Goal: Information Seeking & Learning: Learn about a topic

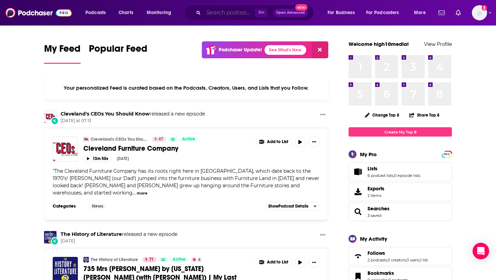
click at [222, 18] on input "Search podcasts, credits, & more..." at bounding box center [229, 12] width 51 height 11
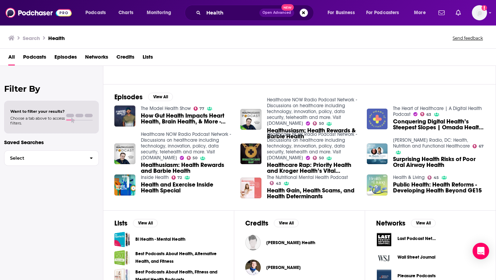
scroll to position [78, 0]
click at [155, 97] on button "View All" at bounding box center [160, 96] width 25 height 8
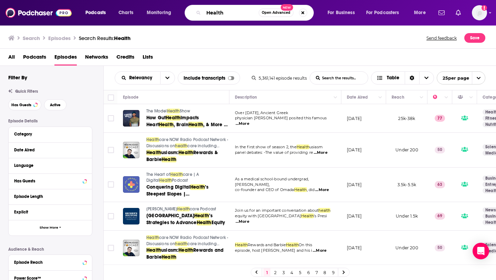
click at [228, 16] on input "Health" at bounding box center [231, 12] width 55 height 11
click at [216, 11] on input "Health" at bounding box center [231, 12] width 55 height 11
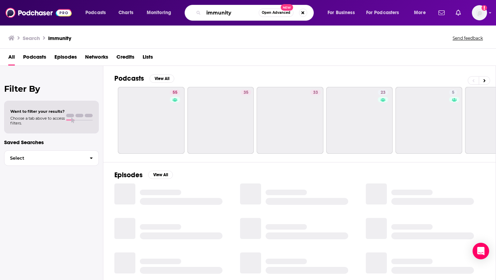
click at [224, 15] on input "immunity" at bounding box center [231, 12] width 55 height 11
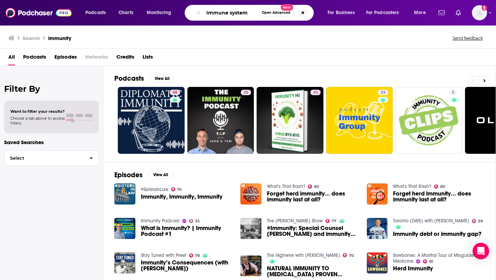
type input "Immune system"
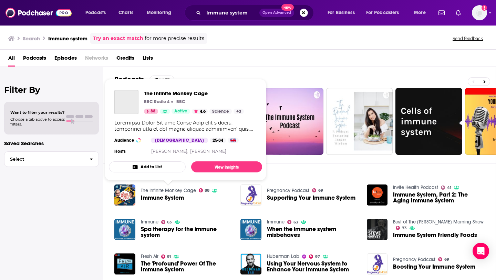
click at [166, 188] on link "The Infinite Monkey Cage" at bounding box center [168, 190] width 55 height 6
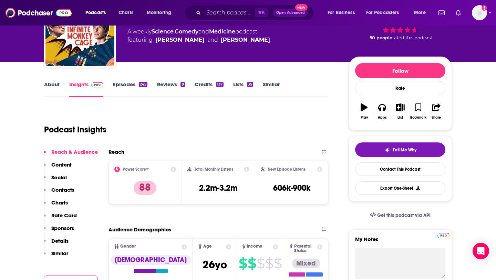
scroll to position [44, 0]
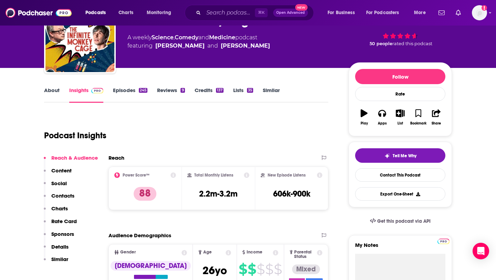
click at [131, 92] on link "Episodes 245" at bounding box center [130, 95] width 34 height 16
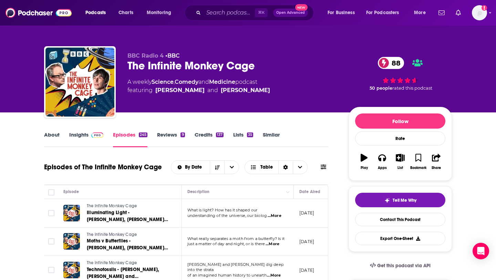
click at [55, 140] on link "About" at bounding box center [51, 139] width 15 height 16
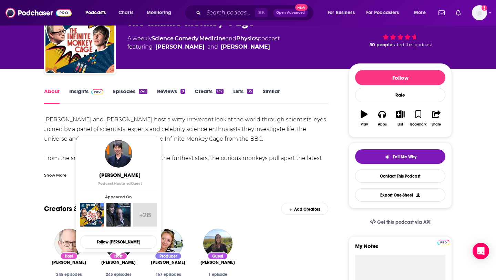
scroll to position [43, 0]
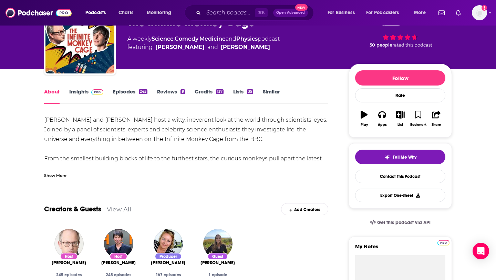
click at [66, 175] on div "Show More" at bounding box center [55, 175] width 22 height 7
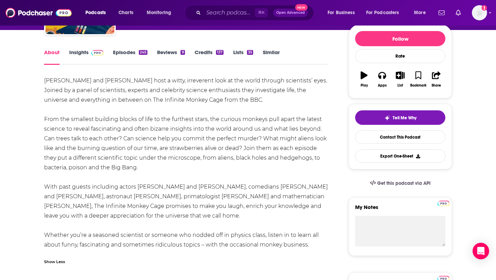
scroll to position [81, 0]
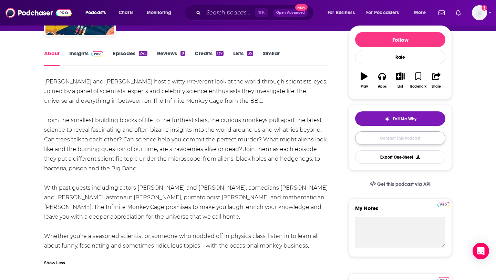
click at [382, 138] on link "Contact This Podcast" at bounding box center [400, 137] width 90 height 13
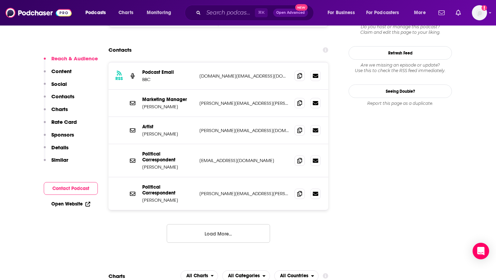
scroll to position [653, 0]
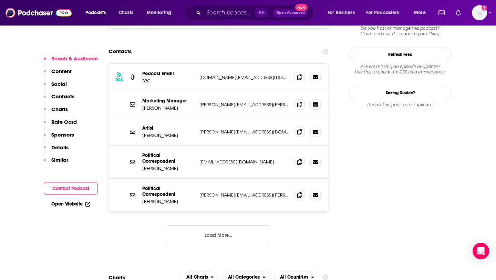
click at [197, 64] on div "RSS Podcast Email BBC podcast.support@bbc.co.uk podcast.support@bbc.co.uk" at bounding box center [218, 77] width 220 height 27
click at [184, 152] on p "Political Correspondent" at bounding box center [168, 158] width 52 height 12
click at [196, 91] on div "Marketing Manager Rebecca Bradshaw rebecca.bradshaw@bbc.co.uk rebecca.bradshaw@…" at bounding box center [218, 104] width 220 height 27
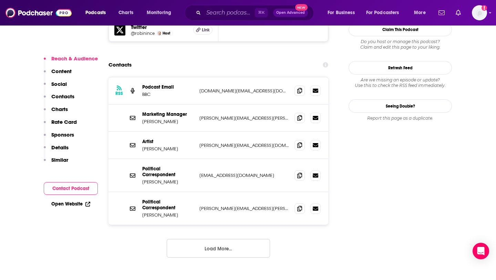
scroll to position [632, 0]
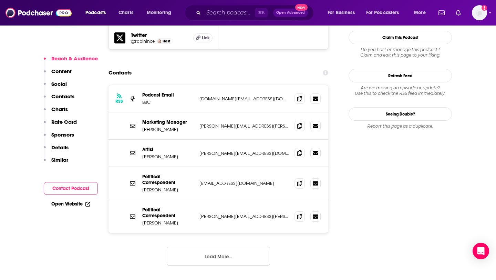
click at [203, 247] on button "Load More..." at bounding box center [218, 256] width 103 height 19
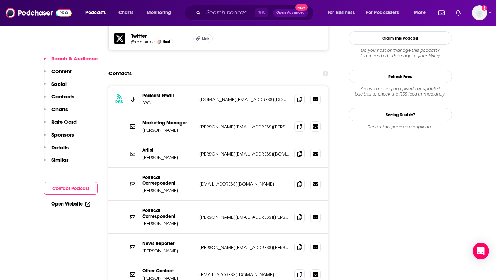
scroll to position [630, 0]
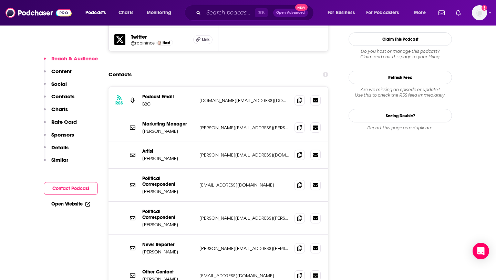
click at [252, 87] on div "RSS Podcast Email BBC podcast.support@bbc.co.uk podcast.support@bbc.co.uk" at bounding box center [218, 100] width 220 height 27
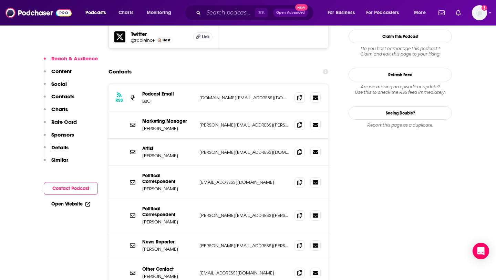
scroll to position [632, 0]
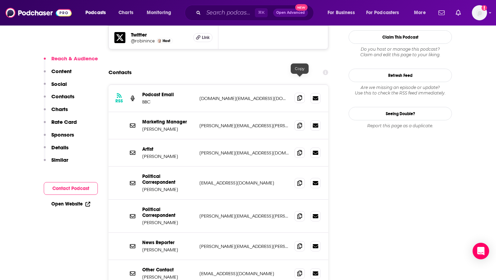
click at [300, 95] on icon at bounding box center [299, 98] width 5 height 6
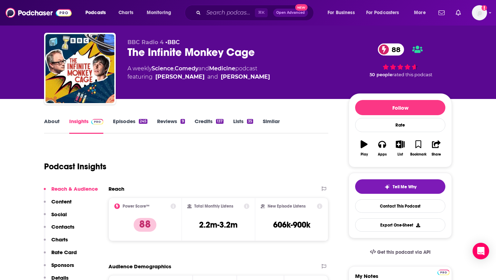
scroll to position [18, 0]
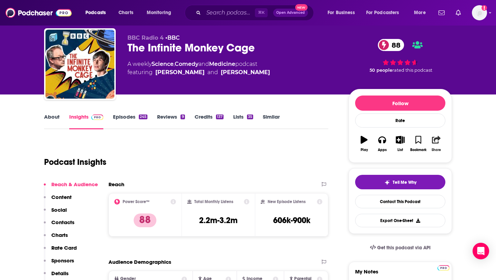
click at [435, 143] on icon "button" at bounding box center [436, 140] width 9 height 8
click at [493, 175] on icon "Show Share dropdown" at bounding box center [496, 176] width 14 height 6
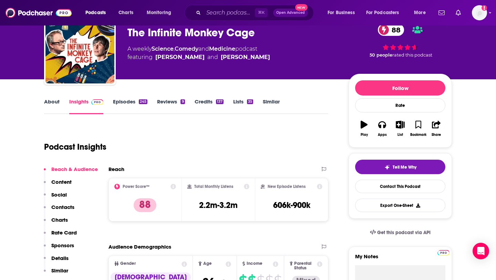
scroll to position [35, 0]
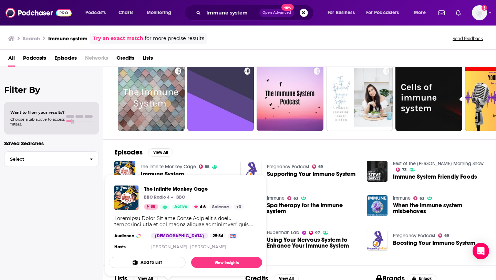
scroll to position [25, 0]
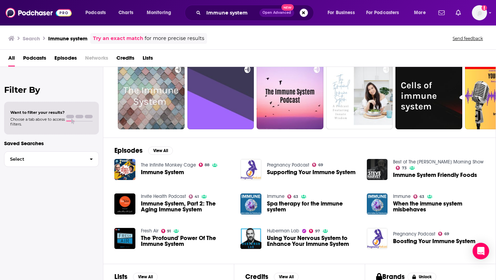
click at [168, 195] on link "Invite Health Podcast" at bounding box center [163, 196] width 45 height 6
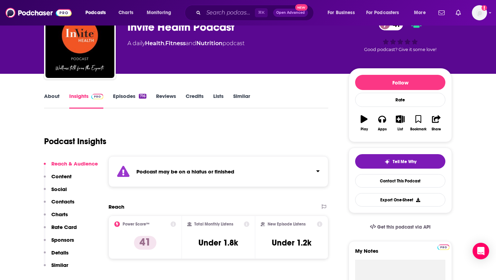
scroll to position [41, 0]
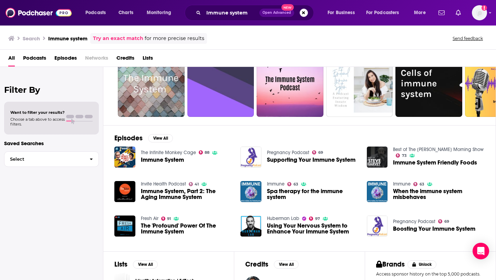
scroll to position [39, 0]
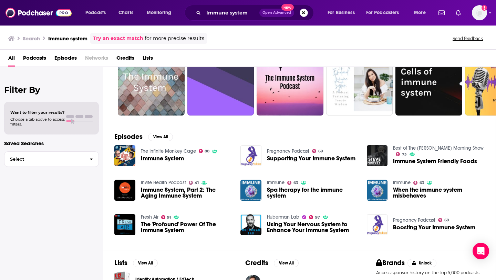
click at [162, 231] on span "The 'Profound' Power Of The Immune System" at bounding box center [187, 227] width 92 height 12
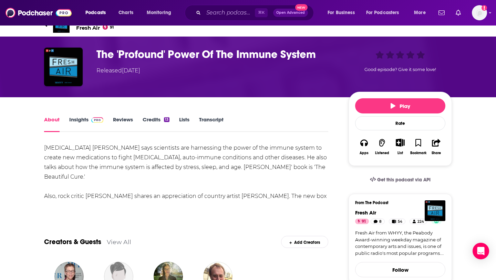
scroll to position [13, 0]
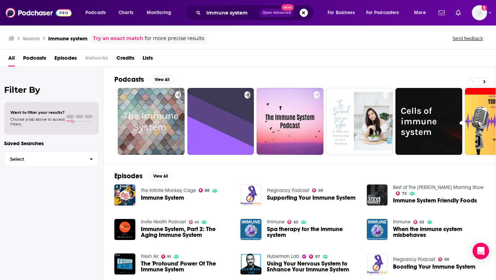
click at [152, 202] on div "Immune System" at bounding box center [179, 199] width 77 height 8
click at [152, 198] on span "Immune System" at bounding box center [162, 198] width 43 height 6
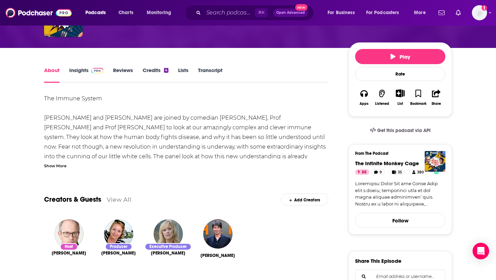
scroll to position [60, 0]
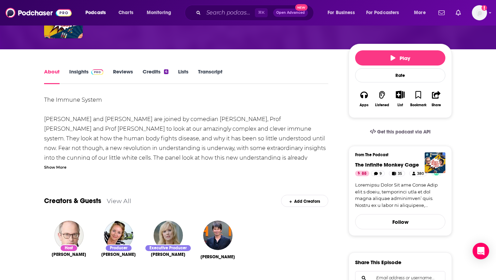
click at [87, 72] on link "Insights" at bounding box center [86, 76] width 34 height 16
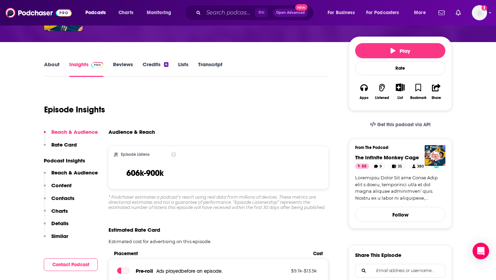
scroll to position [62, 0]
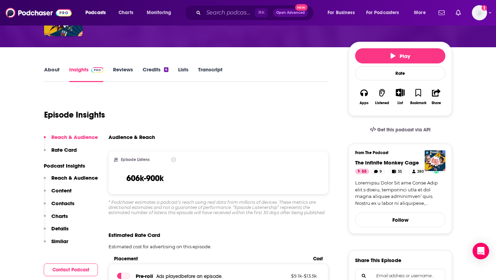
click at [53, 75] on link "About" at bounding box center [51, 74] width 15 height 16
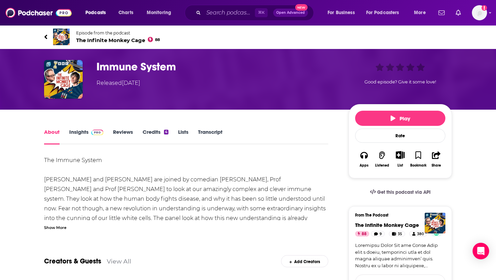
click at [45, 42] on link "Episode from the podcast The Infinite Monkey Cage 88" at bounding box center [248, 37] width 408 height 17
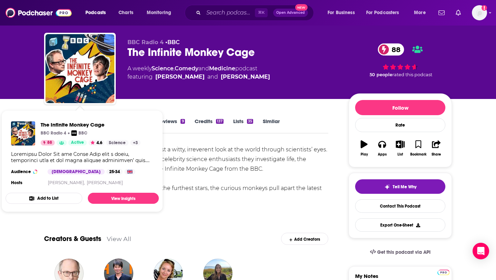
scroll to position [15, 0]
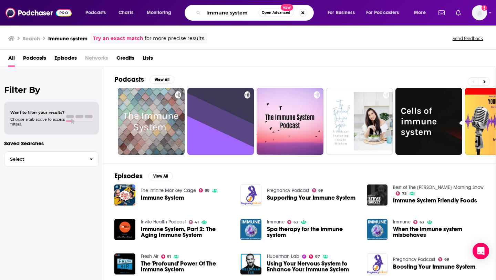
click at [212, 15] on input "Immune system" at bounding box center [231, 12] width 55 height 11
type input "health"
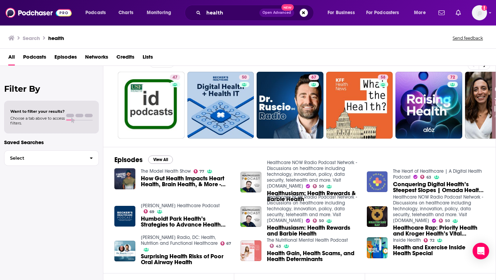
scroll to position [24, 0]
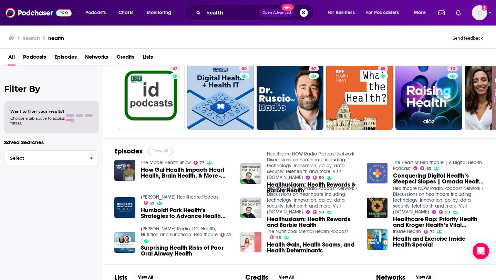
click at [163, 147] on button "View All" at bounding box center [160, 151] width 25 height 8
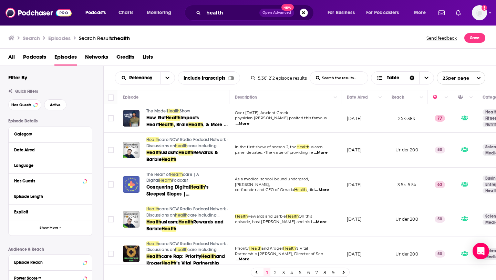
click at [249, 121] on span "...More" at bounding box center [243, 124] width 14 height 6
click at [325, 110] on td "Over two thousand years ago, Ancient Greek physician Hippocrates posited this f…" at bounding box center [285, 118] width 112 height 29
click at [319, 151] on span "...More" at bounding box center [321, 153] width 14 height 6
click at [327, 161] on td "In the first show of season 2, the Health usiasm panel debates: -The value of p…" at bounding box center [285, 150] width 112 height 35
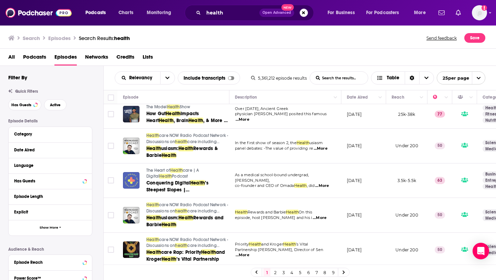
scroll to position [4, 0]
click at [40, 53] on span "Podcasts" at bounding box center [34, 58] width 23 height 14
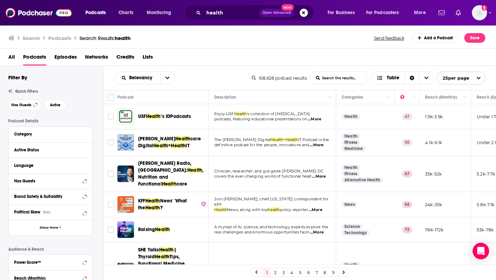
click at [317, 118] on span "...More" at bounding box center [315, 119] width 14 height 6
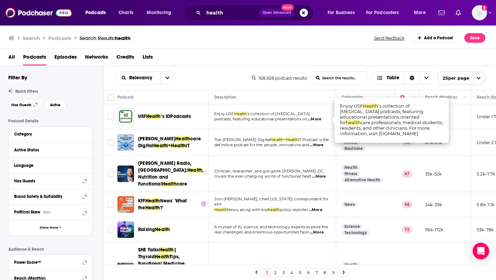
click at [244, 111] on p "Enjoy USF Health ’s collection of infectious diseases" at bounding box center [272, 114] width 116 height 6
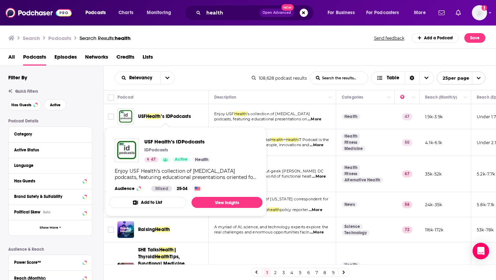
click at [154, 117] on span "Health" at bounding box center [153, 116] width 15 height 6
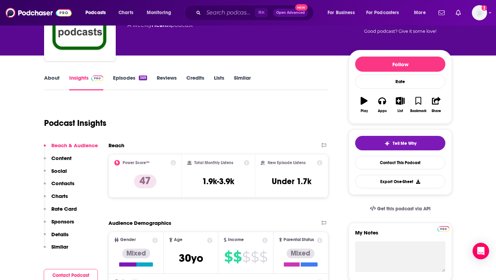
scroll to position [59, 0]
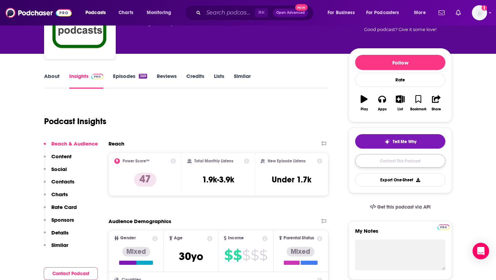
click at [385, 159] on link "Contact This Podcast" at bounding box center [400, 160] width 90 height 13
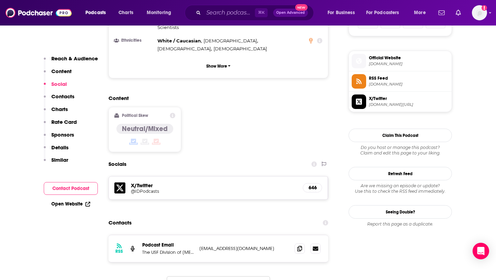
scroll to position [479, 0]
drag, startPoint x: 237, startPoint y: 243, endPoint x: 261, endPoint y: 188, distance: 60.3
click at [261, 215] on section "Contacts RSS Podcast Email The USF Division of Infectious Diseases rloehler@me.…" at bounding box center [218, 260] width 220 height 90
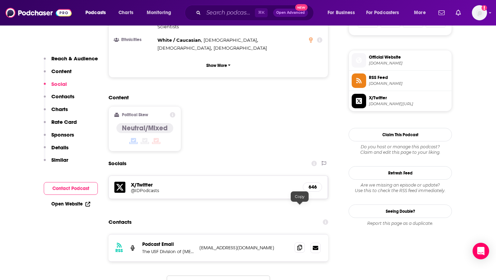
click at [300, 245] on icon at bounding box center [299, 248] width 5 height 6
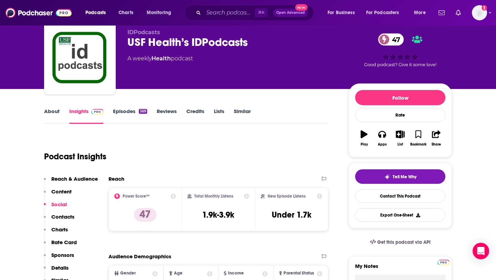
scroll to position [0, 0]
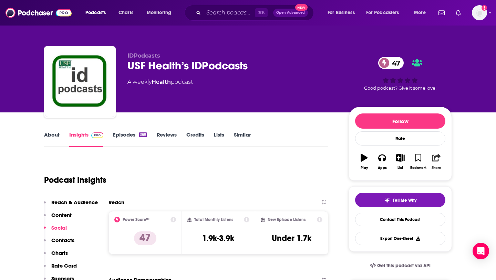
click at [440, 160] on icon "button" at bounding box center [436, 158] width 9 height 8
click at [462, 193] on icon "Show Share dropdown" at bounding box center [463, 193] width 14 height 6
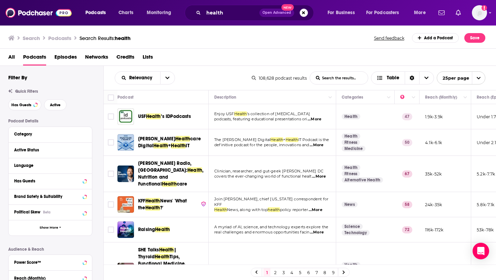
click at [320, 145] on span "...More" at bounding box center [317, 145] width 14 height 6
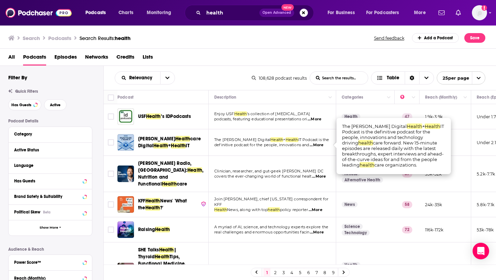
click at [241, 149] on td "The Becker's Digital Health + Health IT Podcast is the definitive podcast for t…" at bounding box center [272, 142] width 127 height 27
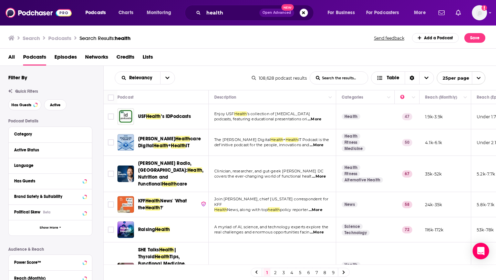
click at [175, 137] on span "Health" at bounding box center [182, 139] width 15 height 6
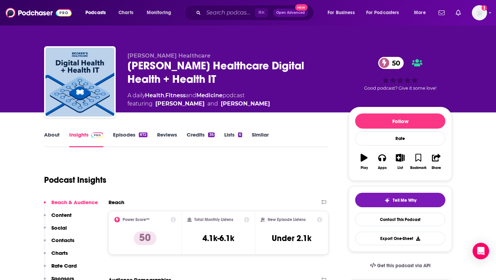
scroll to position [58, 0]
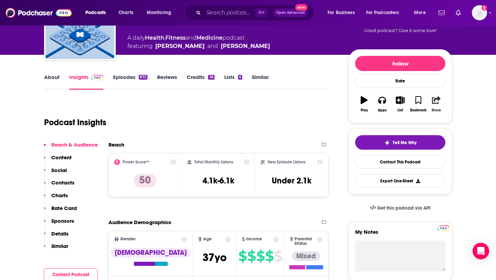
click at [435, 101] on icon "button" at bounding box center [436, 100] width 9 height 8
click at [462, 134] on icon "Show Share dropdown" at bounding box center [462, 136] width 4 height 6
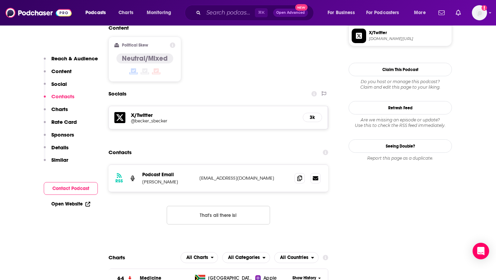
scroll to position [557, 0]
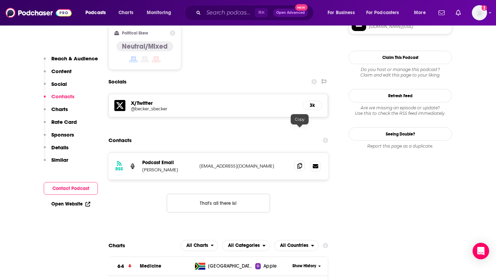
click at [297, 163] on icon at bounding box center [299, 166] width 5 height 6
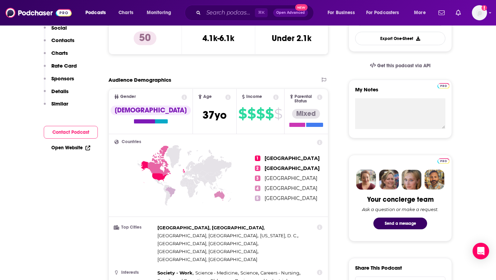
scroll to position [0, 0]
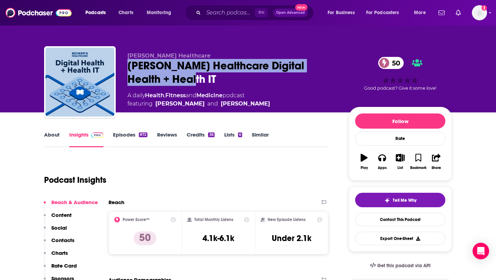
drag, startPoint x: 177, startPoint y: 76, endPoint x: 130, endPoint y: 63, distance: 49.0
click at [130, 63] on div "Becker’s Healthcare Digital Health + Health IT 50" at bounding box center [232, 72] width 210 height 27
copy h2 "Becker’s Healthcare Digital Health + Health IT"
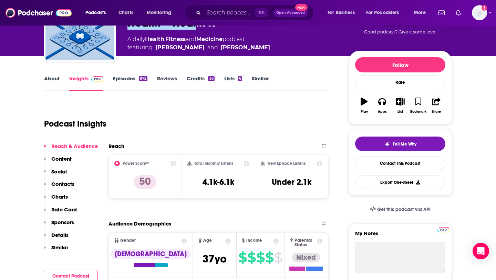
scroll to position [62, 0]
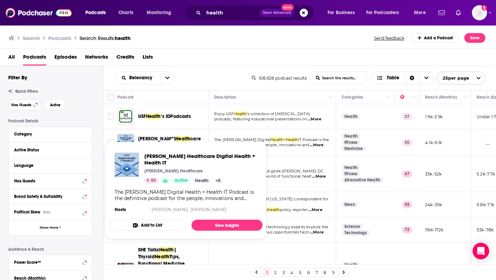
scroll to position [21, 0]
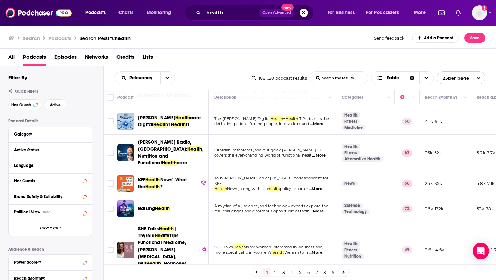
click at [301, 171] on td "Join Julie Rovner, chief Washington correspondent for KFF Health News, along wi…" at bounding box center [272, 183] width 127 height 25
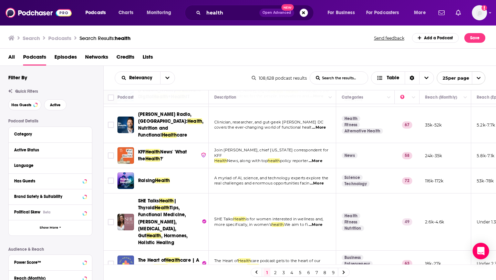
scroll to position [50, 0]
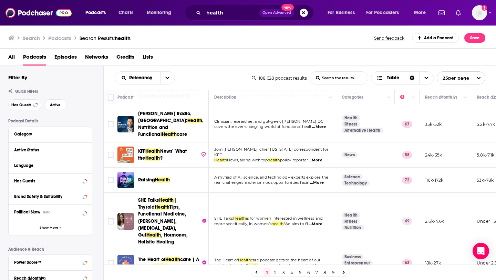
click at [322, 157] on span "...More" at bounding box center [316, 160] width 14 height 6
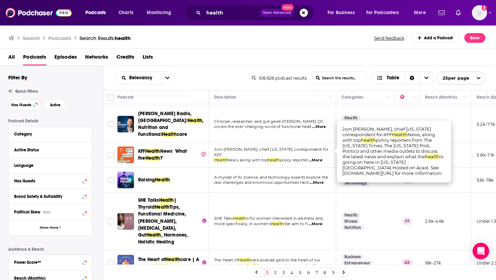
click at [143, 148] on span "KFF" at bounding box center [141, 151] width 7 height 6
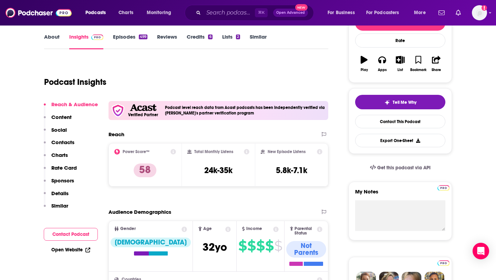
scroll to position [101, 0]
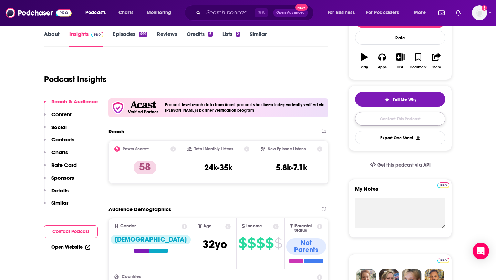
click at [373, 118] on link "Contact This Podcast" at bounding box center [400, 118] width 90 height 13
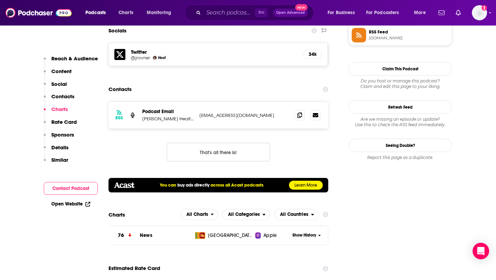
scroll to position [642, 0]
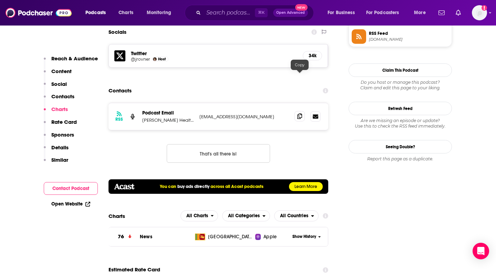
click at [302, 111] on span at bounding box center [299, 116] width 10 height 10
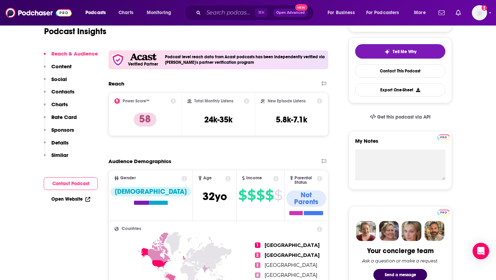
scroll to position [0, 0]
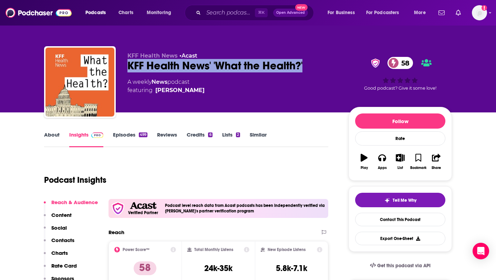
drag, startPoint x: 128, startPoint y: 64, endPoint x: 307, endPoint y: 63, distance: 178.8
click at [308, 63] on div "KFF Health News' 'What the Health?' 58" at bounding box center [232, 65] width 210 height 13
copy h2 "KFF Health News' 'What the Health?'"
click at [442, 163] on button "Share" at bounding box center [436, 161] width 18 height 25
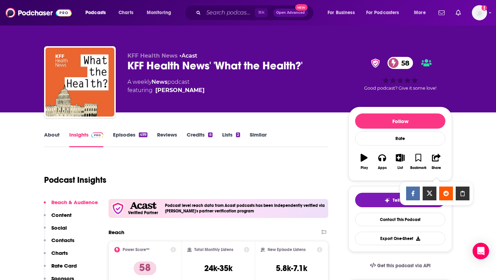
click at [458, 194] on icon "Show Share dropdown" at bounding box center [463, 193] width 14 height 6
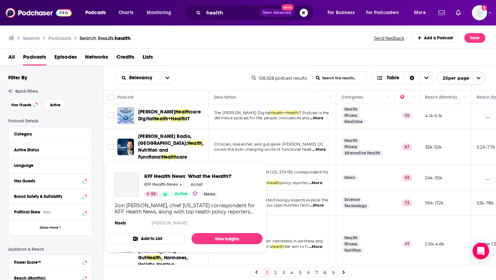
scroll to position [62, 0]
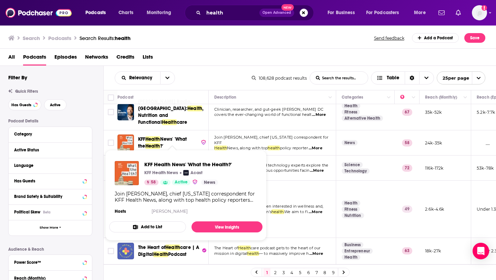
click at [275, 163] on span "A myriad of AI, science, and technology experts explore the" at bounding box center [271, 165] width 114 height 5
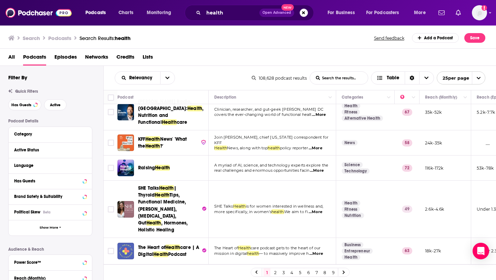
click at [259, 163] on span "A myriad of AI, science, and technology experts explore the" at bounding box center [271, 165] width 114 height 5
click at [320, 168] on span "...More" at bounding box center [317, 171] width 14 height 6
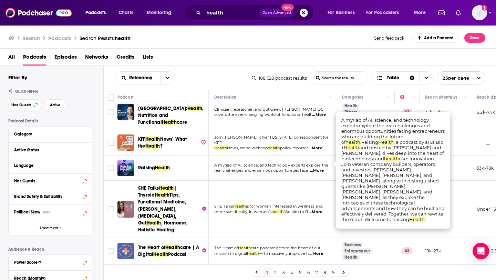
scroll to position [81, 0]
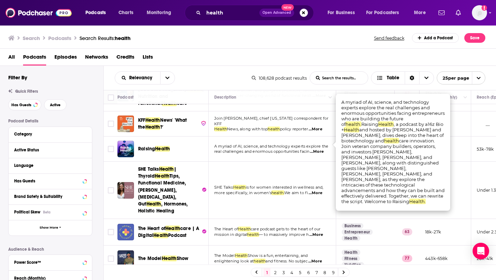
click at [258, 166] on td "SHE Talks Health is for women interested in wellness and, more specifically, in…" at bounding box center [272, 190] width 127 height 57
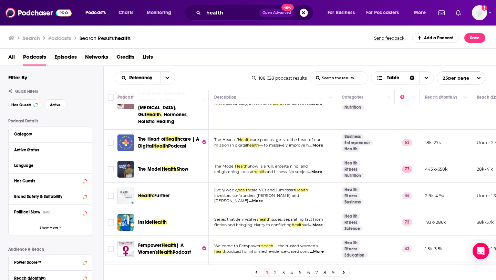
scroll to position [173, 0]
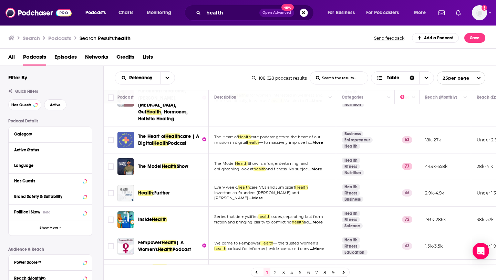
click at [317, 166] on span "...More" at bounding box center [315, 169] width 14 height 6
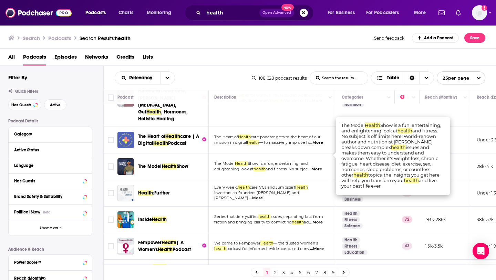
click at [315, 166] on span "...More" at bounding box center [315, 169] width 14 height 6
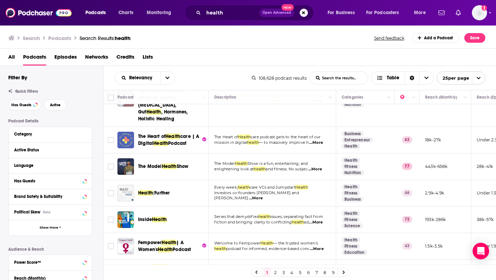
click at [180, 163] on span "Show" at bounding box center [183, 166] width 12 height 6
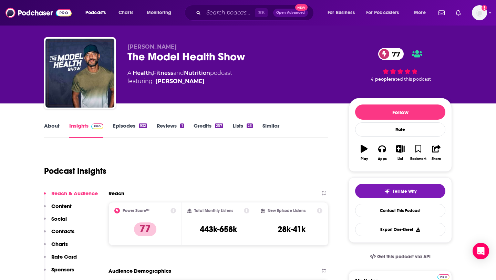
scroll to position [12, 0]
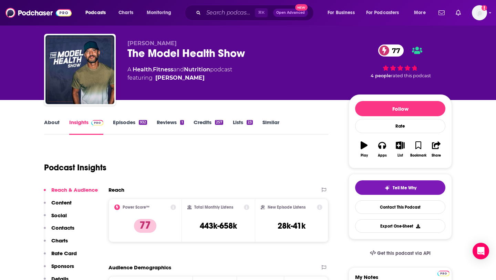
click at [367, 198] on div "Tell Me Why Contact This Podcast Export One-Sheet" at bounding box center [400, 206] width 90 height 52
click at [407, 204] on link "Contact This Podcast" at bounding box center [400, 206] width 90 height 13
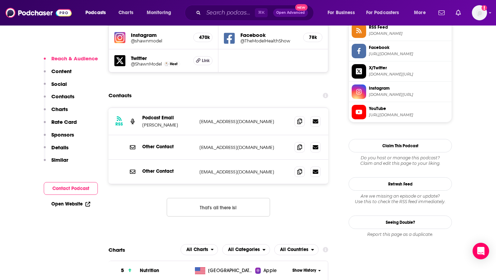
scroll to position [646, 0]
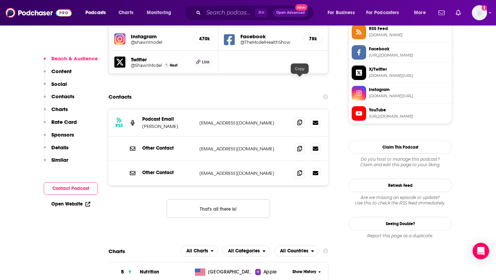
click at [300, 120] on icon at bounding box center [299, 123] width 5 height 6
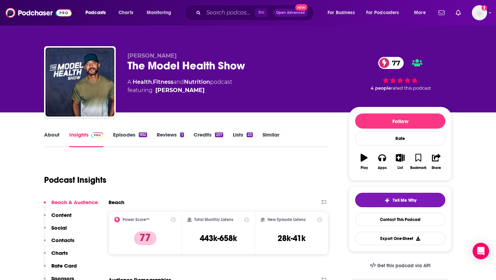
scroll to position [29, 0]
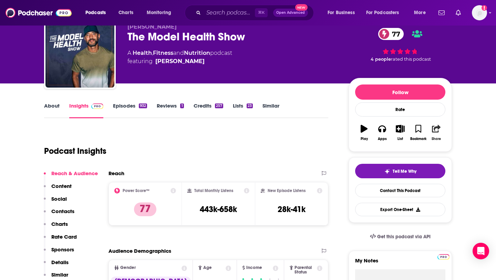
click at [438, 132] on icon "button" at bounding box center [436, 129] width 9 height 8
click at [460, 162] on icon "Show Share dropdown" at bounding box center [463, 165] width 14 height 6
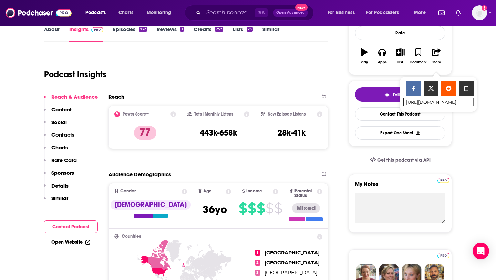
scroll to position [107, 0]
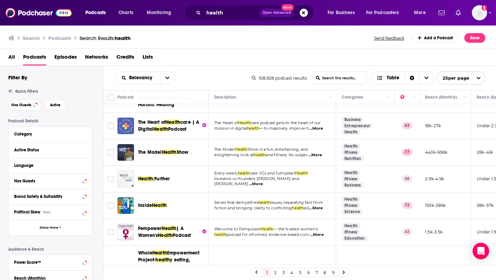
scroll to position [189, 0]
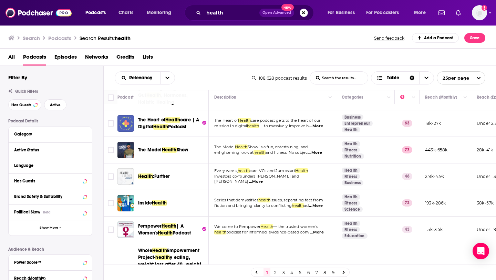
click at [263, 179] on span "...More" at bounding box center [256, 182] width 14 height 6
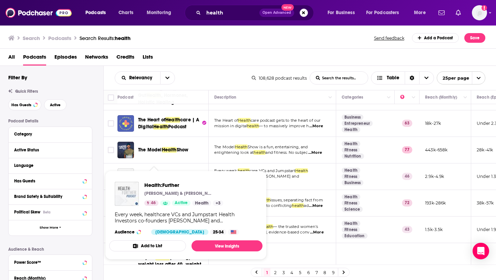
click at [163, 173] on span ":Further" at bounding box center [161, 176] width 17 height 6
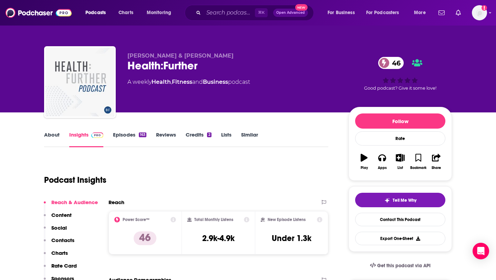
click at [432, 149] on div "Follow Rate Play Apps List Bookmark Share" at bounding box center [400, 144] width 103 height 74
click at [432, 159] on icon "button" at bounding box center [436, 158] width 9 height 8
click at [465, 191] on icon "Show Share dropdown" at bounding box center [463, 193] width 14 height 6
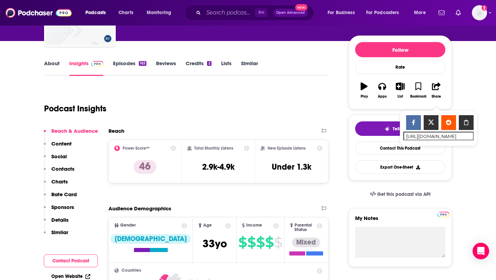
scroll to position [73, 0]
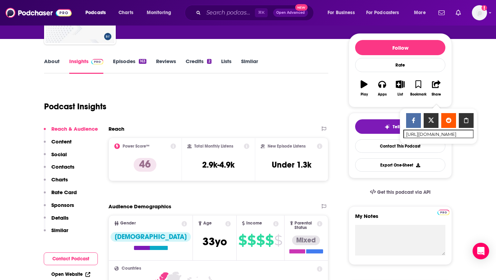
click at [259, 143] on div "New Episode Listens Under 1.3k" at bounding box center [291, 158] width 73 height 43
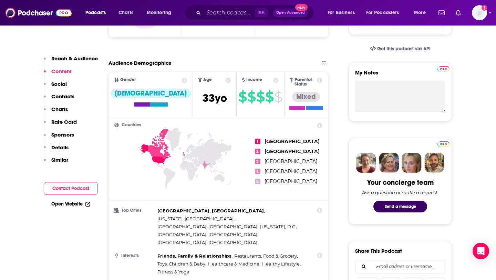
scroll to position [72, 0]
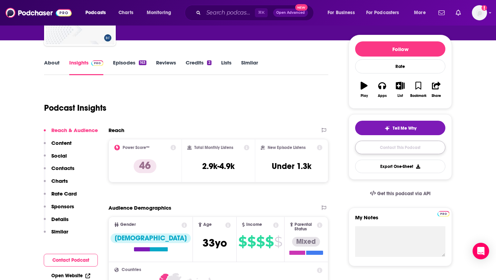
click at [388, 149] on link "Contact This Podcast" at bounding box center [400, 147] width 90 height 13
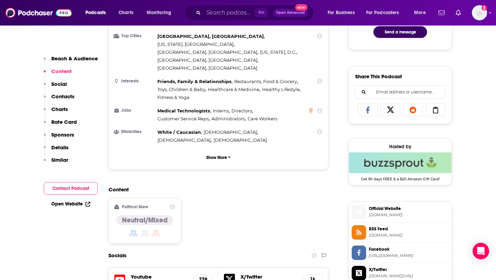
scroll to position [391, 0]
click at [79, 187] on button "Contact Podcast" at bounding box center [71, 188] width 54 height 13
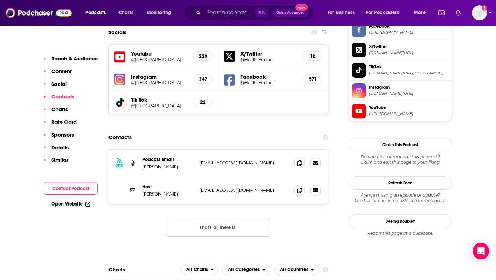
scroll to position [614, 0]
click at [297, 184] on span at bounding box center [299, 189] width 10 height 10
drag, startPoint x: 141, startPoint y: 158, endPoint x: 169, endPoint y: 159, distance: 28.2
click at [169, 176] on div "Host Vic Gatto vic@jscap.co vic@jscap.co" at bounding box center [218, 189] width 220 height 27
click at [159, 130] on div "Contacts" at bounding box center [218, 136] width 220 height 13
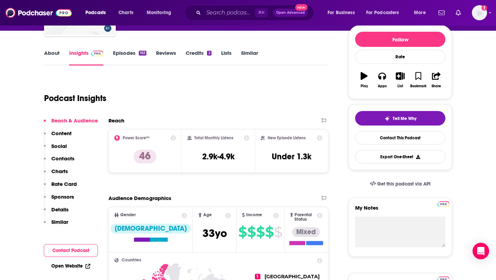
scroll to position [102, 0]
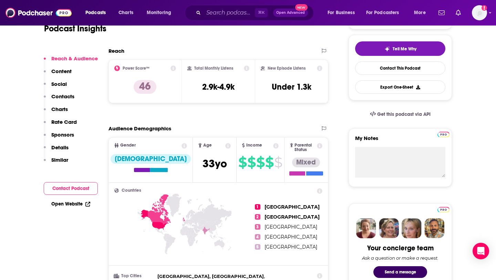
scroll to position [153, 0]
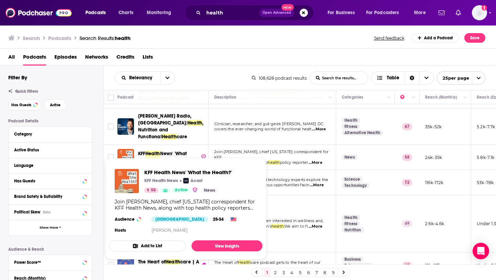
scroll to position [51, 0]
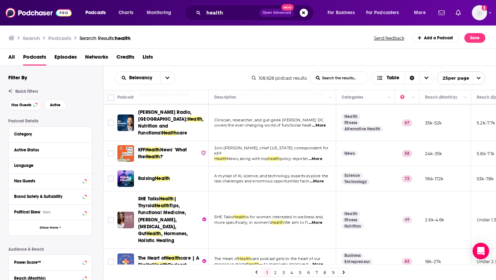
click at [324, 191] on td "SHE Talks Health is for women interested in wellness and, more specifically, in…" at bounding box center [272, 219] width 127 height 57
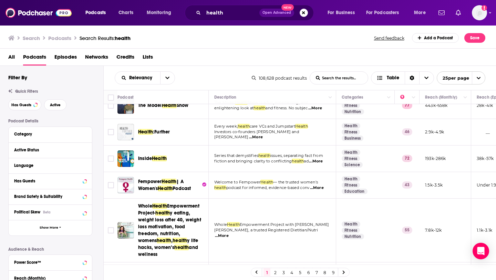
scroll to position [233, 0]
click at [199, 155] on div "Inside Health" at bounding box center [174, 158] width 72 height 7
click at [322, 159] on span "...More" at bounding box center [316, 162] width 14 height 6
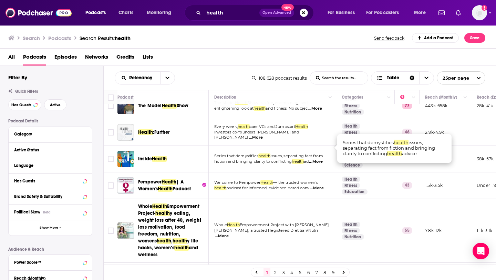
click at [306, 150] on td "Series that demystifies health issues, separating fact from fiction and bringin…" at bounding box center [272, 159] width 127 height 27
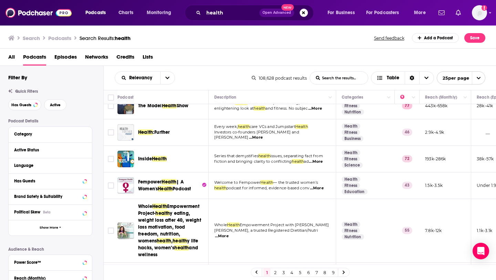
click at [163, 151] on div "Inside Health" at bounding box center [174, 159] width 72 height 17
click at [162, 156] on span "Health" at bounding box center [159, 159] width 15 height 6
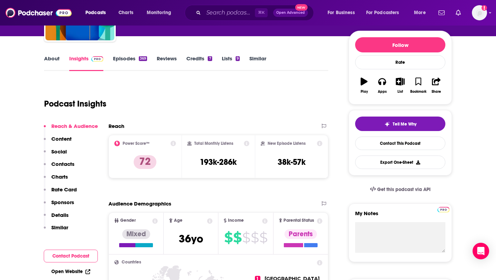
scroll to position [40, 0]
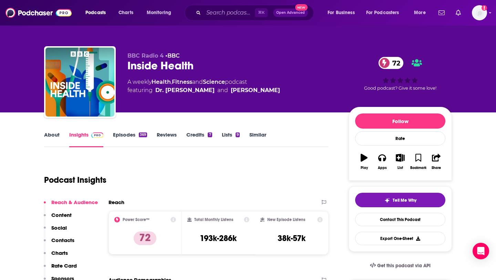
scroll to position [40, 0]
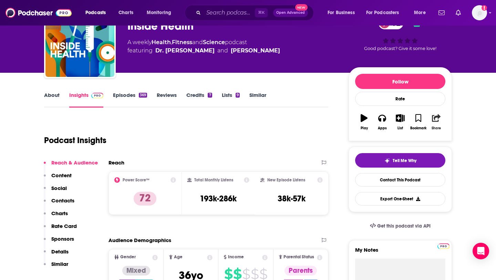
click at [434, 123] on button "Share" at bounding box center [436, 122] width 18 height 25
click at [466, 157] on div "Show Share dropdown" at bounding box center [463, 154] width 14 height 14
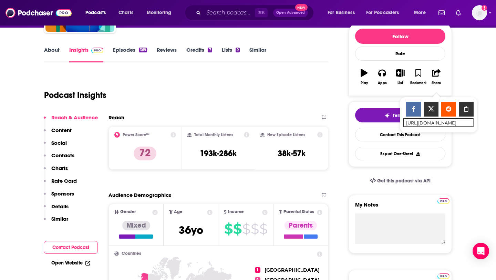
scroll to position [89, 0]
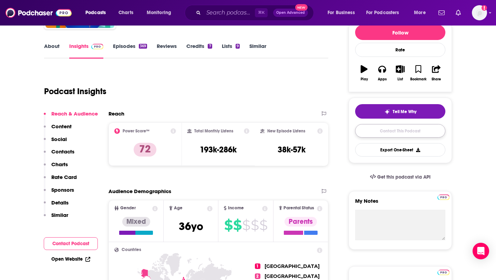
click at [389, 135] on link "Contact This Podcast" at bounding box center [400, 130] width 90 height 13
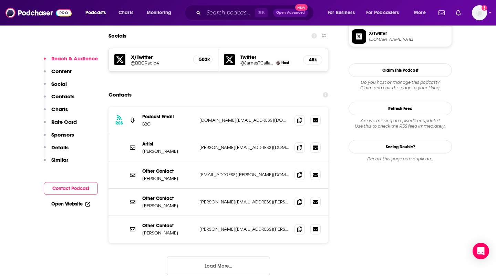
scroll to position [596, 0]
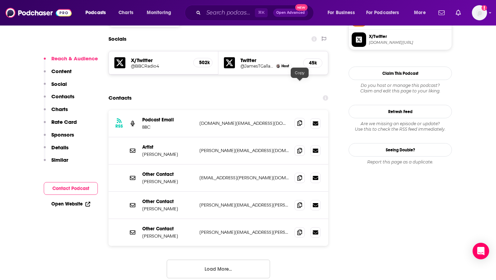
click at [297, 118] on span at bounding box center [299, 123] width 10 height 10
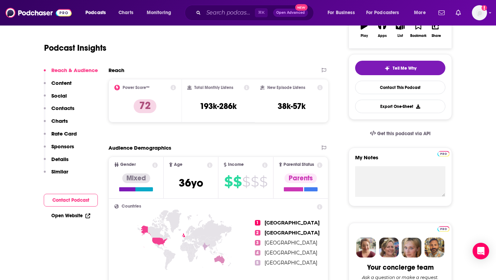
scroll to position [0, 0]
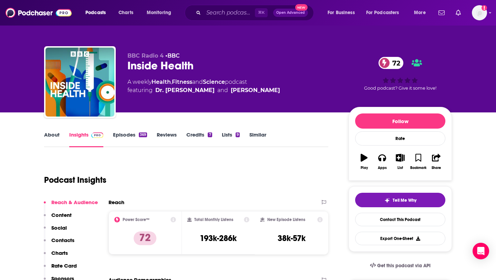
scroll to position [79, 0]
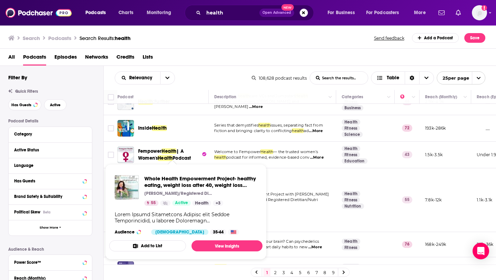
scroll to position [271, 0]
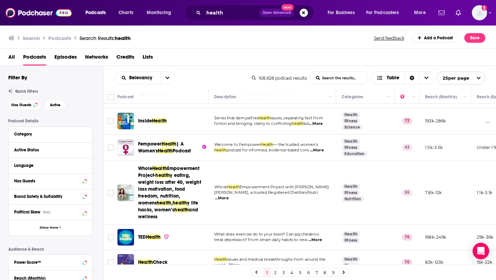
click at [318, 147] on span "...More" at bounding box center [317, 150] width 14 height 6
click at [250, 184] on span "Empowerment Project with Tricia" at bounding box center [285, 186] width 90 height 5
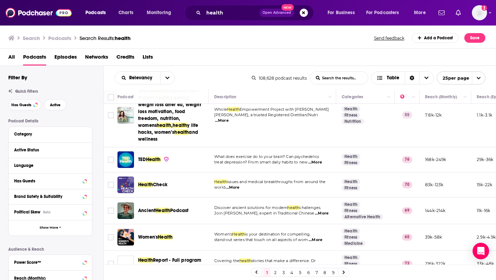
scroll to position [351, 0]
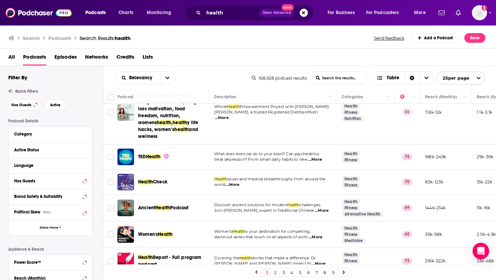
click at [317, 157] on span "...More" at bounding box center [315, 160] width 14 height 6
click at [268, 176] on span "issues and medical breakthroughs from around the" at bounding box center [276, 178] width 99 height 5
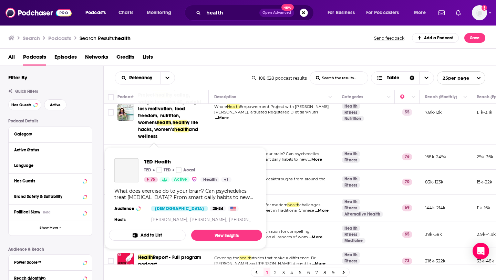
click at [150, 154] on span "Health" at bounding box center [153, 157] width 15 height 6
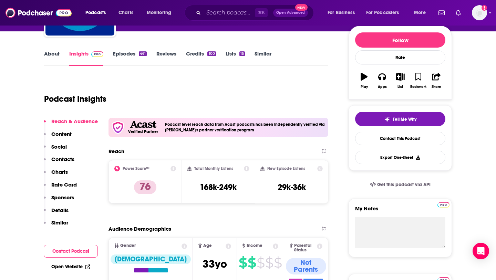
scroll to position [80, 0]
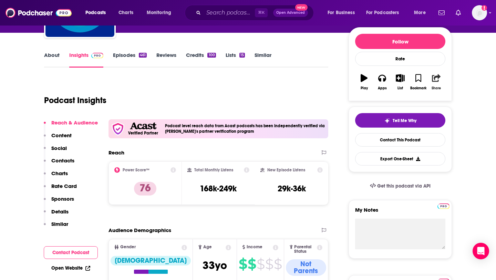
click at [443, 81] on button "Share" at bounding box center [436, 82] width 18 height 25
click at [465, 111] on icon "Show Share dropdown" at bounding box center [463, 114] width 14 height 6
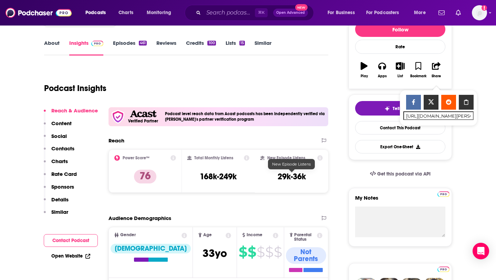
scroll to position [91, 0]
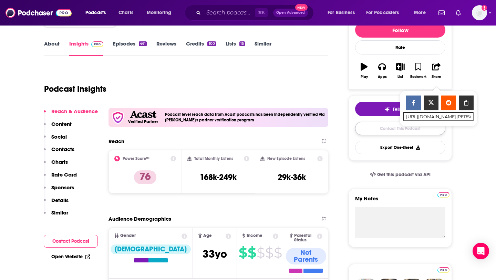
click at [384, 132] on link "Contact This Podcast" at bounding box center [400, 128] width 90 height 13
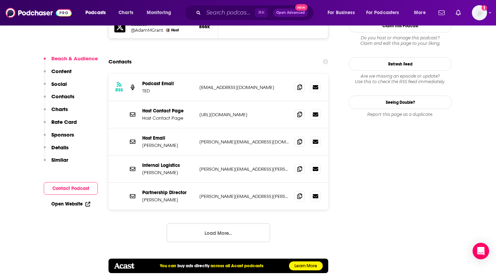
scroll to position [677, 0]
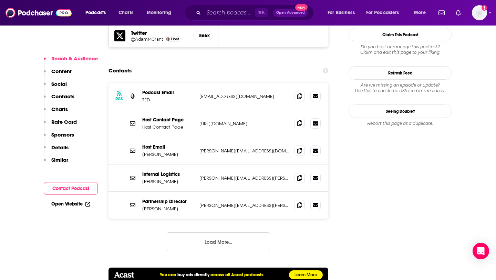
click at [304, 118] on span at bounding box center [299, 123] width 10 height 10
click at [214, 232] on button "Load More..." at bounding box center [218, 241] width 103 height 19
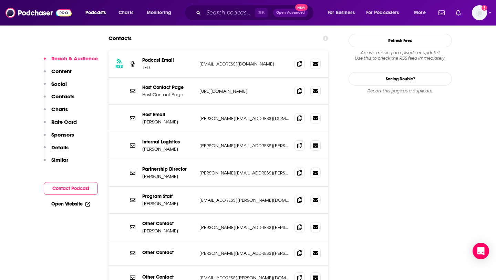
scroll to position [698, 0]
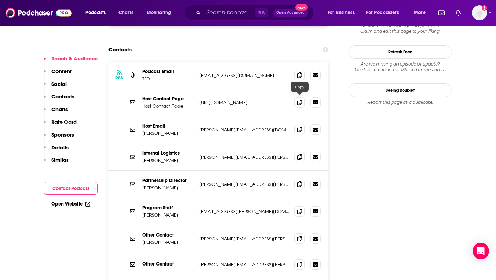
click at [303, 124] on span at bounding box center [299, 129] width 10 height 10
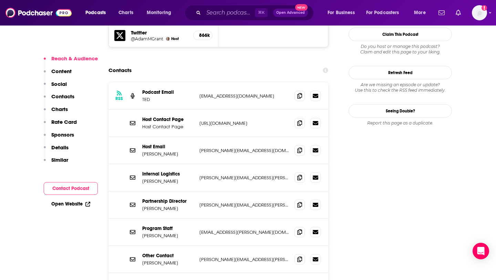
scroll to position [676, 0]
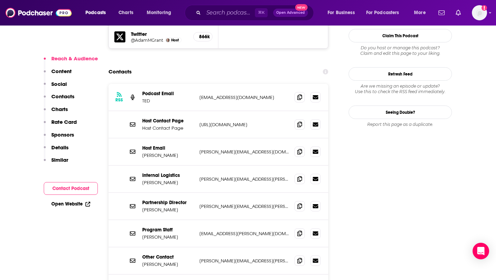
drag, startPoint x: 164, startPoint y: 124, endPoint x: 191, endPoint y: 125, distance: 27.2
click at [191, 152] on p "Shoshana Ungerleider" at bounding box center [168, 155] width 52 height 6
copy p "Ungerleider"
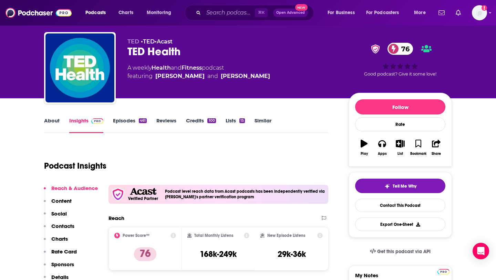
scroll to position [13, 0]
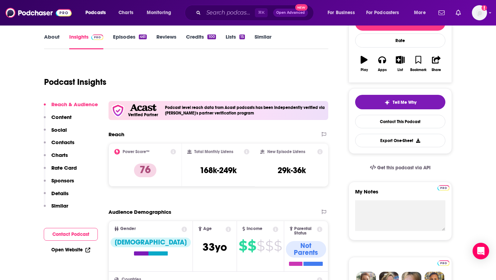
scroll to position [116, 0]
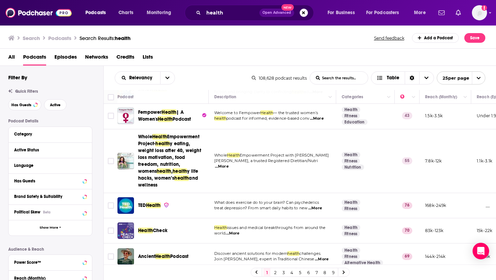
scroll to position [340, 0]
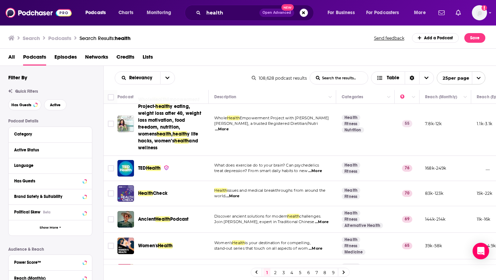
click at [235, 193] on span "...More" at bounding box center [233, 196] width 14 height 6
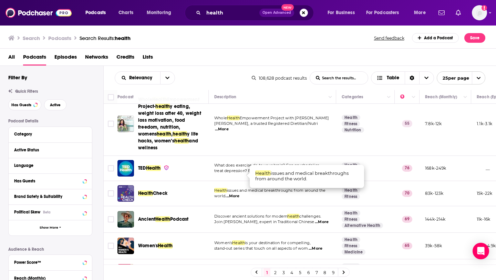
click at [236, 193] on span "...More" at bounding box center [233, 196] width 14 height 6
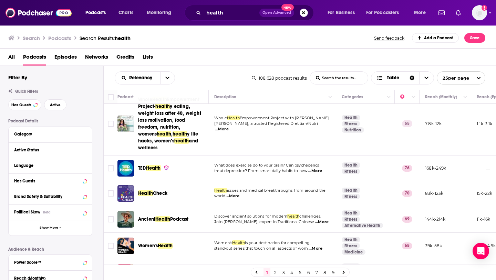
click at [165, 190] on span "Check" at bounding box center [160, 193] width 14 height 6
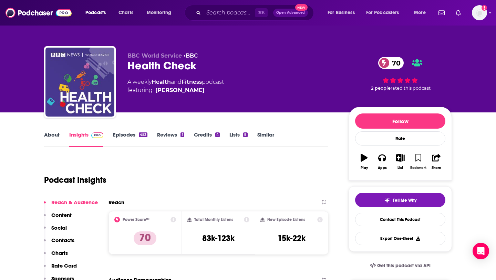
drag, startPoint x: 420, startPoint y: 163, endPoint x: 431, endPoint y: 189, distance: 28.0
click at [436, 165] on button "Share" at bounding box center [436, 161] width 18 height 25
click at [465, 197] on div "Show Share dropdown" at bounding box center [463, 193] width 14 height 14
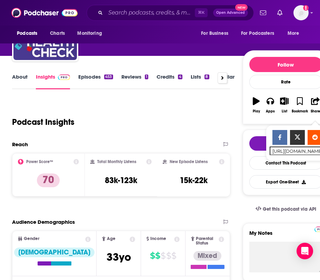
scroll to position [50, 0]
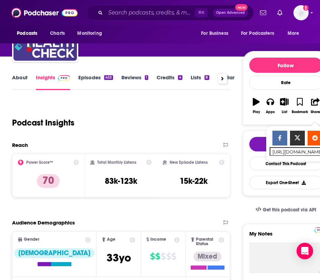
click at [277, 164] on span "https://www.podchaser.com/podcasts/health-check-30359 Copy Link" at bounding box center [304, 143] width 77 height 43
click at [257, 165] on link "Contact This Podcast" at bounding box center [285, 163] width 73 height 13
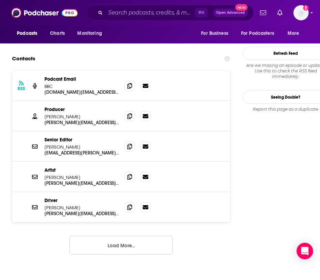
scroll to position [628, 0]
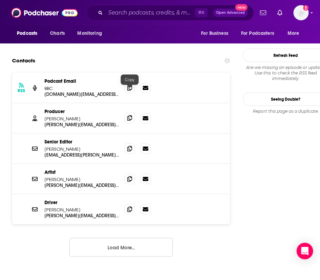
click at [132, 115] on icon at bounding box center [129, 118] width 5 height 6
click at [130, 115] on icon at bounding box center [129, 118] width 5 height 6
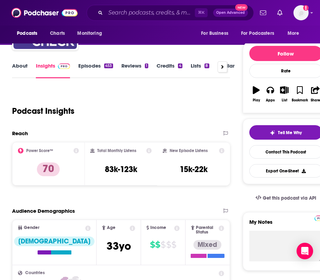
scroll to position [64, 0]
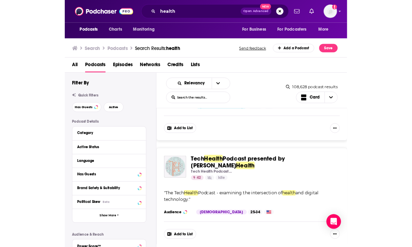
scroll to position [2819, 0]
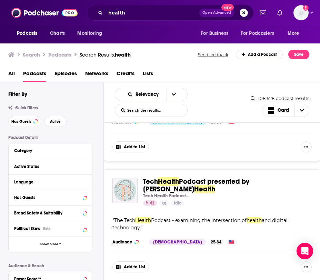
click at [130, 221] on span "and digital technology." at bounding box center [199, 223] width 175 height 13
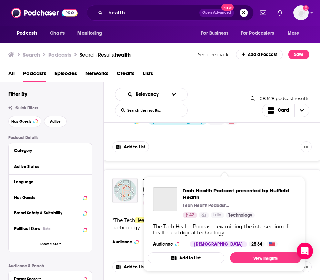
click at [165, 174] on span "Tech Health Podcast presented by Nuffield Health Tech Health Podcast presented …" at bounding box center [224, 224] width 162 height 104
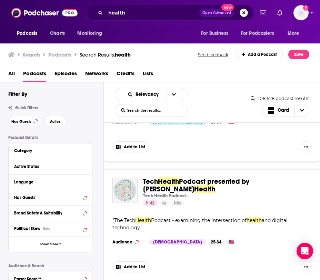
click at [157, 169] on div "Tech Health Podcast presented by Nuffield Health Tech Health Podcast presented …" at bounding box center [212, 225] width 216 height 112
click at [157, 177] on div "Podcasts Charts Monitoring health Open Advanced New For Business For Podcasters…" at bounding box center [160, 140] width 320 height 280
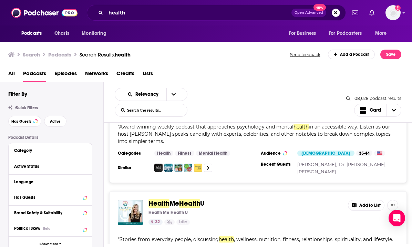
scroll to position [2686, 0]
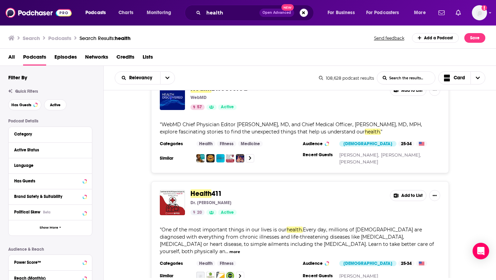
scroll to position [2825, 0]
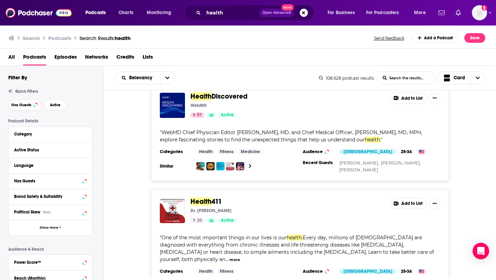
click at [240, 257] on button "more" at bounding box center [234, 260] width 11 height 6
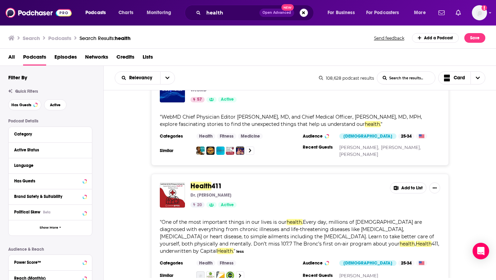
scroll to position [2847, 0]
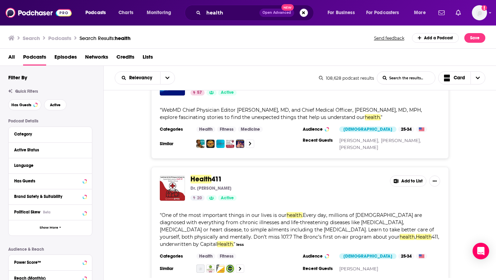
click at [207, 175] on span "Health" at bounding box center [200, 179] width 21 height 9
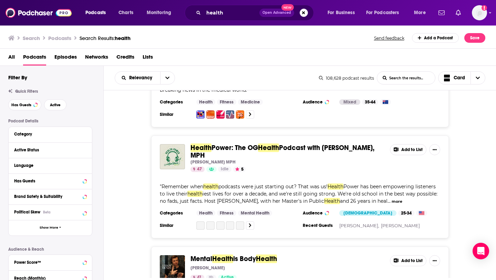
scroll to position [1946, 0]
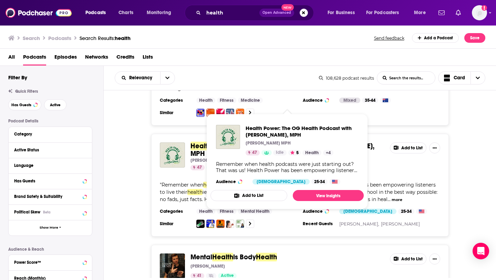
click at [382, 142] on div "Health Power: The OG Health Podcast with Lisa Davis, MPH Lisa Davis MPH 47 Idle…" at bounding box center [287, 156] width 194 height 28
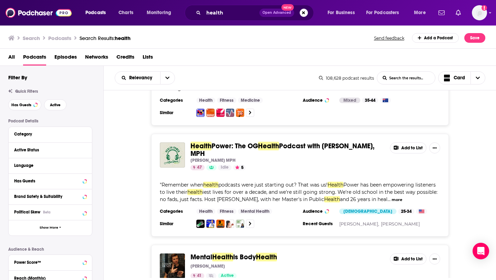
click at [392, 197] on button "more" at bounding box center [397, 200] width 11 height 6
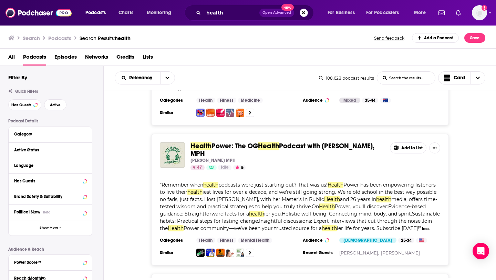
click at [317, 157] on div "Lisa Davis MPH" at bounding box center [287, 160] width 194 height 6
click at [317, 142] on span "Podcast with Lisa Davis, MPH" at bounding box center [282, 150] width 184 height 16
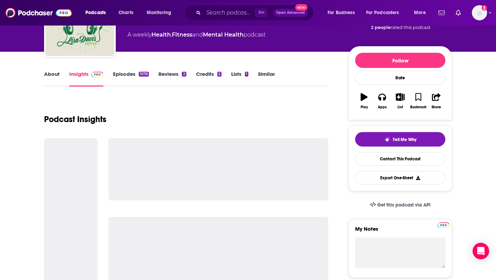
scroll to position [61, 0]
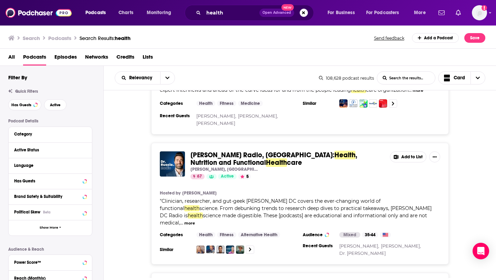
scroll to position [195, 0]
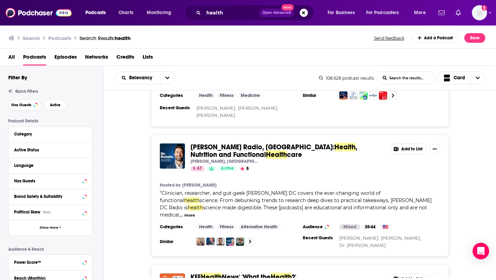
click at [298, 143] on span ", Nutrition and Functional" at bounding box center [273, 151] width 167 height 16
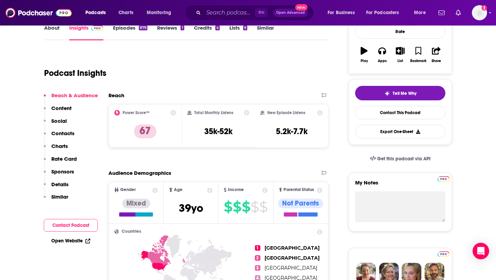
scroll to position [110, 0]
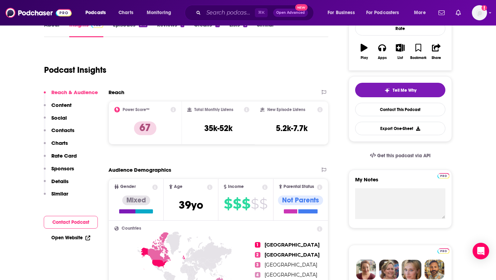
click at [70, 105] on p "Content" at bounding box center [61, 105] width 20 height 7
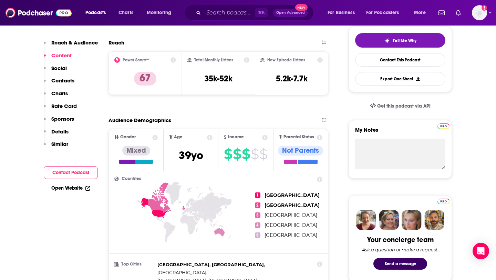
scroll to position [0, 0]
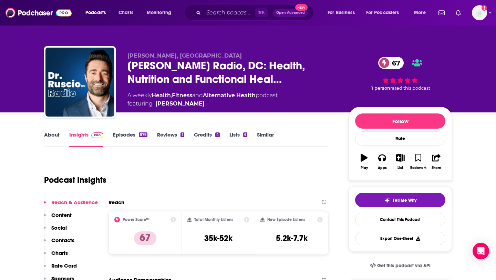
click at [53, 141] on link "About" at bounding box center [51, 139] width 15 height 16
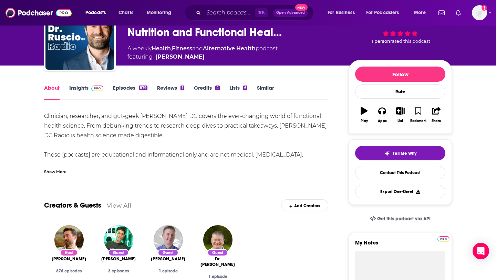
scroll to position [48, 0]
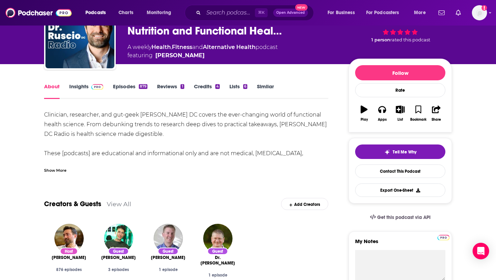
click at [81, 93] on link "Insights" at bounding box center [86, 91] width 34 height 16
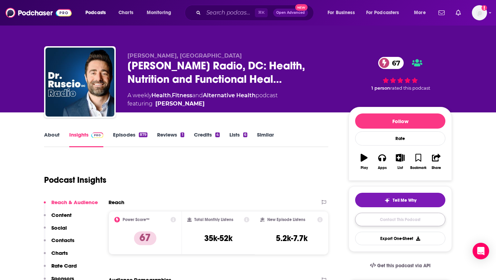
click at [358, 217] on link "Contact This Podcast" at bounding box center [400, 219] width 90 height 13
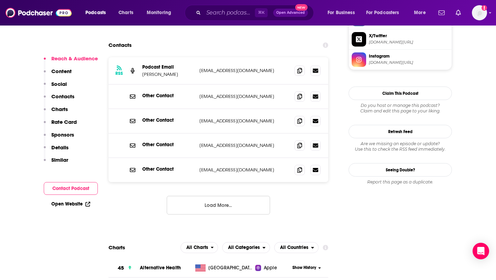
scroll to position [649, 0]
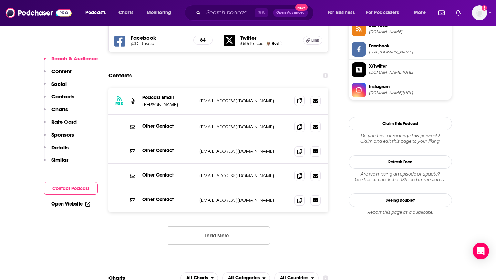
click at [298, 98] on icon at bounding box center [299, 101] width 5 height 6
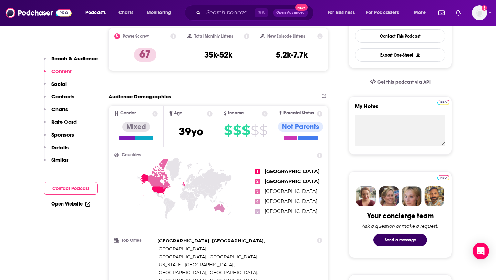
scroll to position [0, 0]
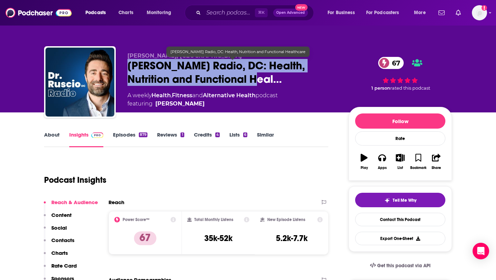
drag, startPoint x: 123, startPoint y: 63, endPoint x: 231, endPoint y: 77, distance: 108.7
click at [231, 77] on div "Dr. Michael Ruscio, DC Dr. Ruscio Radio, DC: Health, Nutrition and Functional H…" at bounding box center [248, 83] width 408 height 74
copy h2 "Dr. Ruscio Radio, DC: Health, Nutrition and Functional Heal"
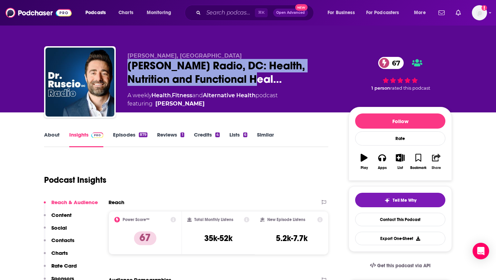
click at [437, 163] on button "Share" at bounding box center [436, 161] width 18 height 25
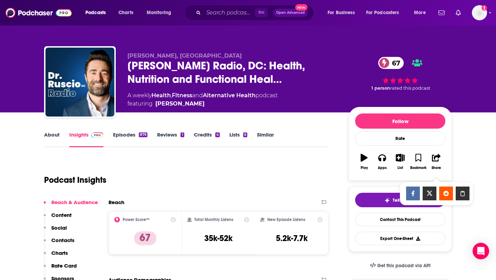
click at [464, 190] on icon "Show Share dropdown" at bounding box center [463, 193] width 14 height 6
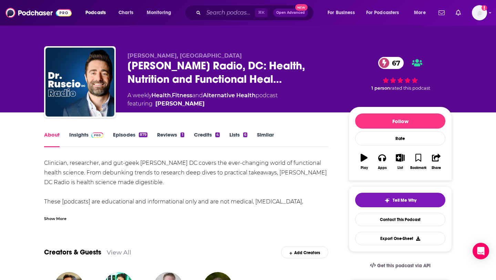
scroll to position [56, 0]
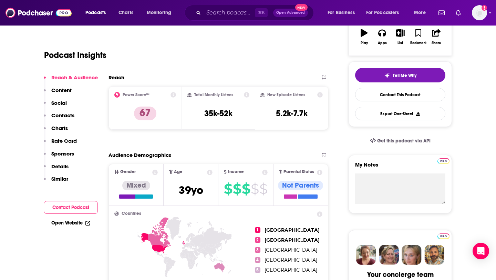
scroll to position [125, 0]
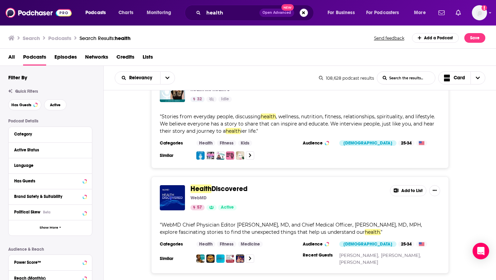
scroll to position [2800, 0]
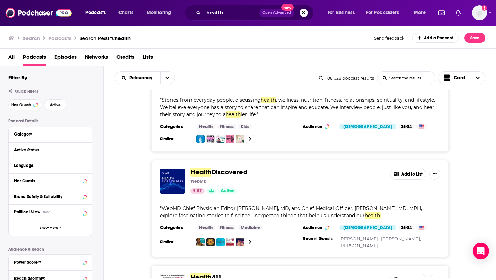
click at [214, 178] on div "WebMD" at bounding box center [287, 181] width 194 height 6
click at [216, 168] on span "Discovered" at bounding box center [229, 172] width 36 height 9
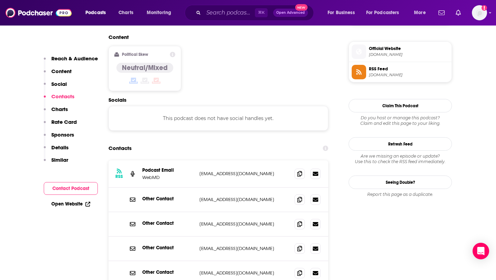
scroll to position [566, 0]
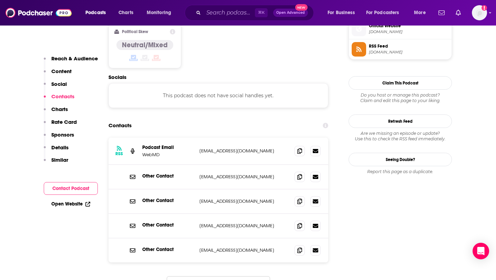
click at [234, 276] on button "Load More..." at bounding box center [218, 285] width 103 height 19
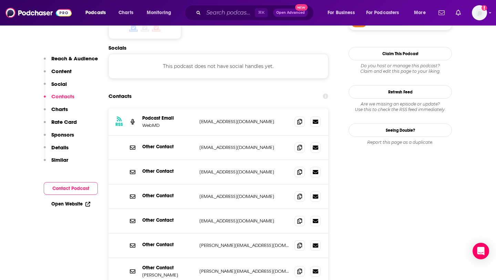
scroll to position [594, 0]
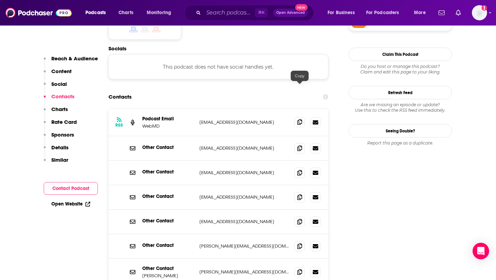
click at [302, 117] on span at bounding box center [299, 122] width 10 height 10
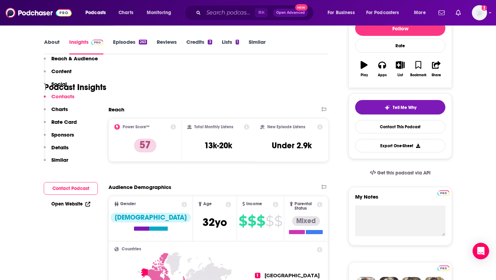
scroll to position [0, 0]
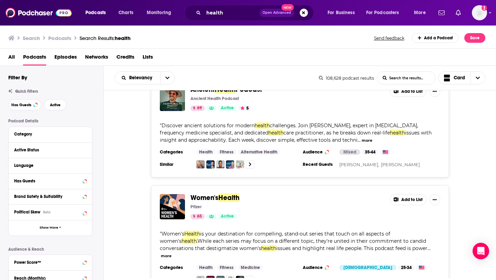
scroll to position [1626, 0]
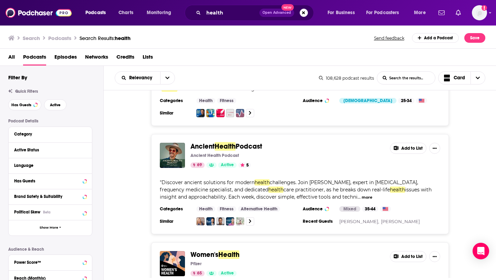
click at [372, 194] on button "more" at bounding box center [367, 197] width 11 height 6
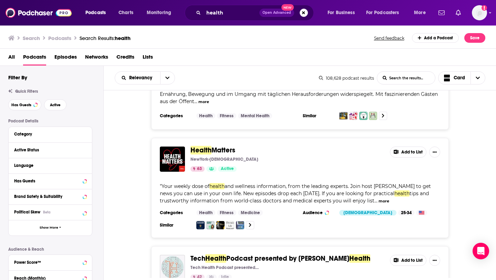
scroll to position [2186, 0]
click at [389, 198] on button "more" at bounding box center [384, 201] width 11 height 6
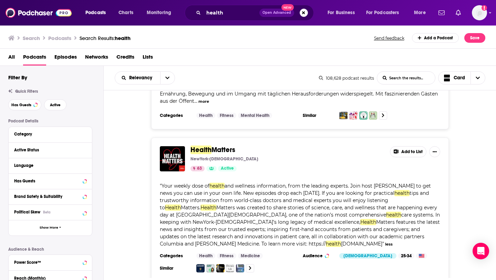
click at [226, 145] on span "Matters" at bounding box center [223, 149] width 24 height 9
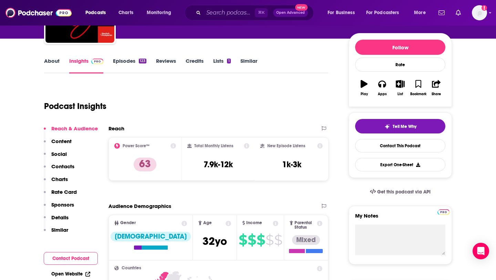
scroll to position [70, 0]
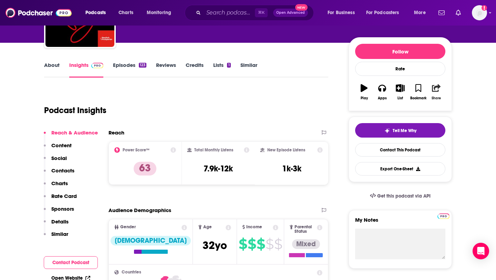
click at [434, 92] on button "Share" at bounding box center [436, 92] width 18 height 25
click at [453, 125] on ul "Show Share dropdown" at bounding box center [436, 123] width 66 height 15
click at [461, 124] on icon "Show Share dropdown" at bounding box center [463, 124] width 14 height 6
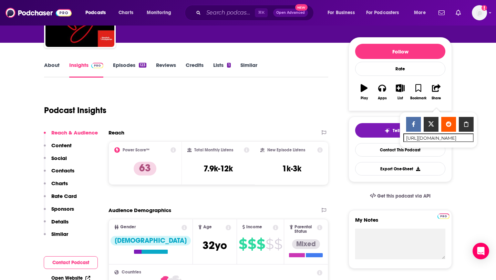
scroll to position [0, 0]
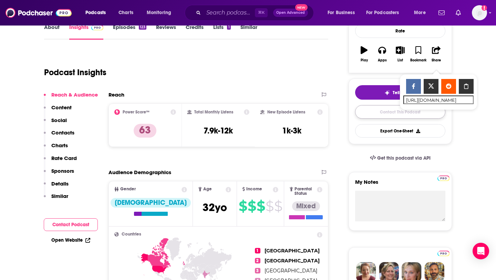
click at [382, 108] on link "Contact This Podcast" at bounding box center [400, 111] width 90 height 13
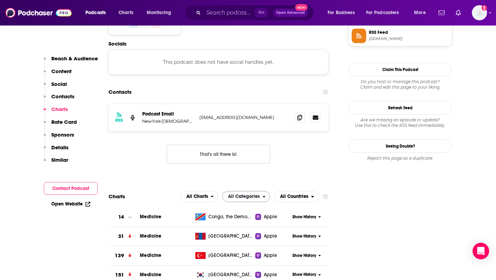
scroll to position [591, 0]
click at [298, 112] on span at bounding box center [299, 117] width 10 height 10
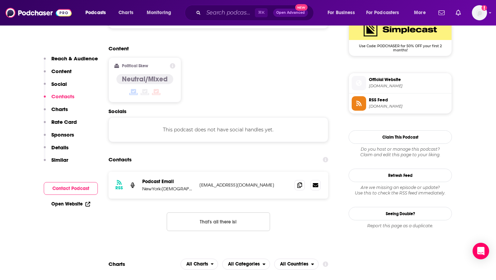
scroll to position [508, 0]
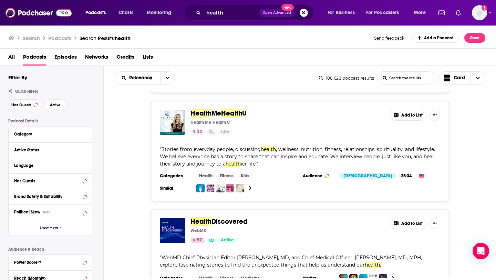
scroll to position [2753, 0]
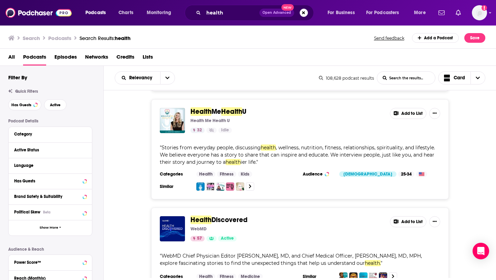
click at [219, 215] on span "Discovered" at bounding box center [229, 219] width 36 height 9
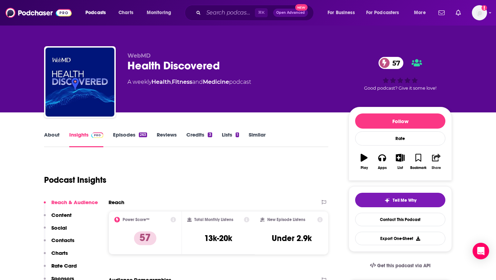
click at [436, 160] on icon "button" at bounding box center [436, 158] width 9 height 8
click at [467, 195] on icon "Show Share dropdown" at bounding box center [463, 193] width 14 height 6
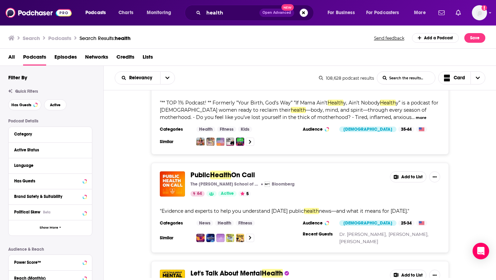
scroll to position [3692, 0]
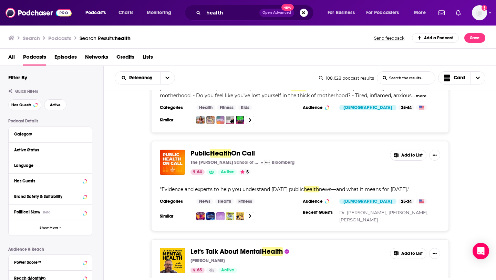
click at [232, 248] on div "Let's Talk About Mental Health Jeremy Godwin 65 Active" at bounding box center [287, 260] width 194 height 25
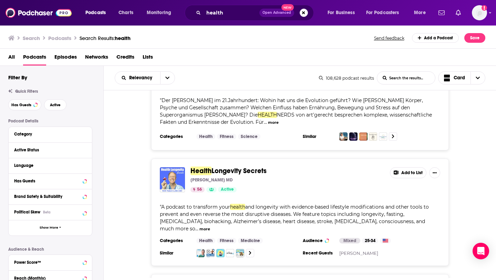
scroll to position [3988, 0]
click at [201, 203] on span "and longevity with evidence-based lifestyle modifications and other tools to pr…" at bounding box center [294, 217] width 269 height 28
click at [210, 226] on button "more" at bounding box center [204, 229] width 11 height 6
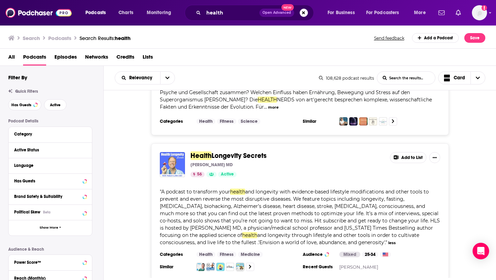
scroll to position [4003, 0]
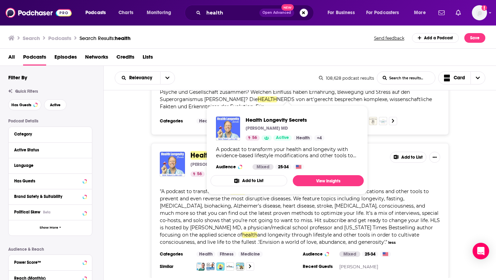
click at [220, 151] on span "Longevity Secrets" at bounding box center [238, 155] width 55 height 9
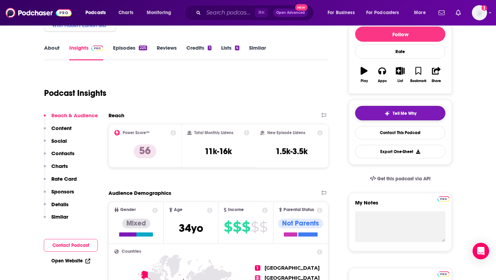
scroll to position [85, 0]
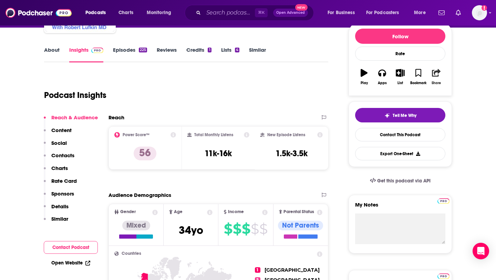
click at [433, 74] on icon "button" at bounding box center [436, 73] width 9 height 8
click at [462, 111] on icon "Show Share dropdown" at bounding box center [462, 109] width 4 height 6
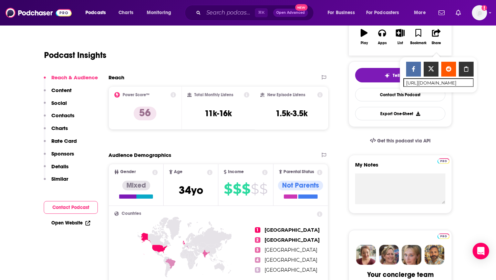
scroll to position [125, 0]
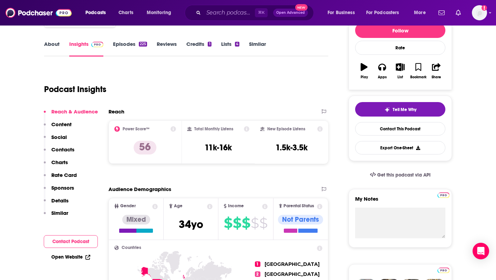
scroll to position [58, 0]
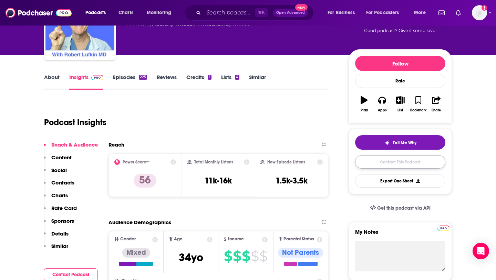
click at [412, 165] on link "Contact This Podcast" at bounding box center [400, 161] width 90 height 13
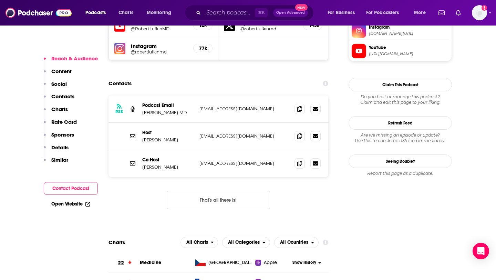
scroll to position [625, 0]
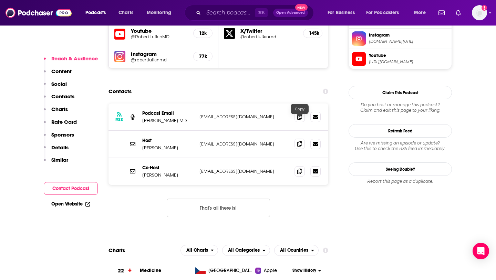
click at [297, 141] on icon at bounding box center [299, 144] width 5 height 6
click at [146, 172] on p "Stephen Sideroff" at bounding box center [168, 175] width 52 height 6
drag, startPoint x: 140, startPoint y: 152, endPoint x: 189, endPoint y: 152, distance: 48.6
click at [189, 158] on div "Co-Host Stephen Sideroff sideroff@ucla.edu sideroff@ucla.edu" at bounding box center [218, 171] width 220 height 27
copy p "Stephen Sideroff"
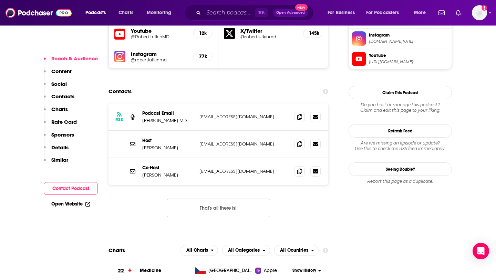
click at [294, 158] on div "Co-Host Stephen Sideroff sideroff@ucla.edu sideroff@ucla.edu" at bounding box center [218, 171] width 220 height 27
click at [298, 166] on span at bounding box center [299, 171] width 10 height 10
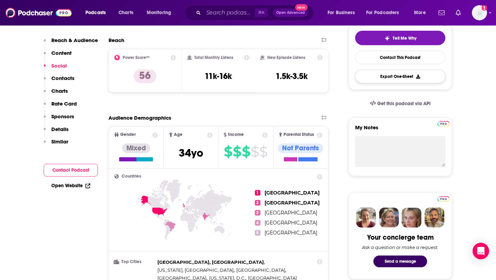
scroll to position [0, 0]
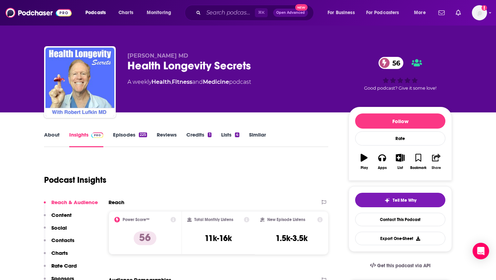
click at [435, 162] on button "Share" at bounding box center [436, 161] width 18 height 25
click at [460, 187] on div "Show Share dropdown" at bounding box center [463, 193] width 14 height 14
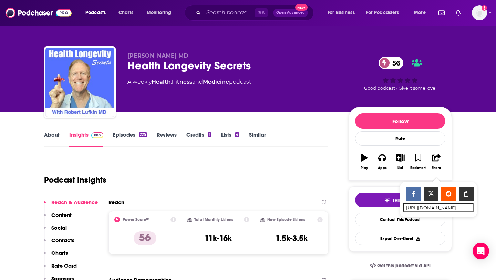
scroll to position [20, 0]
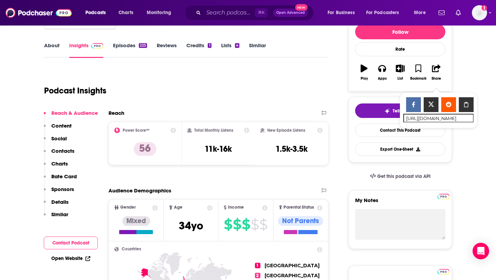
scroll to position [90, 0]
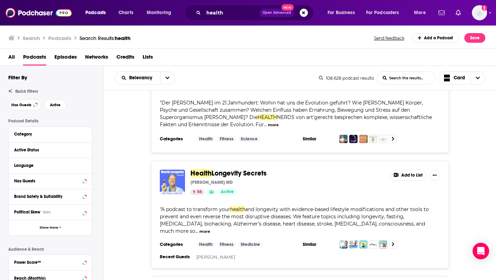
scroll to position [3985, 0]
click at [201, 168] on span "Health" at bounding box center [200, 172] width 21 height 9
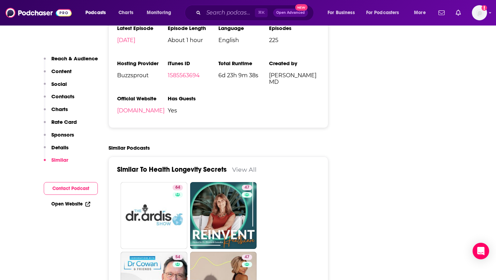
scroll to position [1321, 0]
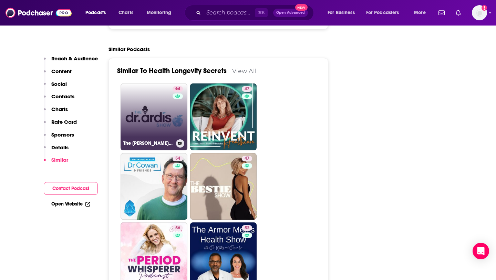
click at [155, 103] on link "64 The Dr. Ardis Show Podcast" at bounding box center [154, 116] width 67 height 67
type input "https://www.podchaser.com/podcasts/the-dr-ardis-show-podcast-4609643"
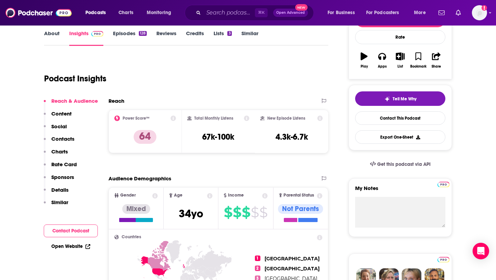
scroll to position [89, 0]
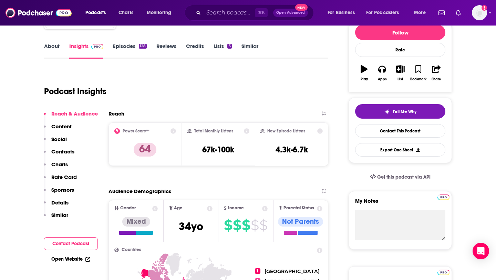
click at [52, 55] on link "About" at bounding box center [51, 51] width 15 height 16
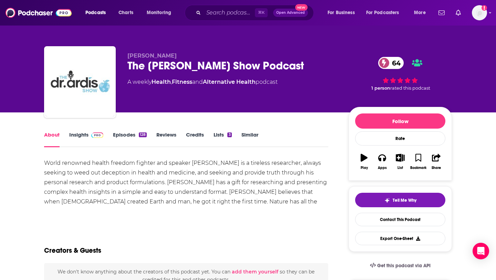
scroll to position [20, 0]
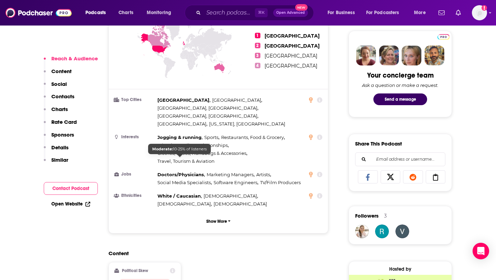
scroll to position [341, 0]
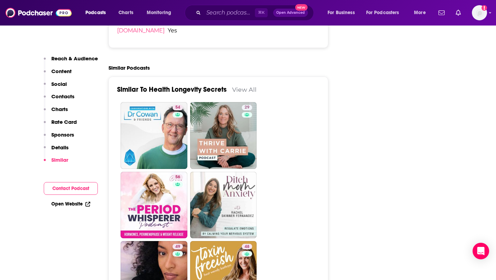
scroll to position [1303, 0]
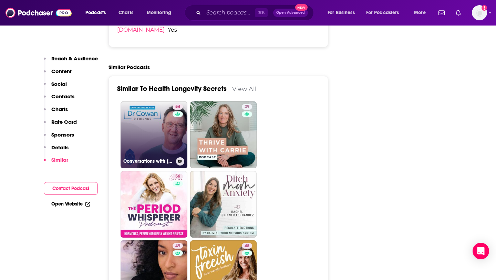
click at [173, 114] on div "54" at bounding box center [179, 130] width 12 height 53
type input "https://www.podchaser.com/podcasts/conversations-with-dr-cowan-fr-1474868"
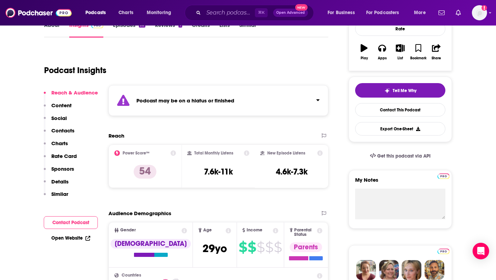
scroll to position [41, 0]
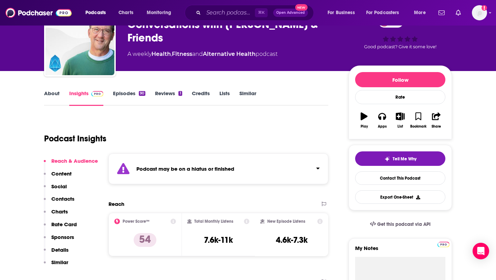
click at [53, 91] on link "About" at bounding box center [51, 98] width 15 height 16
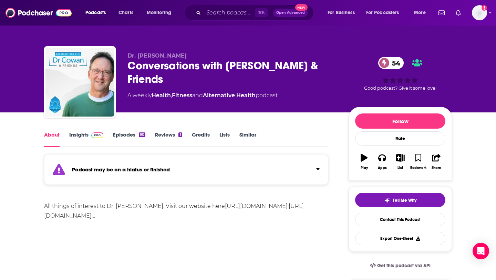
scroll to position [6, 0]
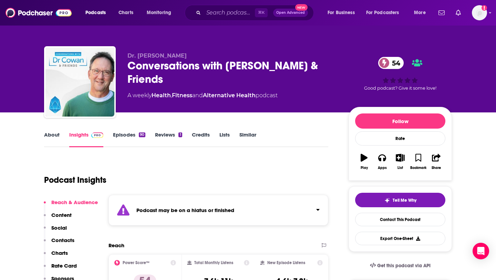
type input "https://www.podchaser.com/podcasts/health-longevity-secrets-1976165"
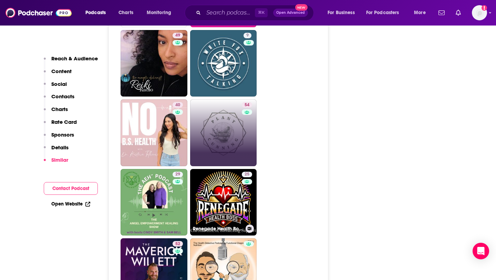
scroll to position [1448, 0]
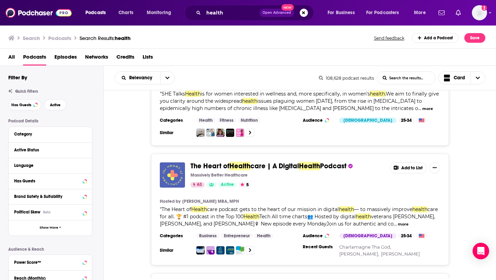
scroll to position [702, 0]
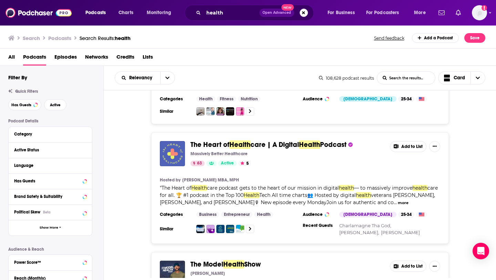
click at [404, 200] on button "more" at bounding box center [403, 203] width 11 height 6
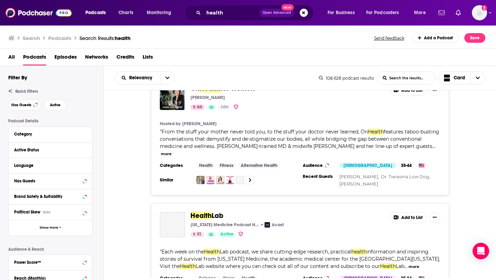
scroll to position [4969, 0]
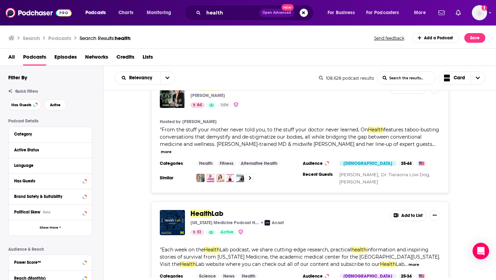
click at [408, 261] on button "more" at bounding box center [413, 264] width 11 height 6
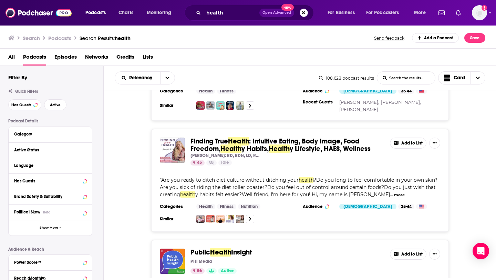
scroll to position [5339, 0]
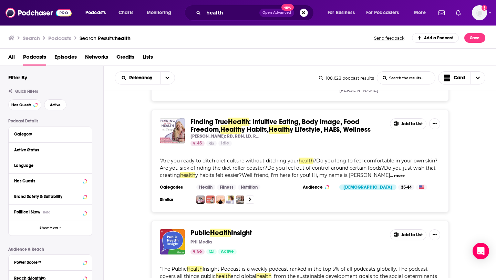
click at [407, 265] on div "" The Public Health Insight Podcast is a weekly podcast ranked in the top 5% of…" at bounding box center [300, 276] width 280 height 22
click at [408, 266] on span "" The Public Health Insight Podcast is a weekly podcast ranked in the top 5% of…" at bounding box center [298, 276] width 277 height 21
click at [384, 279] on button "more" at bounding box center [379, 284] width 11 height 6
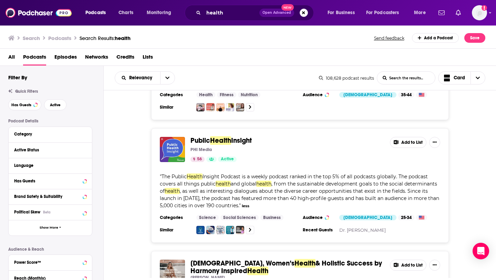
scroll to position [5453, 0]
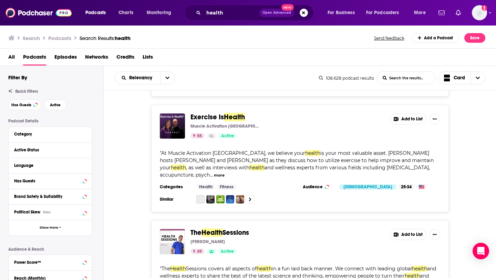
scroll to position [6020, 0]
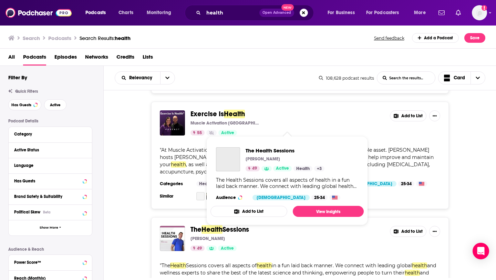
click at [217, 225] on span "Health" at bounding box center [211, 229] width 21 height 9
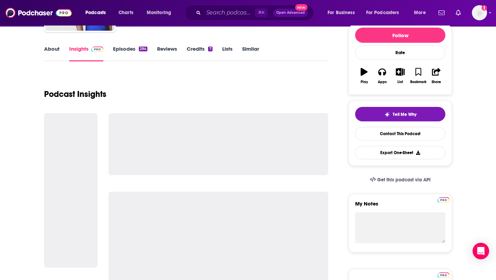
scroll to position [93, 0]
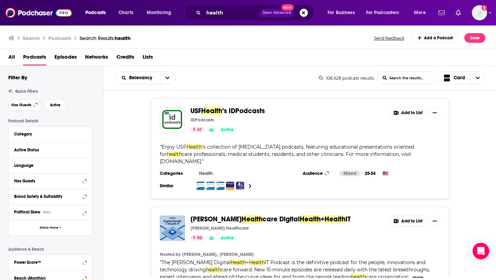
click at [392, 82] on input "List Search Input" at bounding box center [406, 78] width 58 height 12
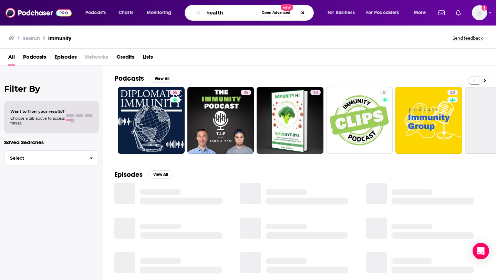
click at [220, 17] on input "health" at bounding box center [231, 12] width 55 height 11
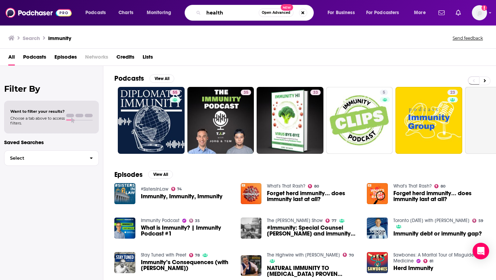
click at [217, 12] on input "health" at bounding box center [231, 12] width 55 height 11
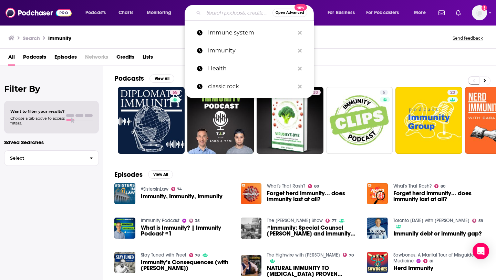
type input ":"
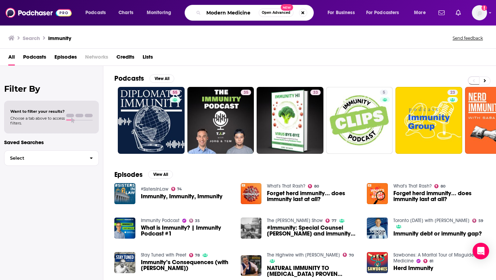
type input "Modern Medicine"
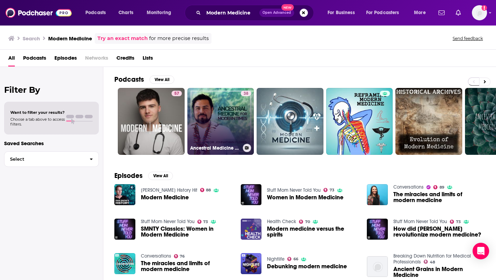
scroll to position [37, 0]
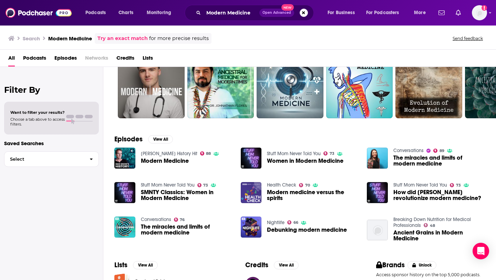
click at [44, 62] on span "Podcasts" at bounding box center [34, 59] width 23 height 14
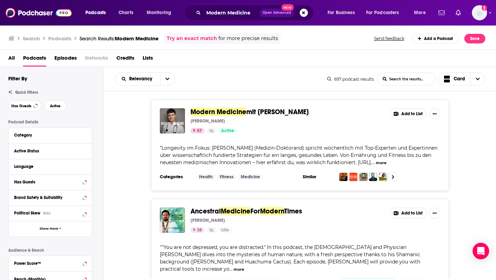
click at [386, 163] on button "more" at bounding box center [381, 163] width 11 height 6
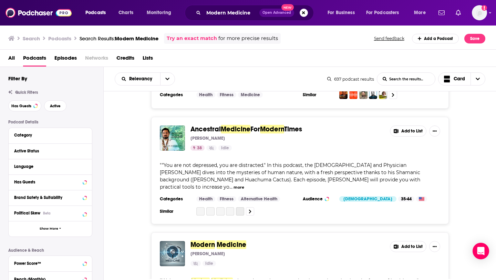
scroll to position [90, 0]
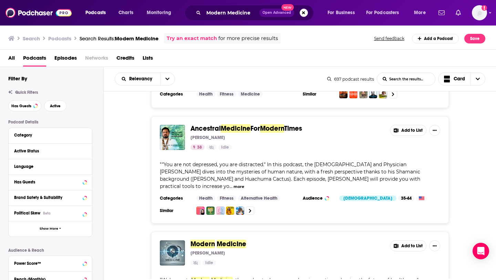
click at [244, 184] on button "more" at bounding box center [239, 187] width 11 height 6
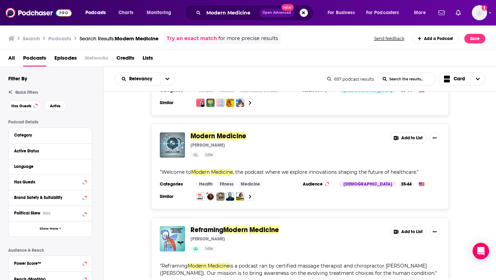
scroll to position [216, 0]
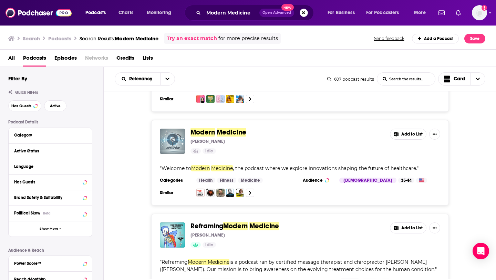
click at [180, 143] on img "Modern Medicine" at bounding box center [172, 140] width 25 height 25
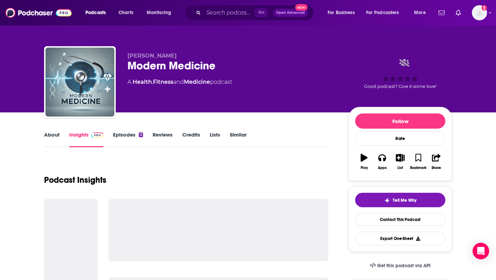
scroll to position [93, 0]
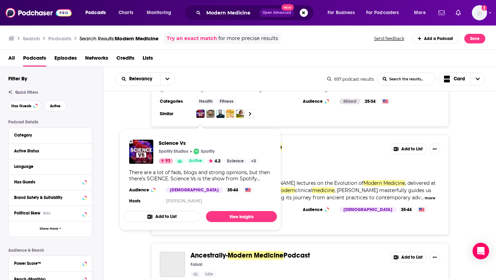
scroll to position [375, 0]
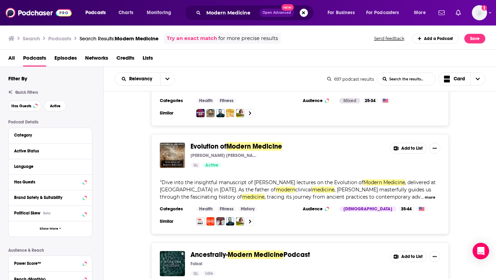
click at [425, 194] on button "more" at bounding box center [430, 197] width 11 height 6
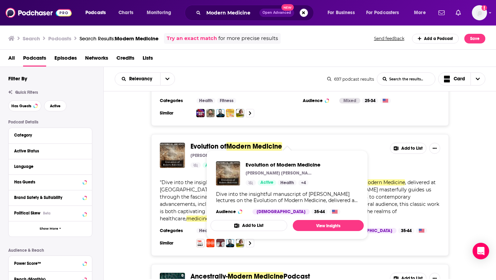
click at [207, 142] on span "Evolution of" at bounding box center [208, 146] width 36 height 9
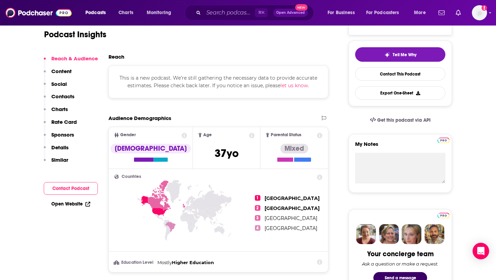
scroll to position [155, 0]
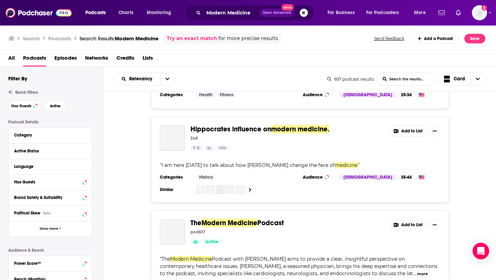
scroll to position [584, 0]
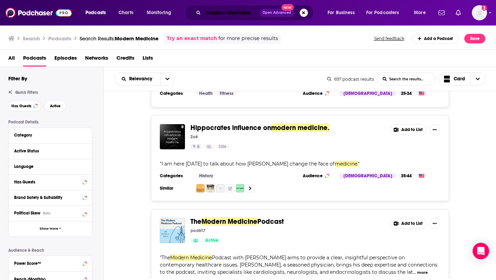
click at [217, 15] on input "Modern Medicine" at bounding box center [232, 12] width 56 height 11
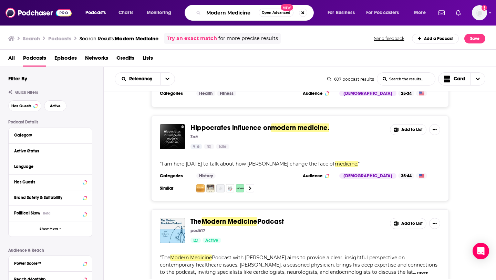
click at [217, 15] on input "Modern Medicine" at bounding box center [231, 12] width 55 height 11
click at [217, 13] on input "Modern Medicine" at bounding box center [231, 12] width 55 height 11
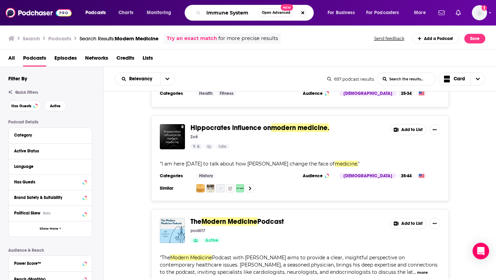
type input "Immune System"
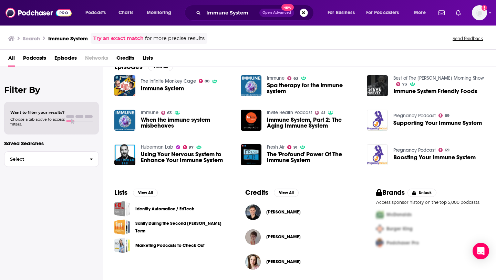
scroll to position [105, 0]
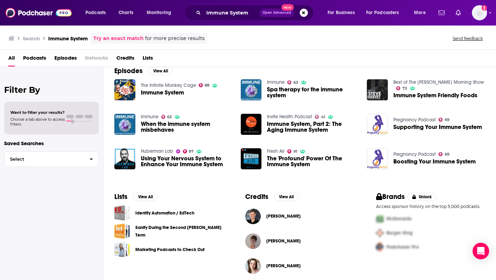
click at [35, 68] on div "Filter By Want to filter your results? Choose a tab above to access filters. Sa…" at bounding box center [51, 207] width 103 height 280
click at [35, 60] on span "Podcasts" at bounding box center [34, 59] width 23 height 14
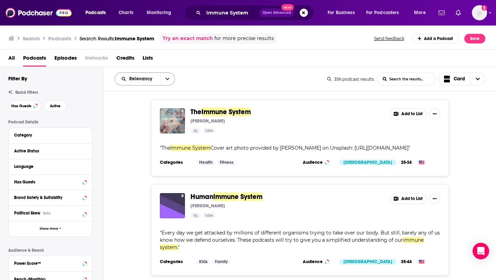
click at [172, 79] on button "open menu" at bounding box center [167, 79] width 14 height 12
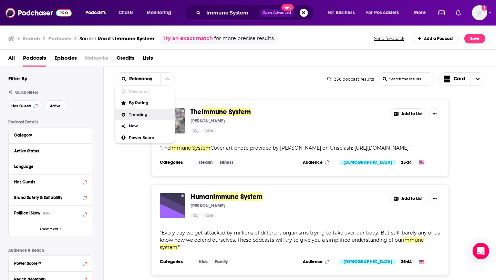
click at [156, 113] on span "Trending" at bounding box center [149, 115] width 41 height 4
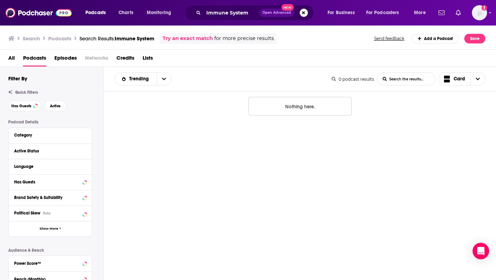
click at [264, 100] on button "Nothing here." at bounding box center [299, 106] width 103 height 19
click at [160, 80] on button "open menu" at bounding box center [164, 79] width 14 height 12
click at [153, 94] on div "Relevancy" at bounding box center [143, 91] width 57 height 12
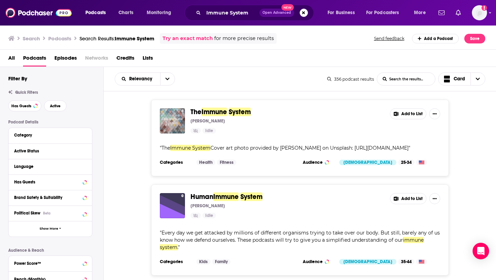
click at [209, 113] on span "Immune" at bounding box center [213, 111] width 25 height 9
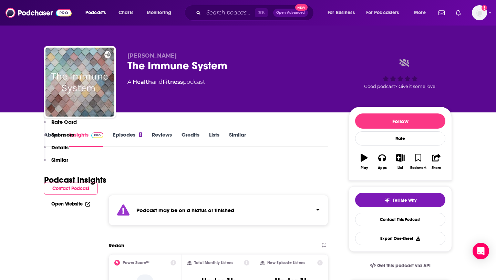
scroll to position [134, 0]
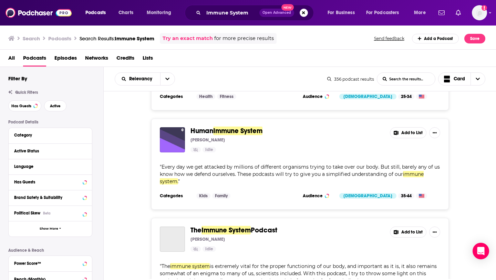
scroll to position [68, 0]
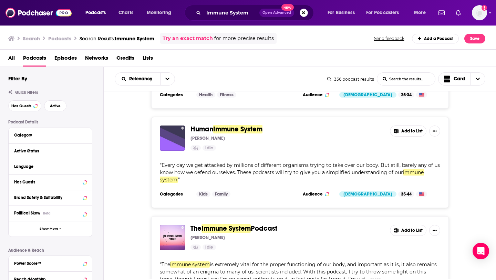
click at [222, 133] on span "Immune System" at bounding box center [237, 129] width 49 height 9
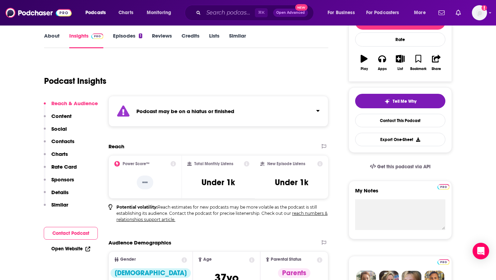
scroll to position [104, 0]
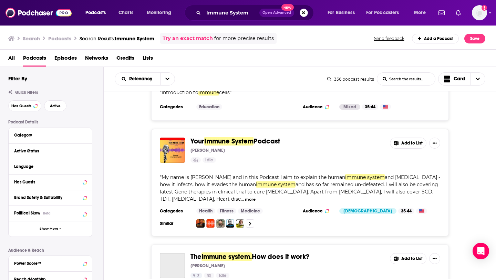
scroll to position [439, 0]
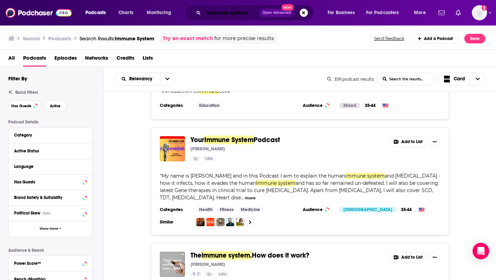
click at [226, 15] on input "Immune System" at bounding box center [232, 12] width 56 height 11
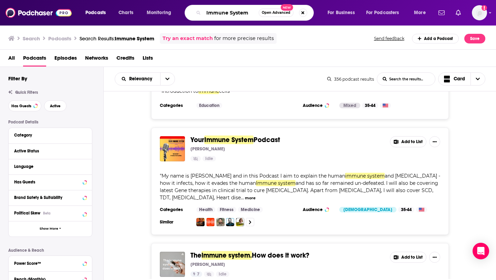
click at [226, 15] on input "Immune System" at bounding box center [231, 12] width 55 height 11
type input "I"
type input "Longevity"
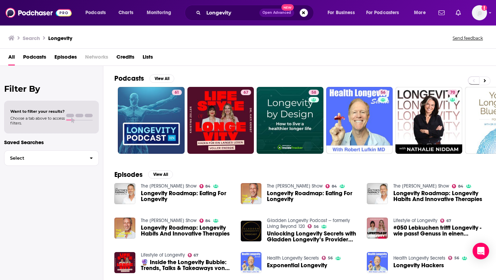
click at [41, 63] on span "Podcasts" at bounding box center [34, 58] width 23 height 14
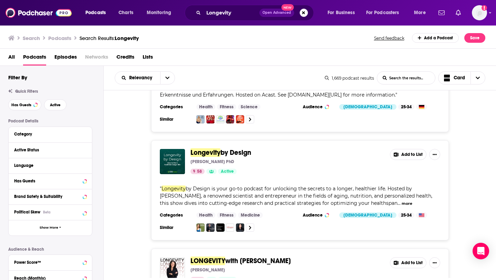
scroll to position [179, 0]
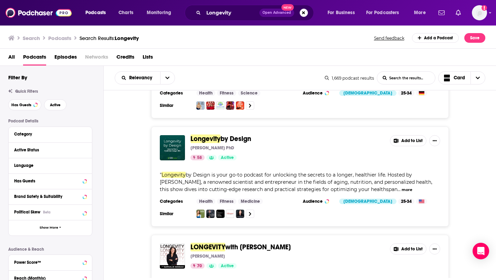
click at [199, 142] on span "Longevity" at bounding box center [205, 138] width 30 height 9
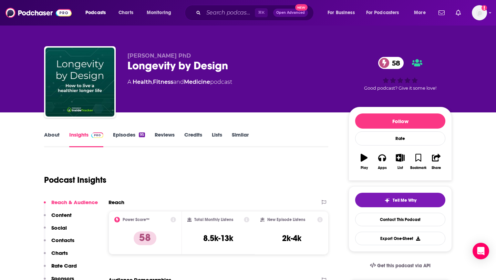
scroll to position [88, 0]
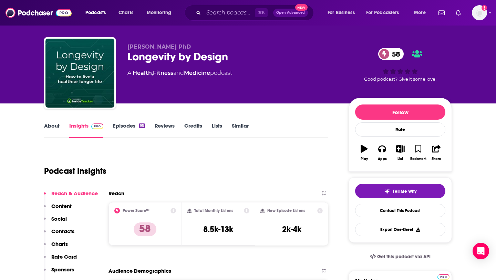
scroll to position [8, 0]
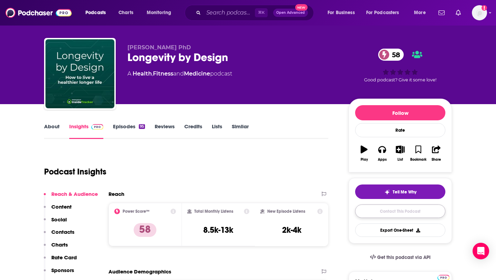
click at [367, 207] on link "Contact This Podcast" at bounding box center [400, 210] width 90 height 13
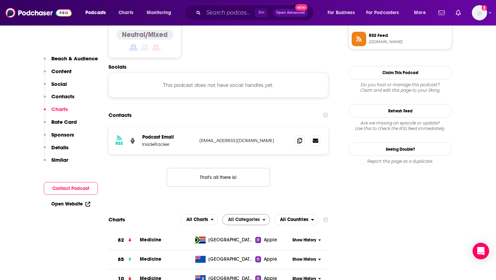
scroll to position [586, 0]
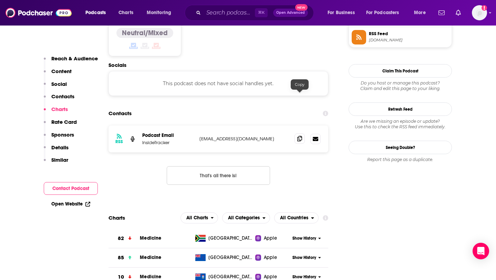
click at [300, 136] on icon at bounding box center [299, 139] width 5 height 6
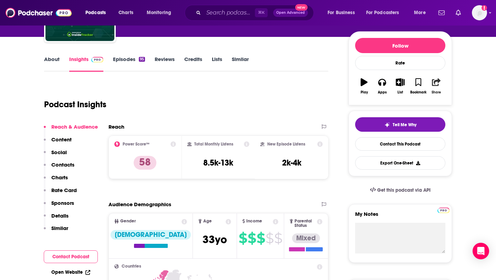
click at [434, 90] on div "Share" at bounding box center [436, 92] width 9 height 4
click at [461, 115] on icon "Show Share dropdown" at bounding box center [463, 118] width 14 height 6
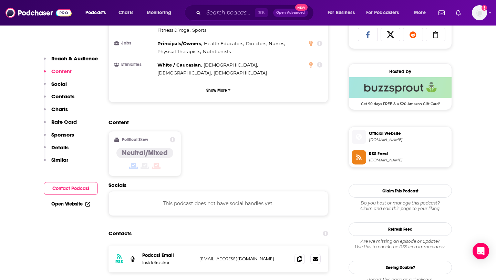
scroll to position [467, 0]
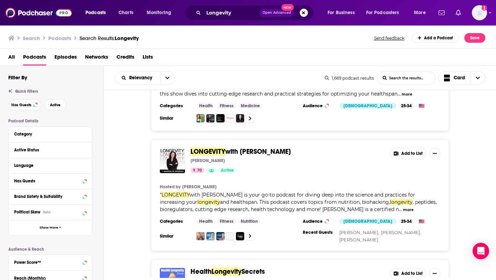
scroll to position [289, 0]
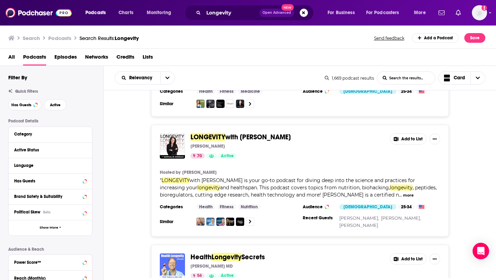
click at [279, 133] on span "with Nathalie Niddam" at bounding box center [257, 137] width 65 height 9
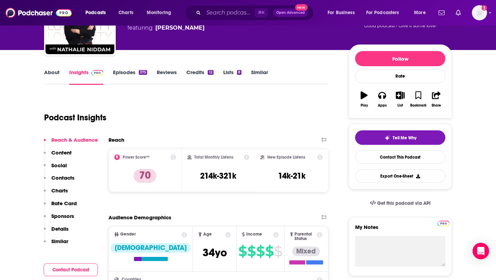
scroll to position [61, 0]
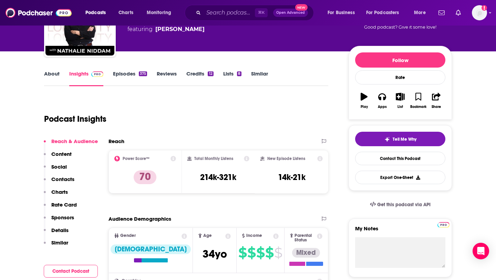
click at [58, 74] on link "About" at bounding box center [51, 78] width 15 height 16
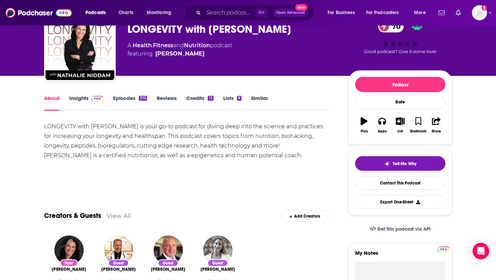
scroll to position [45, 0]
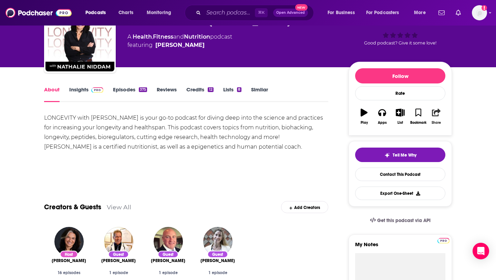
click at [432, 110] on button "Share" at bounding box center [436, 116] width 18 height 25
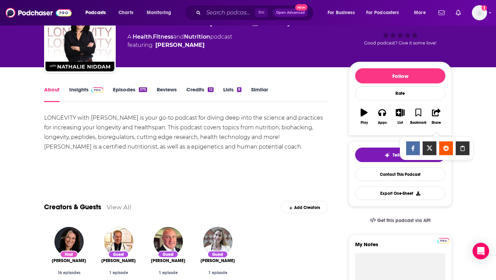
click at [465, 152] on div "Show Share dropdown" at bounding box center [463, 148] width 14 height 14
click at [436, 115] on icon "button" at bounding box center [436, 112] width 9 height 8
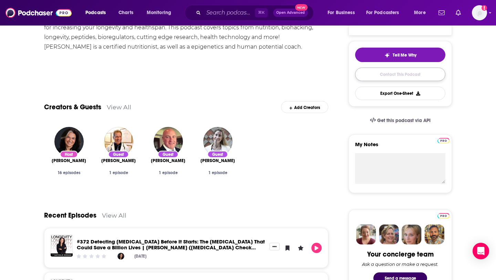
click at [384, 73] on link "Contact This Podcast" at bounding box center [400, 74] width 90 height 13
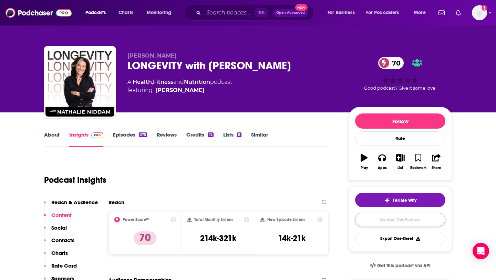
click at [424, 221] on link "Contact This Podcast" at bounding box center [400, 219] width 90 height 13
click at [394, 226] on div "Tell Me Why Contact This Podcast Export One-Sheet" at bounding box center [400, 219] width 90 height 52
click at [394, 225] on link "Contact This Podcast" at bounding box center [400, 219] width 90 height 13
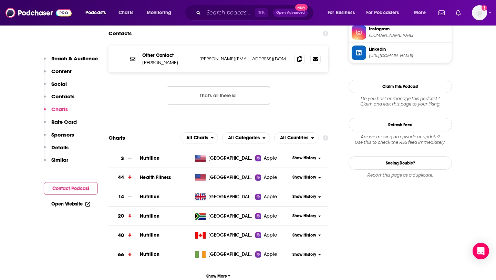
scroll to position [641, 0]
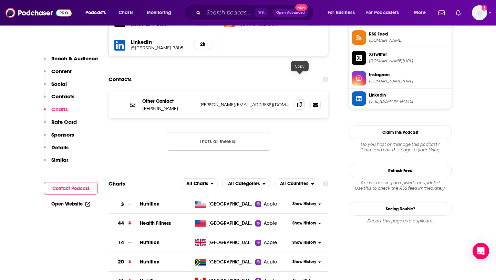
click at [299, 102] on icon at bounding box center [299, 105] width 5 height 6
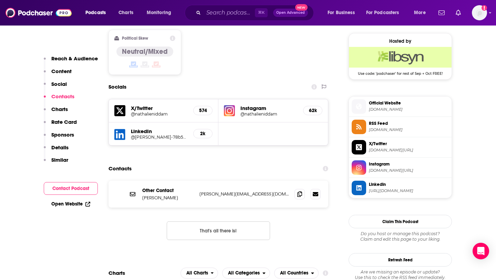
drag, startPoint x: 143, startPoint y: 170, endPoint x: 179, endPoint y: 170, distance: 36.5
click at [179, 195] on p "Nathalie Niddam" at bounding box center [168, 198] width 52 height 6
copy p "Nathalie Niddam"
click at [301, 191] on icon at bounding box center [299, 194] width 5 height 6
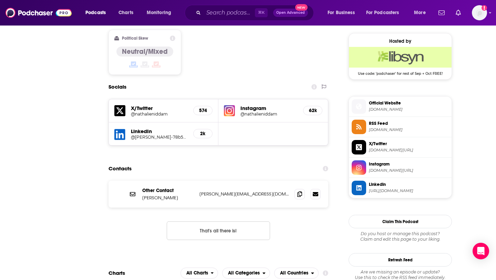
scroll to position [0, 0]
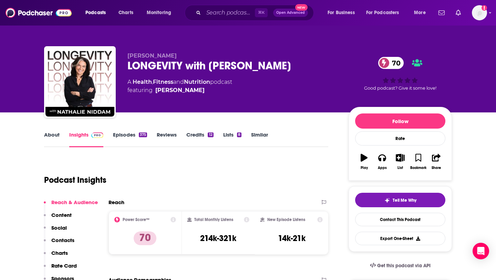
drag, startPoint x: 126, startPoint y: 66, endPoint x: 303, endPoint y: 62, distance: 177.1
click at [303, 62] on div "Nathalie Niddam LONGEVITY with Nathalie Niddam 70 A Health , Fitness and Nutrit…" at bounding box center [248, 83] width 408 height 74
copy h2 "LONGEVITY with Nathalie Niddam"
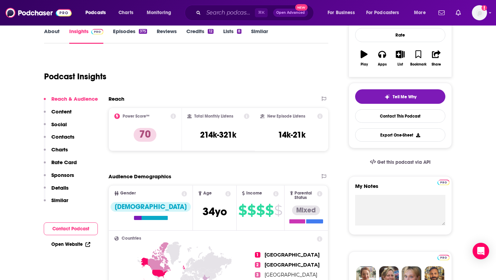
scroll to position [107, 0]
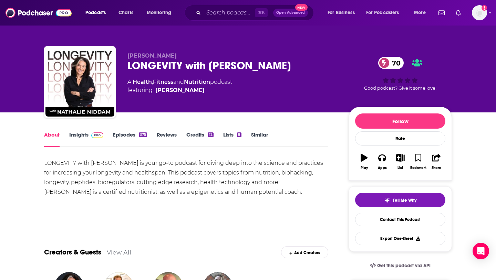
scroll to position [85, 0]
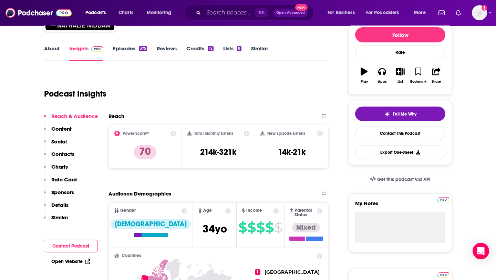
scroll to position [88, 0]
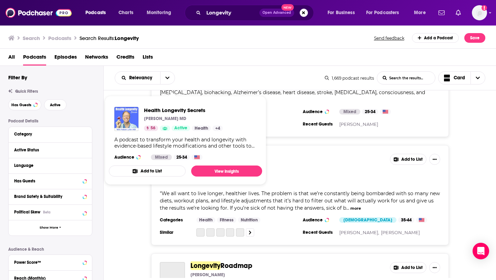
scroll to position [530, 0]
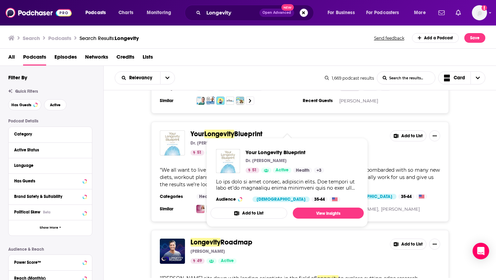
click at [248, 131] on span "Blueprint" at bounding box center [248, 134] width 28 height 9
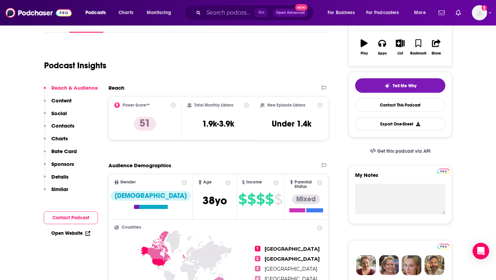
scroll to position [115, 0]
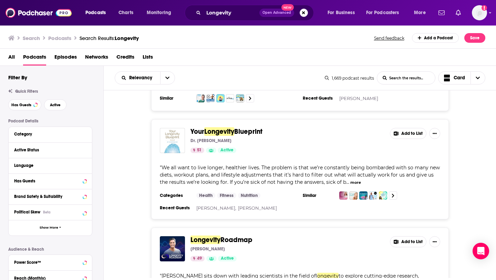
scroll to position [593, 0]
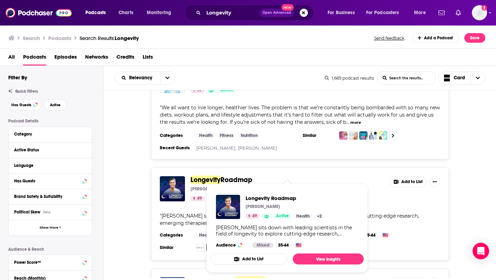
click at [231, 175] on span "Roadmap" at bounding box center [236, 179] width 32 height 9
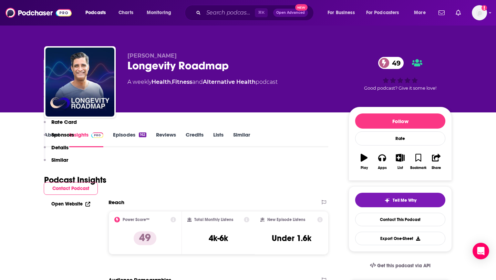
scroll to position [176, 0]
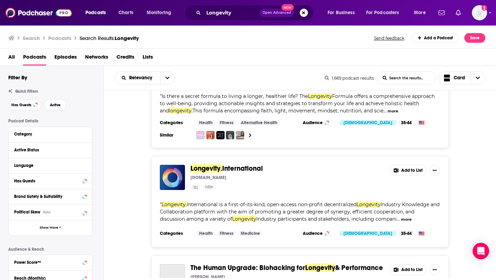
scroll to position [1123, 0]
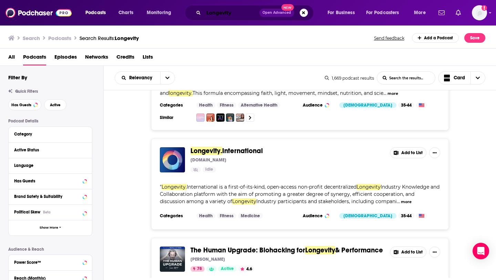
click at [218, 9] on input "Longevity" at bounding box center [232, 12] width 56 height 11
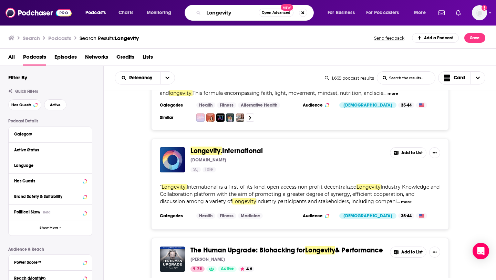
click at [218, 9] on input "Longevity" at bounding box center [231, 12] width 55 height 11
paste input "The Immunology Podcast"
type input "The Immunology Podcast"
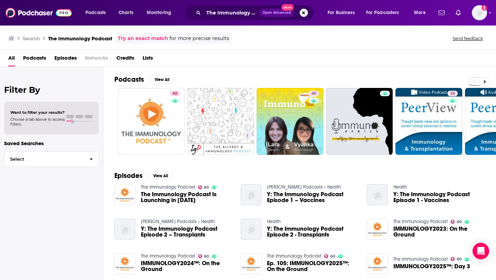
click at [48, 59] on div "All Podcasts Episodes Networks Credits Lists" at bounding box center [249, 59] width 482 height 14
click at [39, 62] on span "Podcasts" at bounding box center [34, 59] width 23 height 14
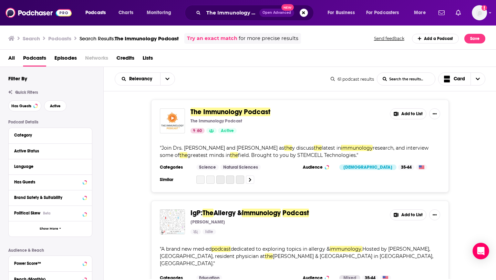
scroll to position [1, 0]
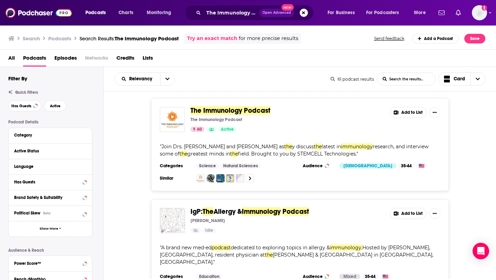
click at [224, 115] on div "The Immunology Podcast The Immunology Podcast 60 Active" at bounding box center [287, 119] width 194 height 25
click at [224, 114] on span "The Immunology Podcast" at bounding box center [230, 110] width 80 height 9
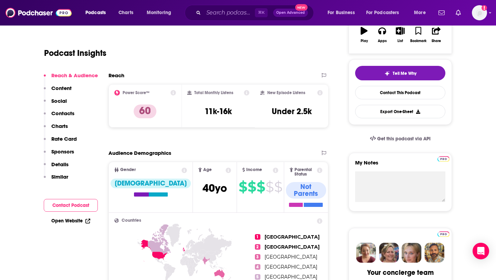
scroll to position [78, 0]
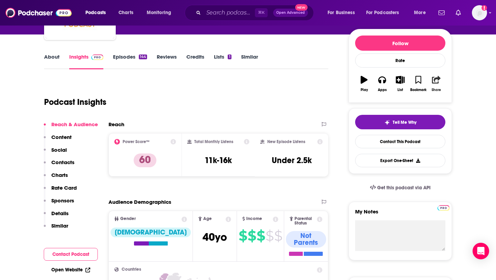
click at [438, 85] on button "Share" at bounding box center [436, 83] width 18 height 25
click at [463, 114] on icon "Show Share dropdown" at bounding box center [463, 116] width 14 height 6
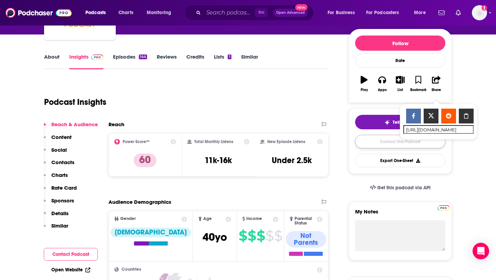
click at [395, 145] on link "Contact This Podcast" at bounding box center [400, 141] width 90 height 13
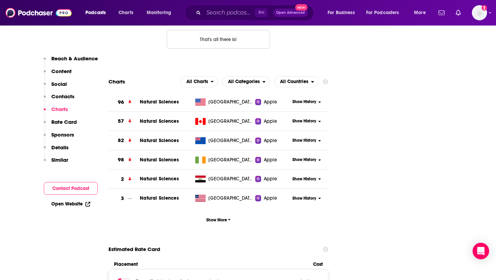
scroll to position [610, 0]
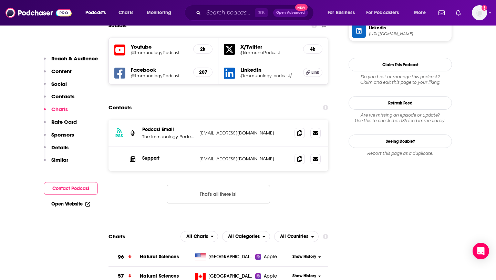
click at [305, 128] on div at bounding box center [307, 133] width 26 height 10
click at [301, 130] on icon at bounding box center [299, 133] width 5 height 6
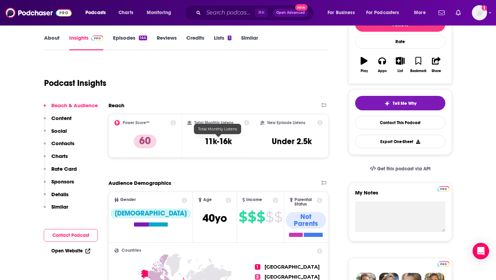
scroll to position [0, 0]
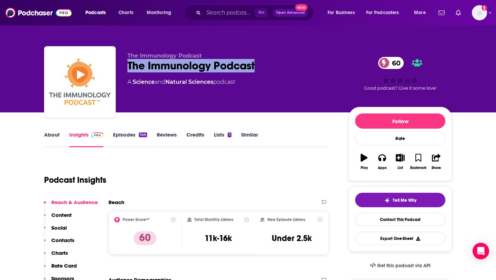
drag, startPoint x: 128, startPoint y: 63, endPoint x: 270, endPoint y: 68, distance: 142.0
click at [270, 69] on div "The Immunology Podcast 60" at bounding box center [232, 65] width 210 height 13
copy h2 "The Immunology Podcast"
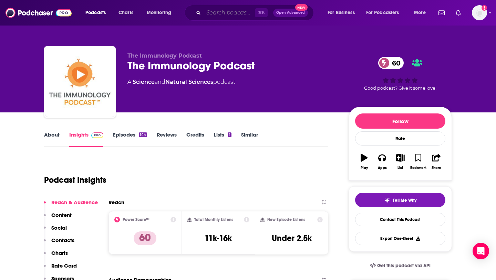
click at [216, 12] on input "Search podcasts, credits, & more..." at bounding box center [229, 12] width 51 height 11
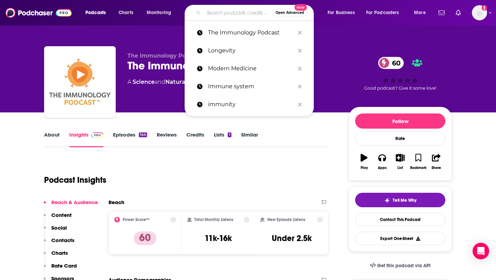
paste input "Two Scientists Walk Into a Bar"
type input "Two Scientists Walk Into a Bar"
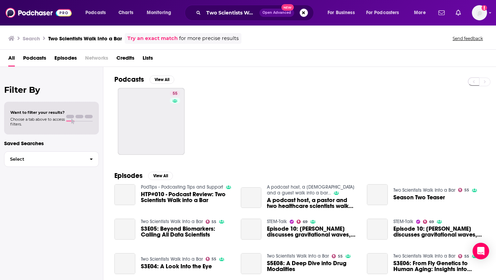
click at [44, 62] on span "Podcasts" at bounding box center [34, 59] width 23 height 14
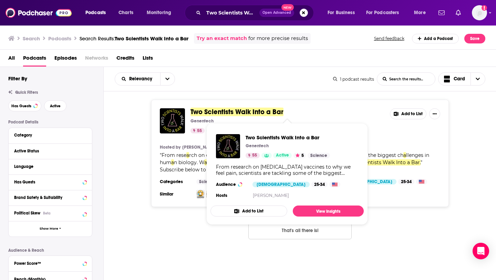
click at [237, 113] on span "Two Scientists Walk Into a Bar" at bounding box center [236, 111] width 93 height 9
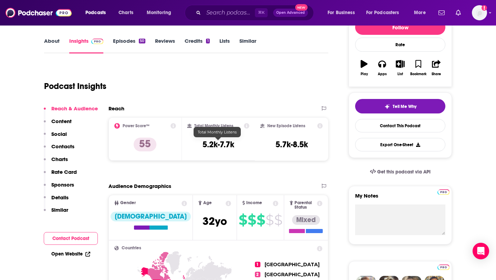
scroll to position [39, 0]
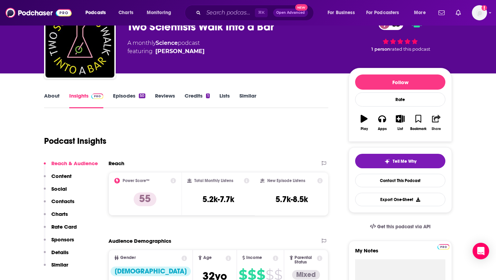
click at [441, 121] on icon "button" at bounding box center [436, 119] width 9 height 8
click at [460, 148] on div "Show Share dropdown" at bounding box center [463, 154] width 14 height 14
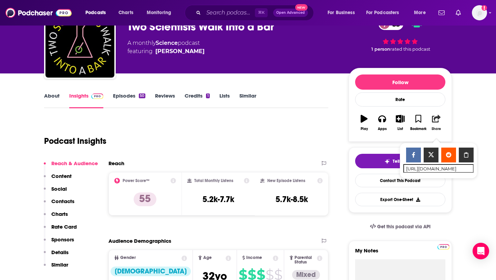
click at [437, 121] on icon "button" at bounding box center [436, 119] width 9 height 8
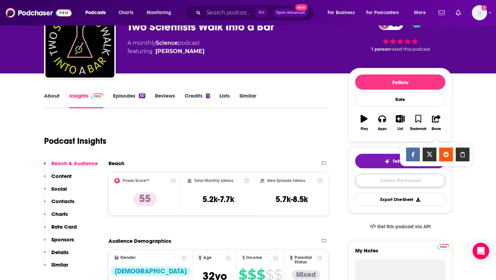
click at [386, 178] on link "Contact This Podcast" at bounding box center [400, 180] width 90 height 13
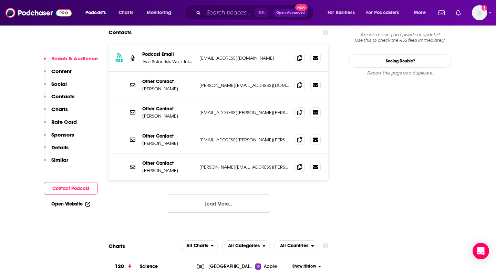
scroll to position [614, 0]
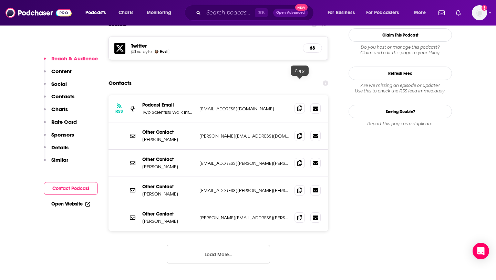
click at [298, 105] on icon at bounding box center [299, 108] width 5 height 6
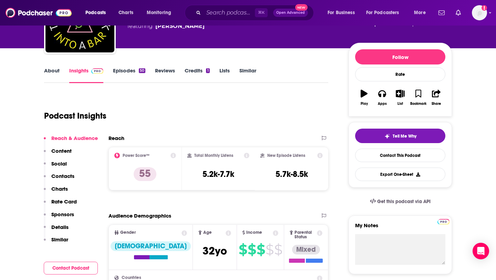
scroll to position [0, 0]
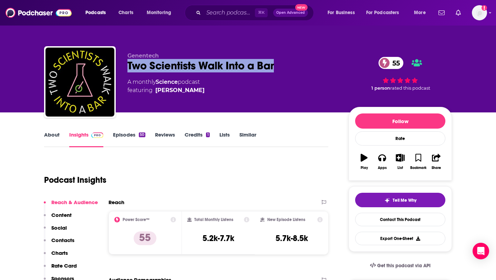
drag, startPoint x: 122, startPoint y: 63, endPoint x: 287, endPoint y: 65, distance: 165.0
click at [287, 65] on div "Genentech Two Scientists Walk Into a Bar 55 A monthly Science podcast featuring…" at bounding box center [248, 83] width 408 height 74
copy h2 "Two Scientists Walk Into a Bar"
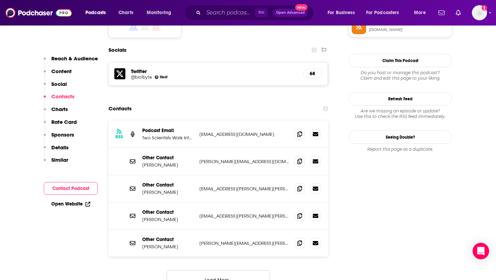
scroll to position [588, 0]
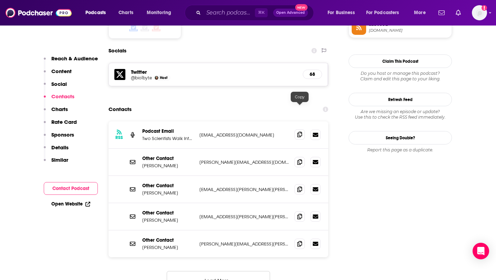
click at [299, 132] on icon at bounding box center [299, 135] width 5 height 6
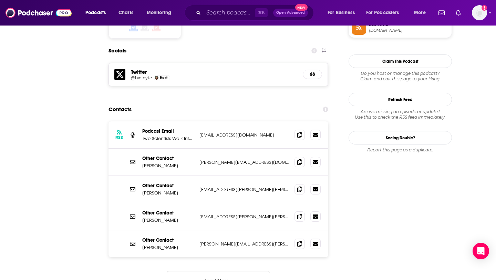
scroll to position [15, 0]
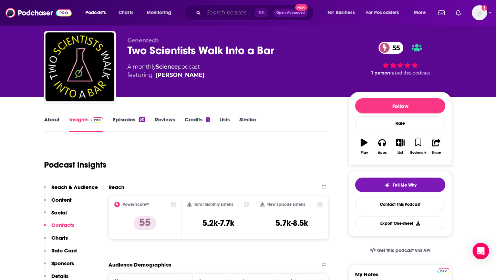
click at [215, 11] on input "Search podcasts, credits, & more..." at bounding box center [229, 12] width 51 height 11
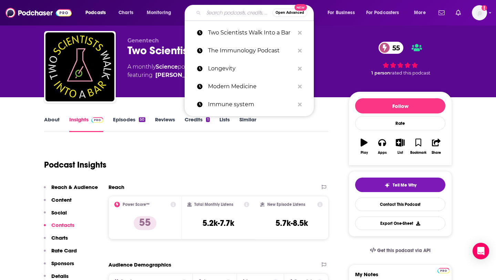
paste input "podcast@gene.com"
type input "podcast@gene.com"
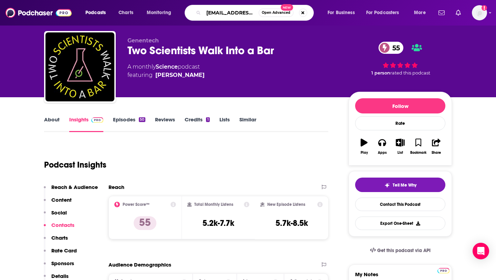
scroll to position [0, 1]
click at [222, 12] on input "podcast@gene.com" at bounding box center [231, 12] width 55 height 11
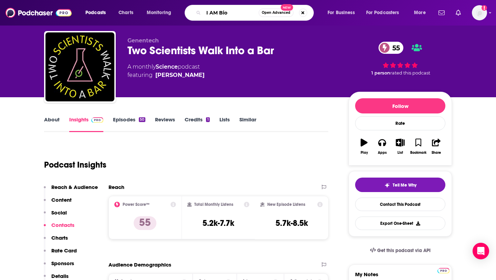
type input "I AM Bio"
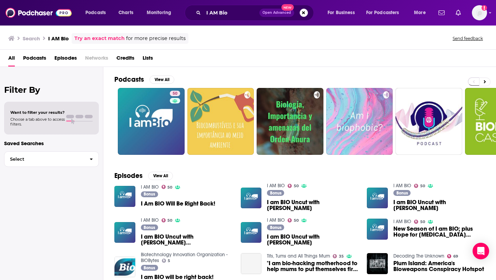
scroll to position [9, 0]
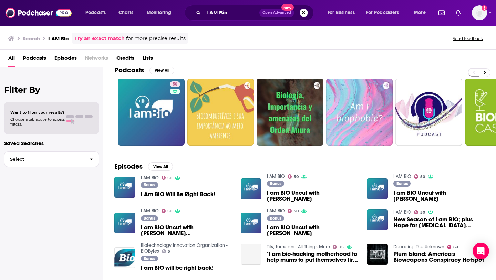
click at [187, 196] on span "I Am BIO Will Be Right Back!" at bounding box center [178, 194] width 74 height 6
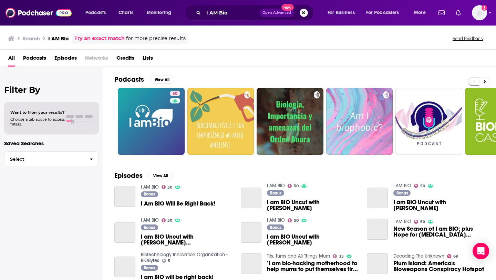
click at [34, 61] on span "Podcasts" at bounding box center [34, 59] width 23 height 14
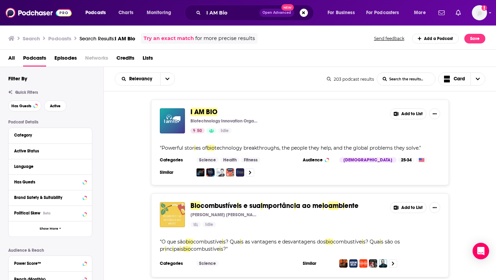
click at [197, 108] on span "I AM BIO" at bounding box center [203, 111] width 27 height 9
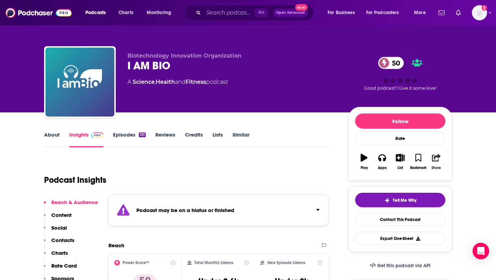
click at [436, 163] on button "Share" at bounding box center [436, 161] width 18 height 25
click at [460, 192] on icon "Show Share dropdown" at bounding box center [462, 193] width 4 height 6
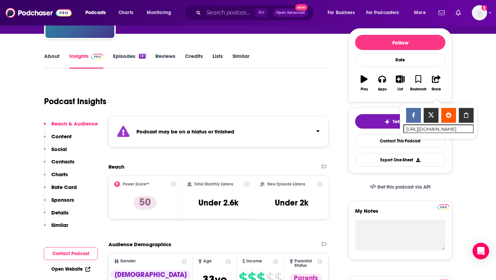
scroll to position [72, 0]
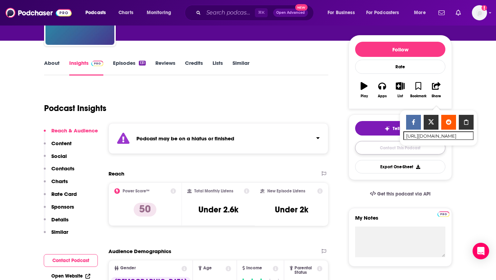
click at [379, 147] on link "Contact This Podcast" at bounding box center [400, 147] width 90 height 13
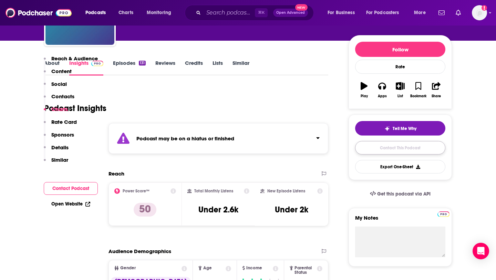
scroll to position [693, 0]
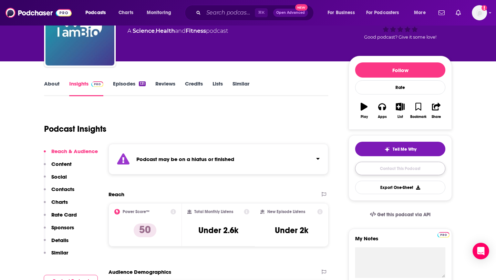
click at [403, 173] on link "Contact This Podcast" at bounding box center [400, 168] width 90 height 13
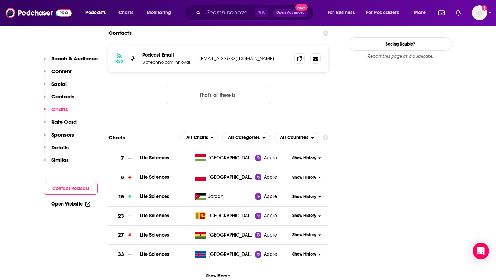
scroll to position [639, 0]
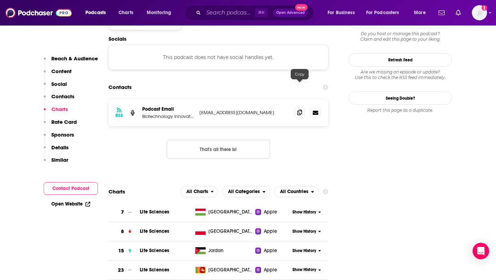
click at [297, 107] on span at bounding box center [299, 112] width 10 height 10
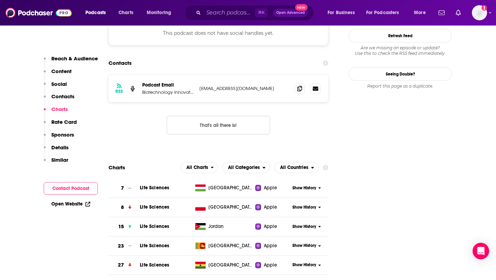
scroll to position [648, 0]
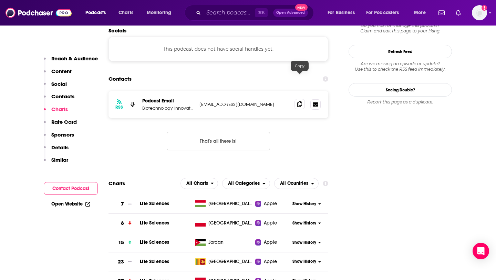
click at [301, 101] on icon at bounding box center [299, 104] width 5 height 6
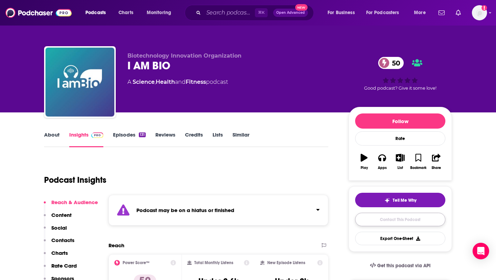
click at [404, 216] on link "Contact This Podcast" at bounding box center [400, 219] width 90 height 13
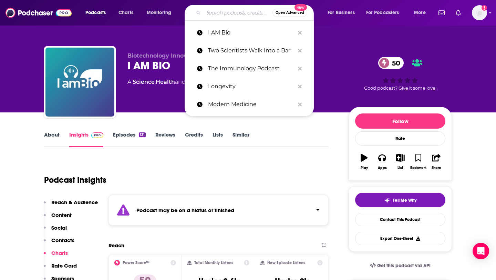
click at [233, 15] on input "Search podcasts, credits, & more..." at bounding box center [238, 12] width 69 height 11
paste input "The Bio Report"
type input "The Bio Report"
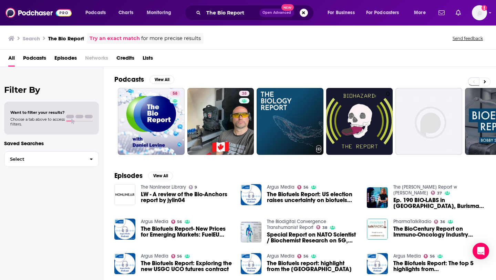
click at [40, 56] on span "Podcasts" at bounding box center [34, 59] width 23 height 14
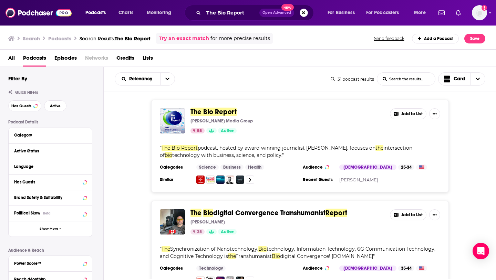
click at [216, 115] on span "The Bio Report" at bounding box center [213, 111] width 46 height 9
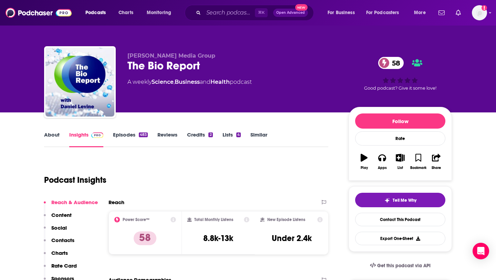
scroll to position [40, 0]
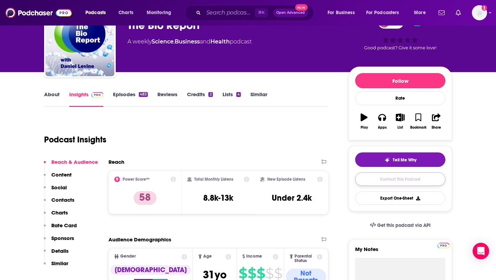
click at [407, 177] on link "Contact This Podcast" at bounding box center [400, 178] width 90 height 13
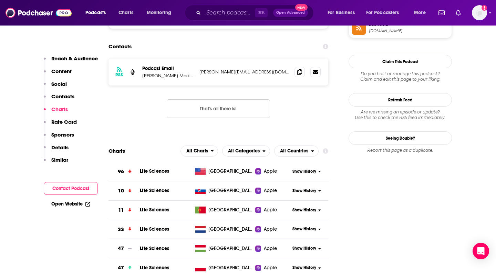
scroll to position [575, 0]
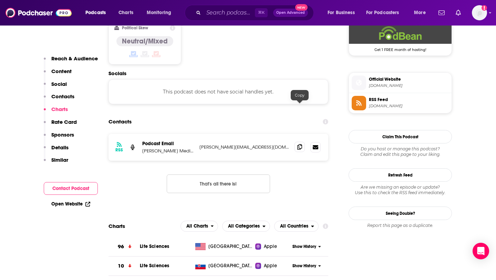
click at [296, 142] on span at bounding box center [299, 147] width 10 height 10
click at [303, 142] on span at bounding box center [299, 147] width 10 height 10
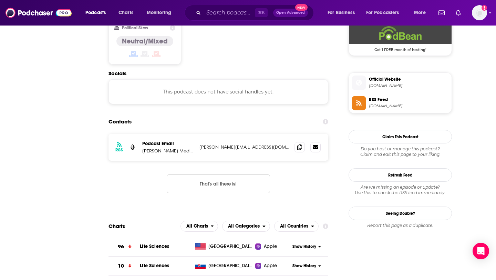
scroll to position [0, 0]
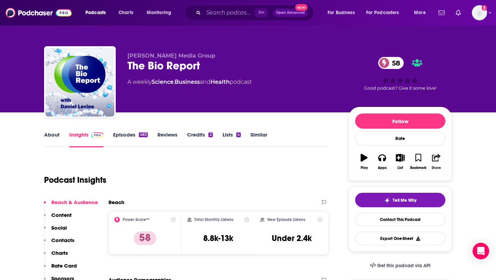
click at [434, 158] on icon "button" at bounding box center [436, 158] width 9 height 8
click at [455, 190] on ul "Show Share dropdown" at bounding box center [436, 192] width 66 height 15
click at [460, 191] on icon "Show Share dropdown" at bounding box center [463, 193] width 14 height 6
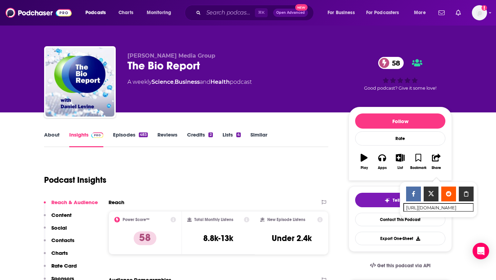
scroll to position [26, 0]
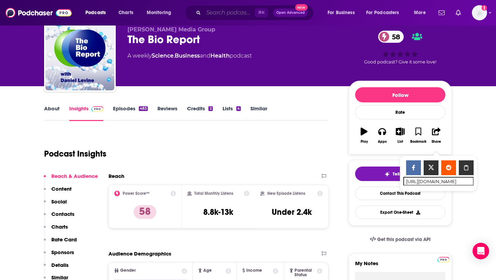
click at [233, 18] on input "Search podcasts, credits, & more..." at bounding box center [229, 12] width 51 height 11
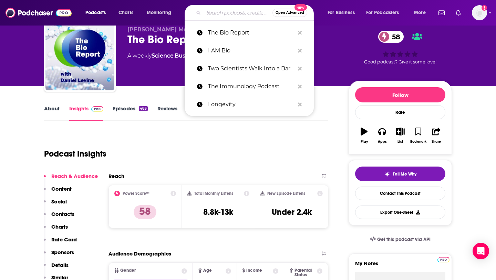
type input "v"
paste input "The Long Run (Luke Timmerman)"
type input "The Long Run (Luke Timmerman)"
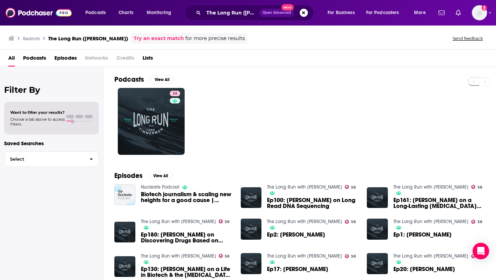
click at [36, 54] on span "Podcasts" at bounding box center [34, 59] width 23 height 14
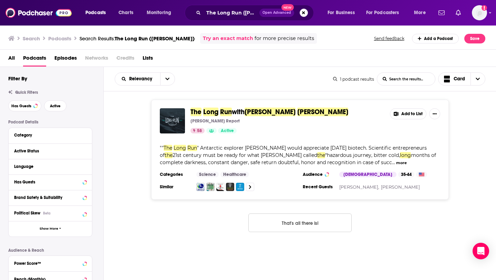
click at [270, 122] on div "Timmerman Report" at bounding box center [287, 121] width 194 height 6
click at [270, 117] on div "The Long Run with Luke Timmerman Timmerman Report 58 Active" at bounding box center [287, 120] width 194 height 25
click at [251, 110] on span "Luke" at bounding box center [270, 111] width 51 height 9
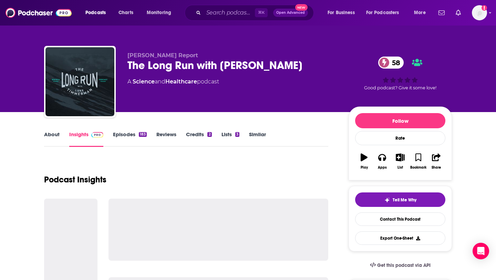
scroll to position [58, 0]
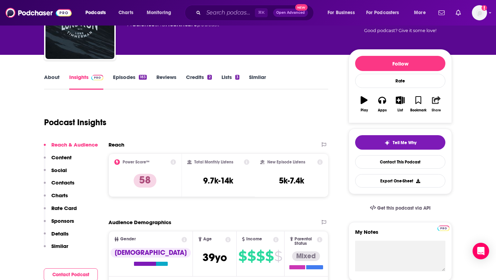
click at [441, 101] on button "Share" at bounding box center [436, 104] width 18 height 25
click at [462, 135] on icon "Show Share dropdown" at bounding box center [463, 136] width 14 height 6
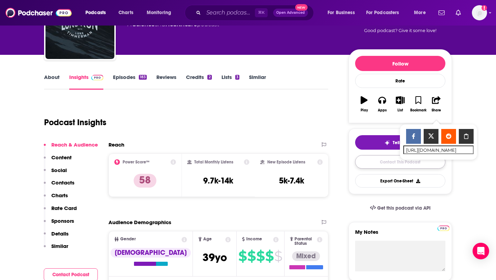
click at [387, 158] on link "Contact This Podcast" at bounding box center [400, 161] width 90 height 13
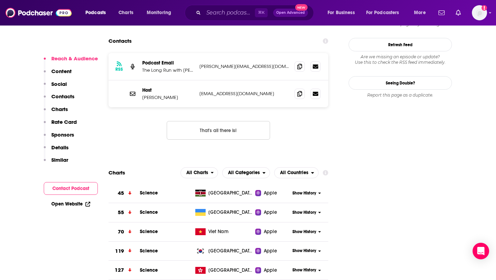
scroll to position [593, 0]
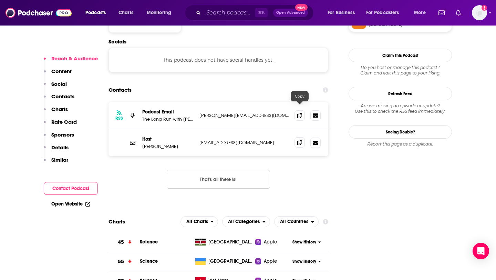
click at [302, 137] on span at bounding box center [299, 142] width 10 height 10
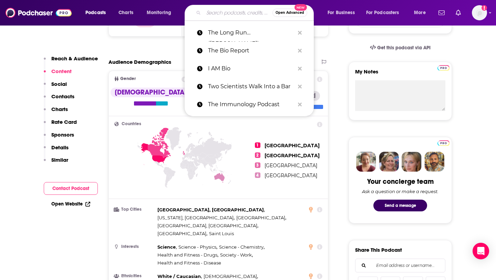
click at [231, 17] on input "Search podcasts, credits, & more..." at bounding box center [238, 12] width 69 height 11
paste input "People Behind the Science"
type input "People Behind the Science"
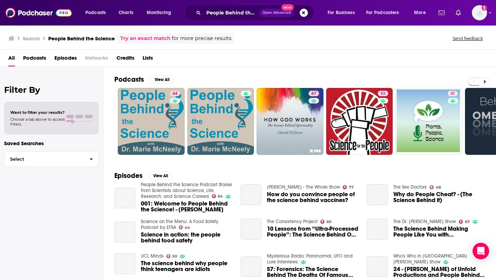
click at [27, 59] on span "Podcasts" at bounding box center [34, 59] width 23 height 14
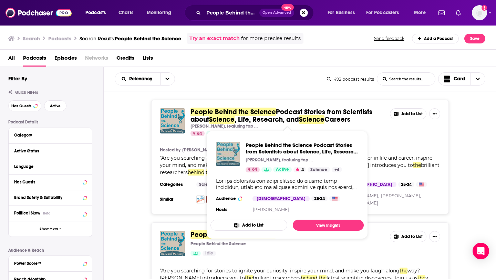
click at [248, 115] on span ", Life, Research, and" at bounding box center [267, 119] width 64 height 9
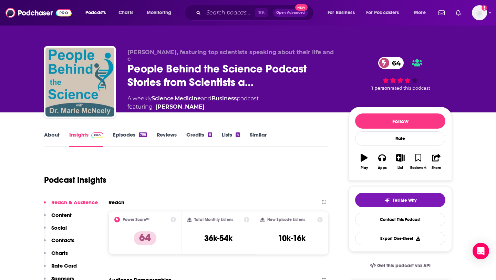
scroll to position [80, 0]
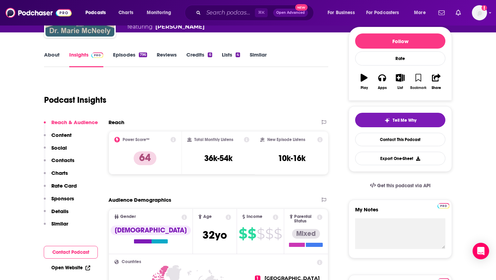
click at [425, 88] on div "Bookmark" at bounding box center [418, 88] width 16 height 4
click at [437, 81] on icon "button" at bounding box center [436, 78] width 9 height 8
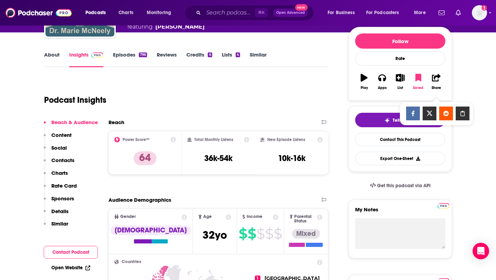
click at [419, 82] on button "Saved" at bounding box center [418, 81] width 18 height 25
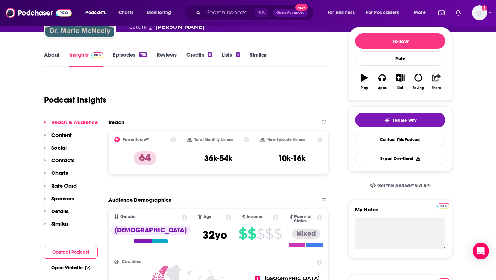
click at [433, 81] on icon "button" at bounding box center [436, 78] width 9 height 8
click at [463, 112] on icon "Show Share dropdown" at bounding box center [462, 114] width 4 height 6
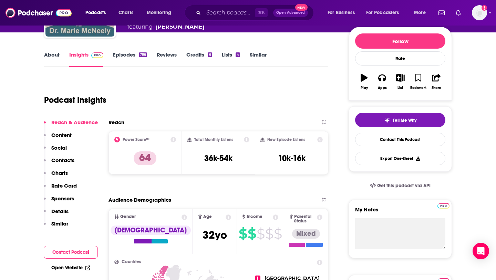
scroll to position [118, 0]
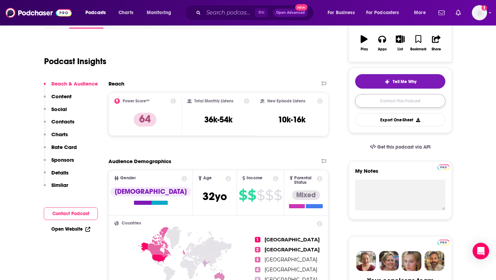
click at [378, 104] on link "Contact This Podcast" at bounding box center [400, 100] width 90 height 13
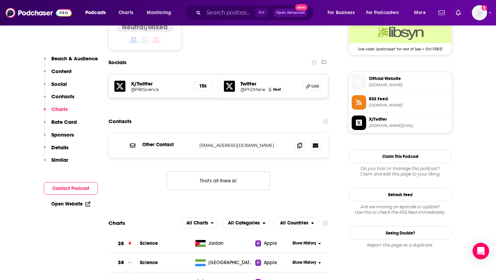
scroll to position [547, 0]
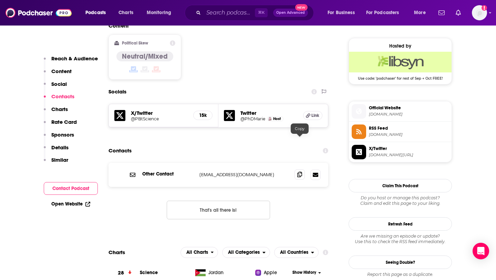
click at [300, 172] on icon at bounding box center [299, 175] width 5 height 6
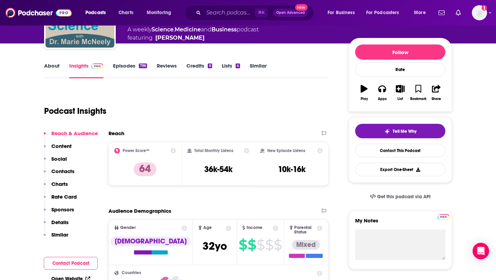
scroll to position [0, 0]
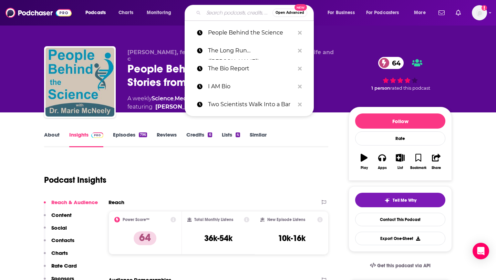
click at [214, 15] on input "Search podcasts, credits, & more..." at bounding box center [238, 12] width 69 height 11
paste input "Speaking of Mol Bio Podcast"
type input "Speaking of Mol Bio Podcast"
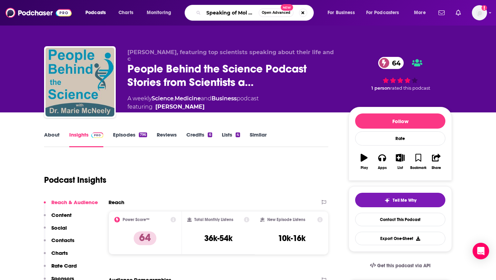
scroll to position [0, 23]
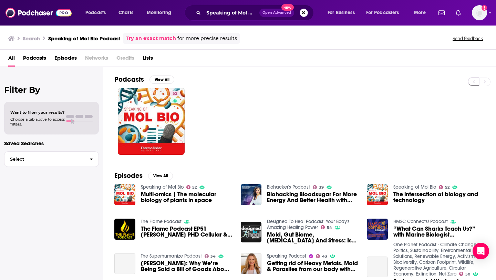
click at [28, 56] on span "Podcasts" at bounding box center [34, 59] width 23 height 14
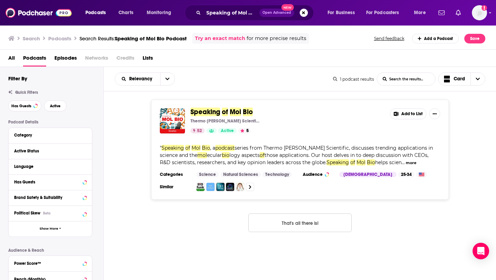
click at [221, 110] on span at bounding box center [221, 111] width 2 height 9
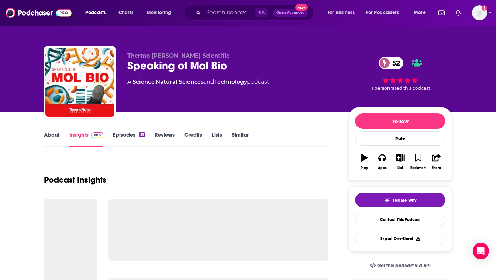
scroll to position [18, 0]
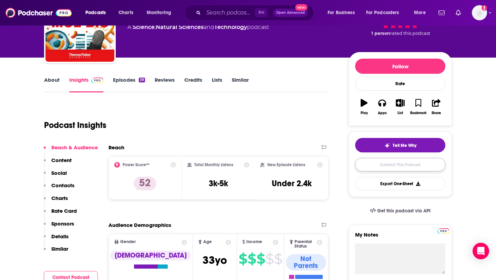
click at [395, 164] on link "Contact This Podcast" at bounding box center [400, 164] width 90 height 13
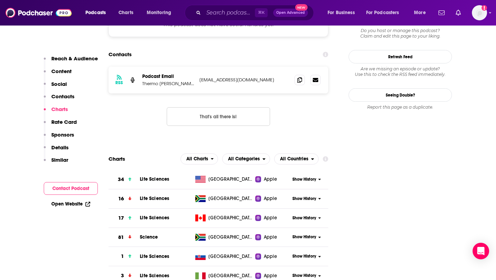
scroll to position [591, 0]
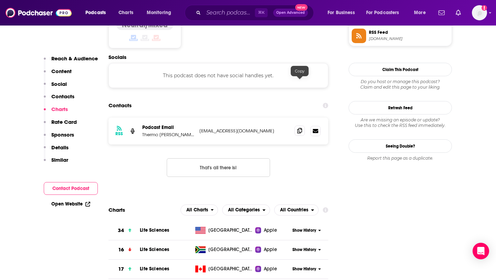
click at [299, 128] on icon at bounding box center [299, 131] width 5 height 6
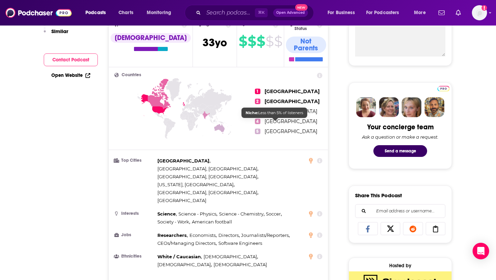
scroll to position [0, 0]
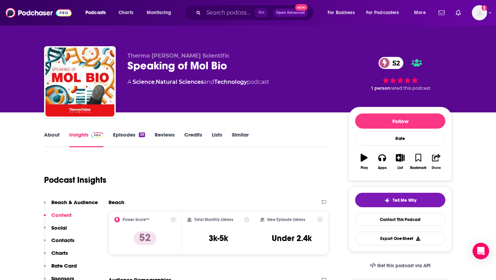
click at [436, 161] on icon "button" at bounding box center [436, 158] width 9 height 8
click at [458, 193] on icon "Show Share dropdown" at bounding box center [463, 193] width 14 height 6
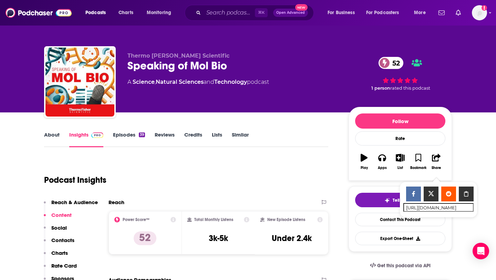
scroll to position [26, 0]
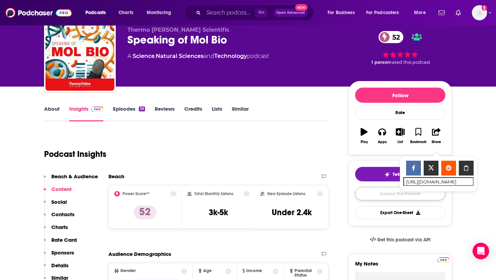
click at [380, 198] on link "Contact This Podcast" at bounding box center [400, 193] width 90 height 13
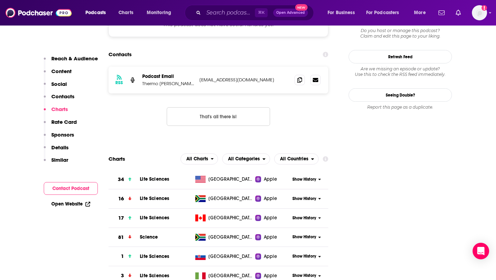
scroll to position [627, 0]
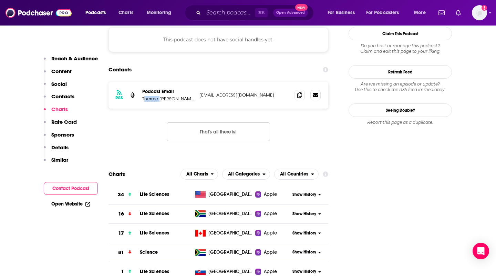
drag, startPoint x: 144, startPoint y: 53, endPoint x: 159, endPoint y: 53, distance: 15.5
click at [159, 96] on p "Thermo Fisher Scientific" at bounding box center [168, 99] width 52 height 6
click at [141, 82] on div "RSS Podcast Email Thermo Fisher Scientific speakingofmolbio@thermofisher.com sp…" at bounding box center [218, 95] width 220 height 27
drag, startPoint x: 142, startPoint y: 51, endPoint x: 178, endPoint y: 51, distance: 36.9
click at [178, 82] on div "RSS Podcast Email Thermo Fisher Scientific speakingofmolbio@thermofisher.com sp…" at bounding box center [218, 95] width 220 height 27
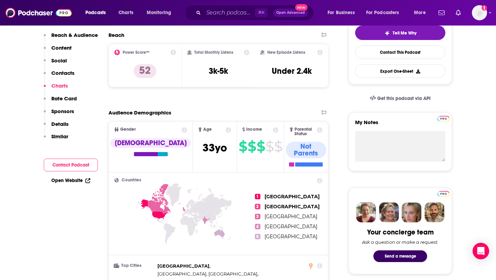
scroll to position [0, 0]
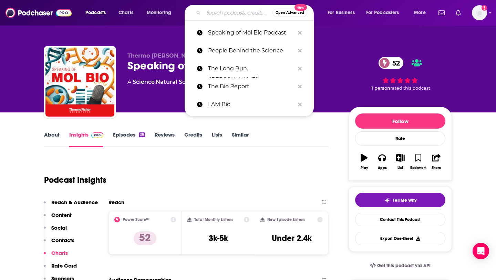
click at [233, 14] on input "Search podcasts, credits, & more..." at bounding box center [238, 12] width 69 height 11
paste input "PathPulse: Pathology Innovators in Action"
type input "PathPulse: Pathology Innovators in Action"
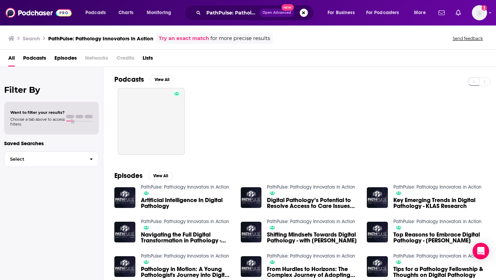
click at [40, 55] on span "Podcasts" at bounding box center [34, 59] width 23 height 14
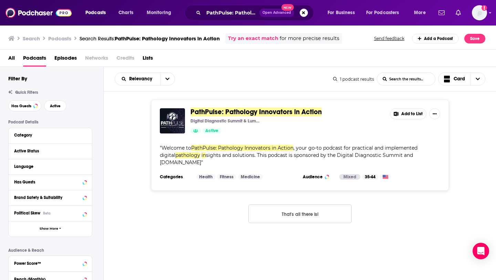
click at [259, 107] on div "PathPulse: Pathology Innovators in Action Digital Diagnostic Summit & Lumea Act…" at bounding box center [300, 145] width 298 height 91
click at [259, 113] on span "PathPulse: Pathology Innovators in Action" at bounding box center [255, 111] width 131 height 9
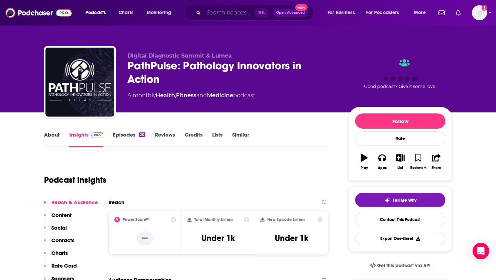
click at [245, 12] on input "Search podcasts, credits, & more..." at bounding box center [229, 12] width 51 height 11
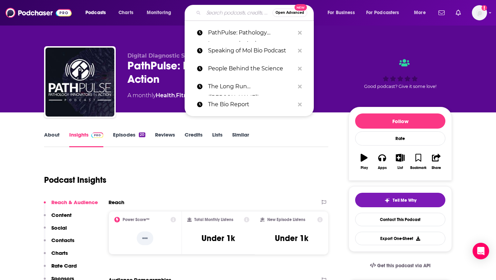
paste input "ATCC’s Behind the Biology"
type input "ATCC’s Behind the Biology"
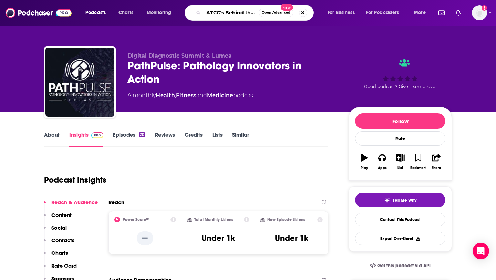
scroll to position [0, 18]
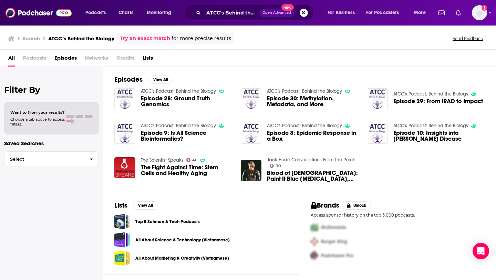
click at [201, 103] on span "Episode 28: Ground Truth Genomics" at bounding box center [187, 101] width 92 height 12
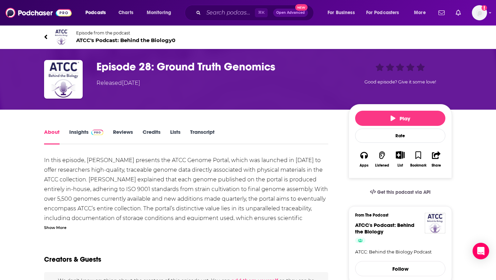
click at [54, 32] on img at bounding box center [61, 37] width 17 height 17
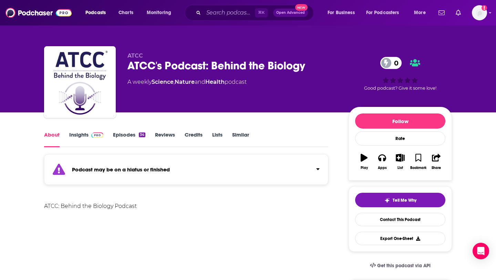
click at [51, 34] on div "ATCC ATCC's Podcast: Behind the Biology 0 A weekly Science , Nature and Health …" at bounding box center [248, 56] width 441 height 112
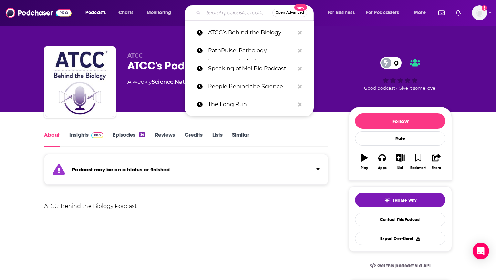
click at [225, 15] on input "Search podcasts, credits, & more..." at bounding box center [238, 12] width 69 height 11
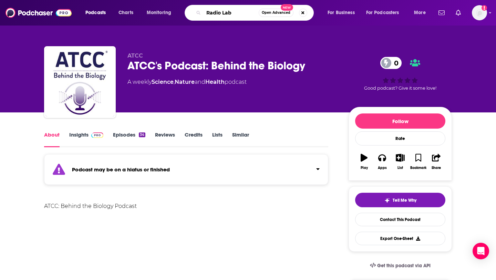
type input "Radio Lab"
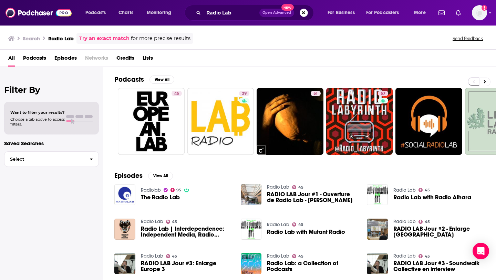
click at [42, 59] on span "Podcasts" at bounding box center [34, 59] width 23 height 14
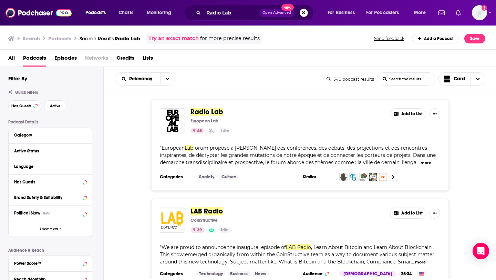
scroll to position [7, 0]
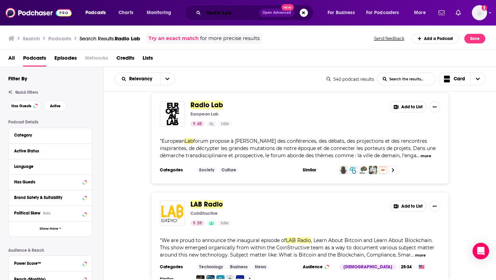
click at [233, 16] on input "Radio Lab" at bounding box center [232, 12] width 56 height 11
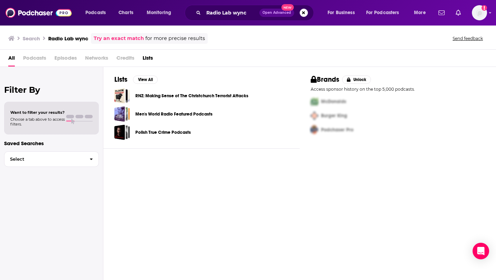
click at [31, 54] on span "Podcasts" at bounding box center [34, 59] width 23 height 14
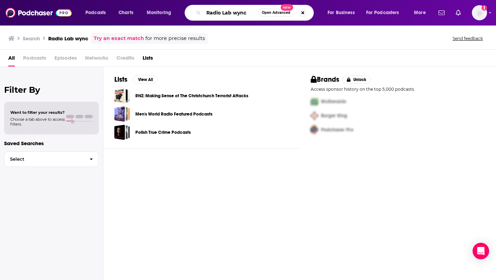
click at [243, 15] on input "Radio Lab wync" at bounding box center [231, 12] width 55 height 11
type input "R"
type input "Science Vs"
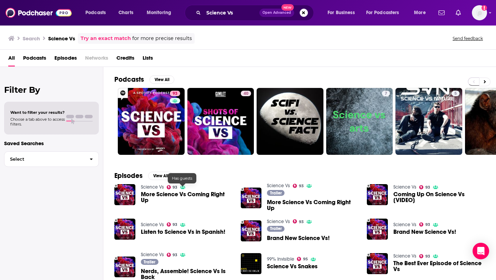
click at [178, 197] on span "More Science Vs Coming Right Up" at bounding box center [187, 197] width 92 height 12
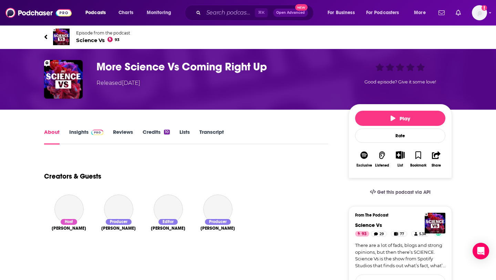
scroll to position [85, 0]
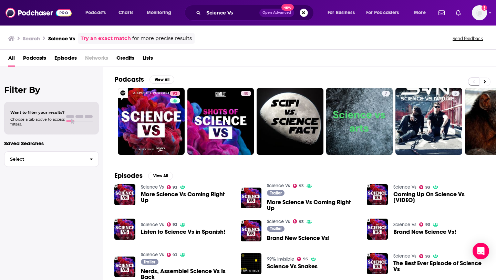
scroll to position [29, 0]
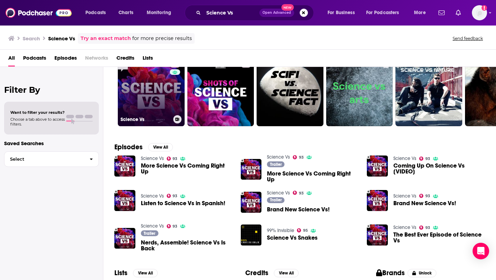
click at [157, 116] on div "Science Vs" at bounding box center [151, 119] width 61 height 8
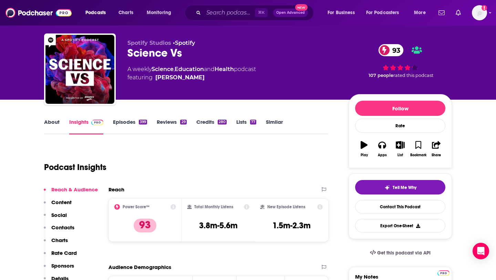
scroll to position [92, 0]
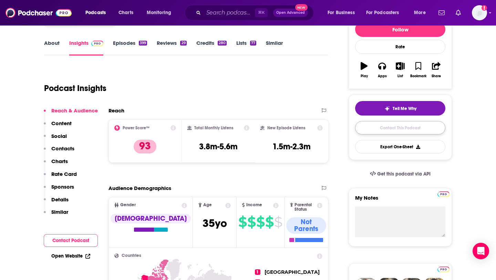
click at [392, 130] on link "Contact This Podcast" at bounding box center [400, 127] width 90 height 13
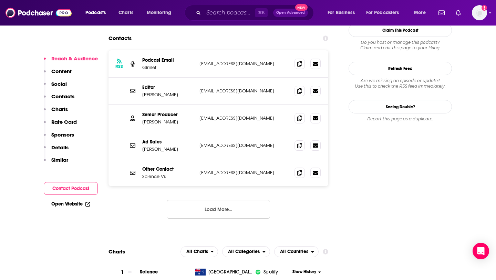
scroll to position [649, 0]
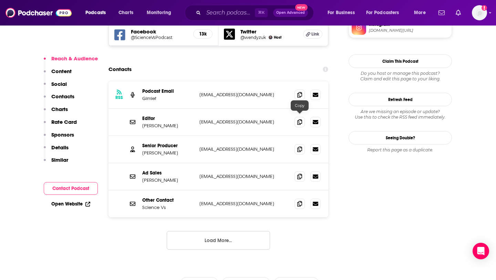
click at [309, 144] on div at bounding box center [307, 149] width 26 height 10
click at [303, 144] on span at bounding box center [299, 149] width 10 height 10
click at [301, 146] on icon at bounding box center [299, 149] width 5 height 6
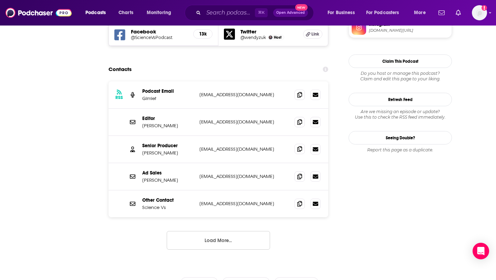
scroll to position [0, 0]
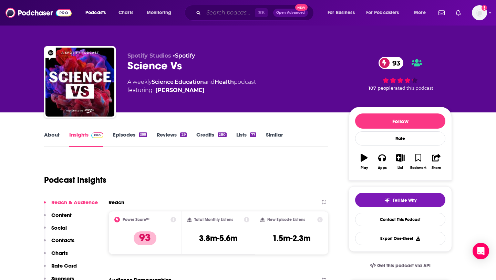
click at [213, 12] on input "Search podcasts, credits, & more..." at bounding box center [229, 12] width 51 height 11
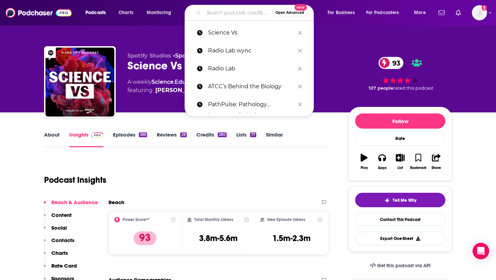
paste input "This Podcast Will Kill You"
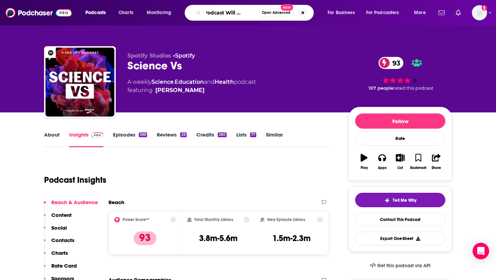
type input "This Podcast Will Kill You"
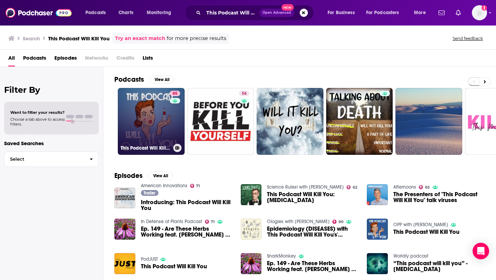
click at [165, 113] on link "85 This Podcast Will Kill You" at bounding box center [151, 121] width 67 height 67
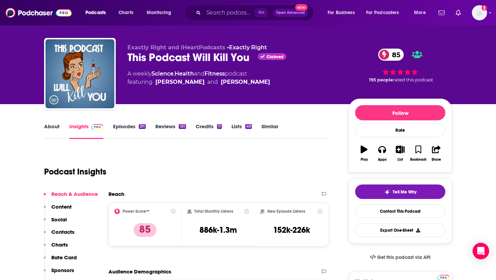
scroll to position [12, 0]
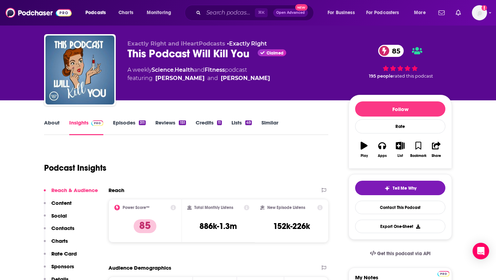
click at [58, 127] on link "About" at bounding box center [51, 127] width 15 height 16
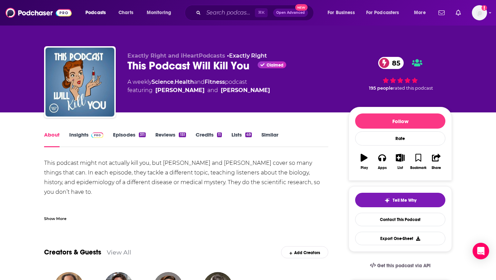
click at [120, 142] on link "Episodes 311" at bounding box center [129, 139] width 33 height 16
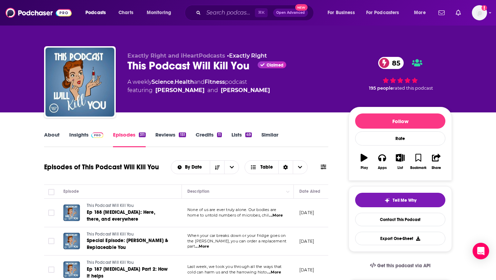
click at [46, 144] on link "About" at bounding box center [51, 139] width 15 height 16
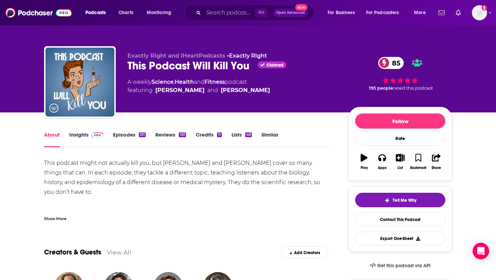
click at [49, 138] on link "About" at bounding box center [51, 139] width 15 height 16
click at [435, 162] on button "Share" at bounding box center [436, 161] width 18 height 25
click at [463, 194] on icon "Show Share dropdown" at bounding box center [463, 193] width 14 height 6
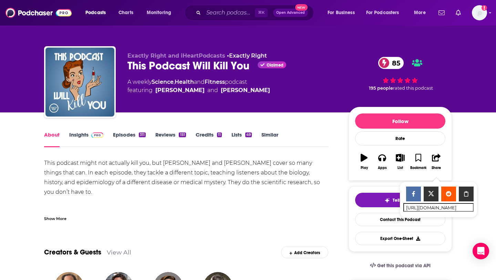
scroll to position [26, 0]
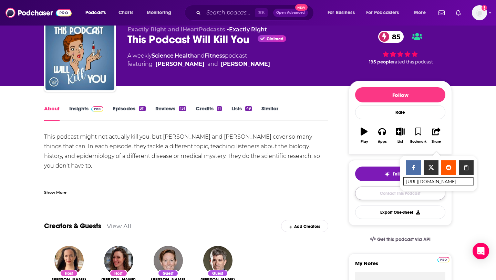
click at [373, 193] on link "Contact This Podcast" at bounding box center [400, 192] width 90 height 13
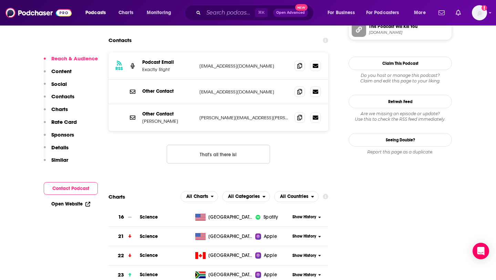
scroll to position [655, 0]
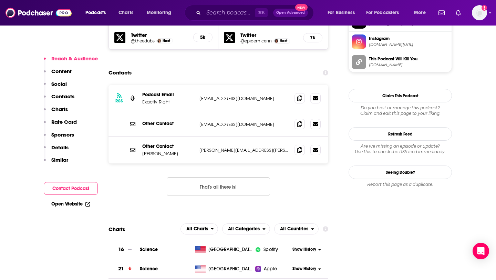
click at [196, 177] on button "That's all there is!" at bounding box center [218, 186] width 103 height 19
click at [176, 121] on p "Other Contact" at bounding box center [168, 124] width 52 height 6
click at [302, 93] on span at bounding box center [299, 98] width 10 height 10
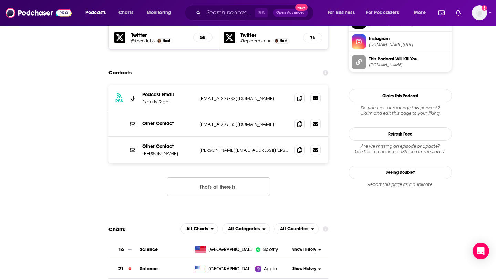
scroll to position [28, 0]
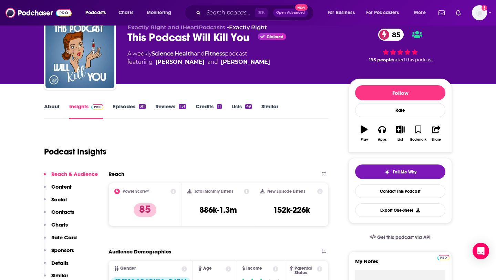
click at [404, 184] on div "Tell Me Why Contact This Podcast Export One-Sheet" at bounding box center [400, 190] width 90 height 52
click at [402, 187] on link "Contact This Podcast" at bounding box center [400, 190] width 90 height 13
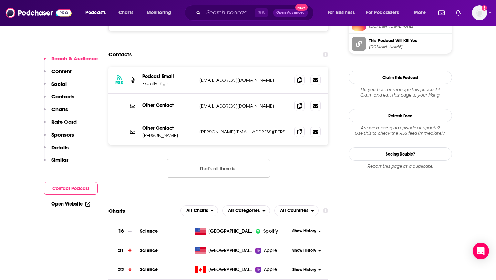
scroll to position [665, 0]
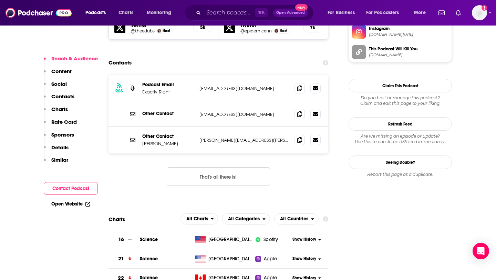
click at [228, 18] on div "⌘ K Open Advanced New" at bounding box center [249, 13] width 129 height 16
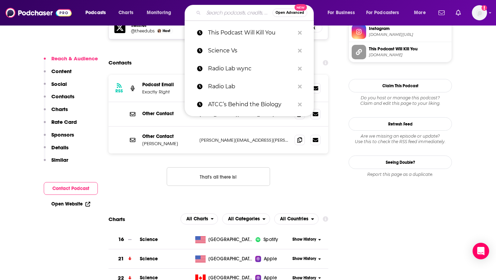
click at [228, 14] on input "Search podcasts, credits, & more..." at bounding box center [238, 12] width 69 height 11
type input "j"
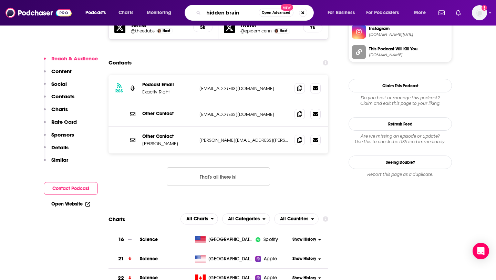
type input "hidden brain"
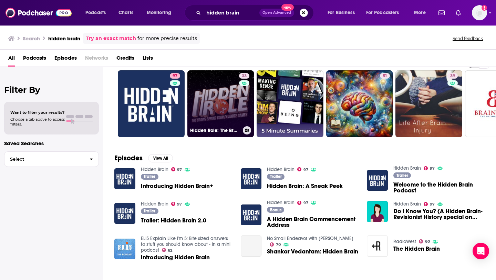
scroll to position [19, 0]
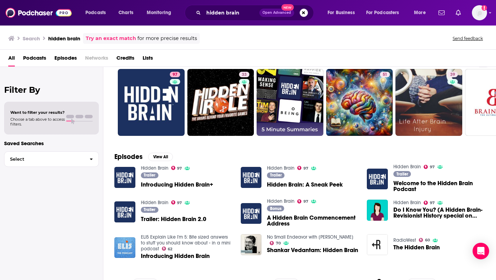
click at [189, 177] on div "Trailer Introducing Hidden Brain+" at bounding box center [177, 180] width 72 height 17
click at [187, 183] on span "Introducing Hidden Brain+" at bounding box center [177, 185] width 72 height 6
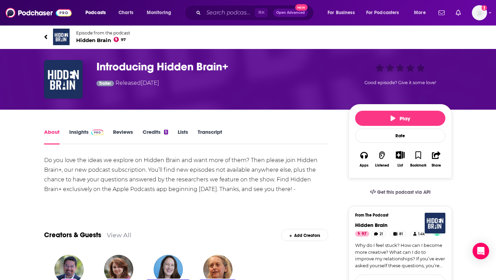
scroll to position [24, 0]
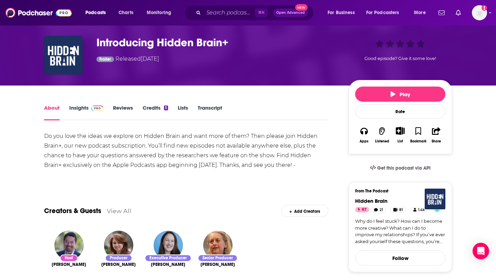
click at [87, 105] on link "Insights" at bounding box center [86, 112] width 34 height 16
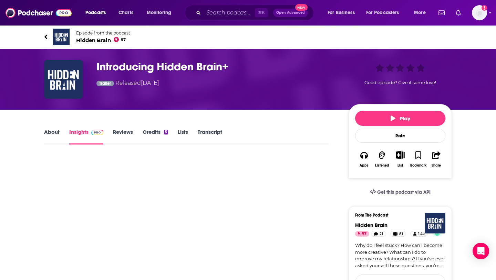
scroll to position [93, 0]
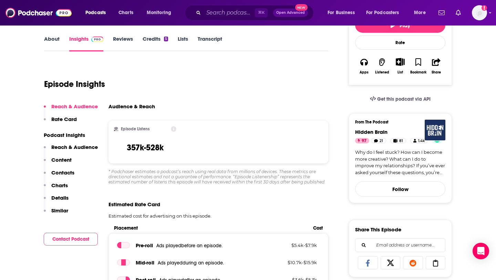
click at [56, 40] on link "About" at bounding box center [51, 43] width 15 height 16
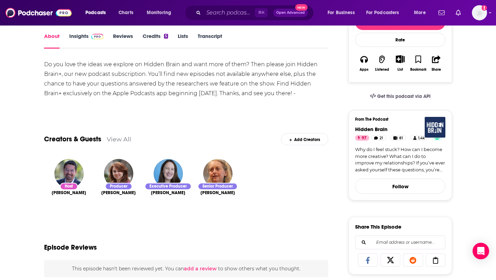
scroll to position [64, 0]
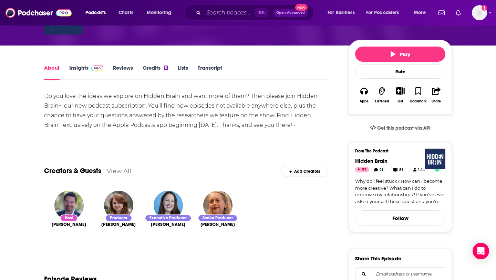
click at [80, 75] on link "Insights" at bounding box center [86, 72] width 34 height 16
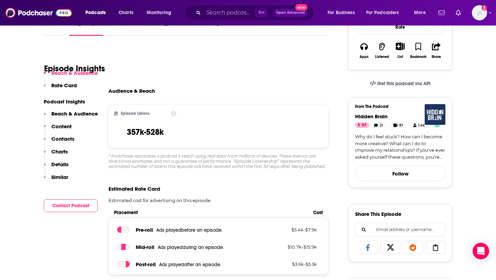
scroll to position [144, 0]
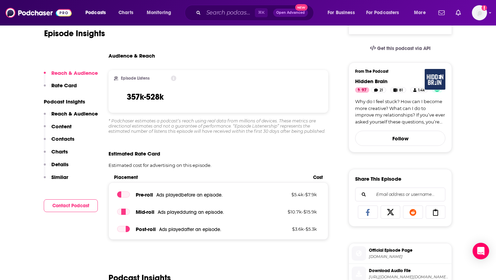
click at [72, 129] on div "Reach & Audience Content Contacts Charts Details Similar" at bounding box center [71, 148] width 54 height 76
click at [69, 126] on p "Content" at bounding box center [61, 126] width 20 height 7
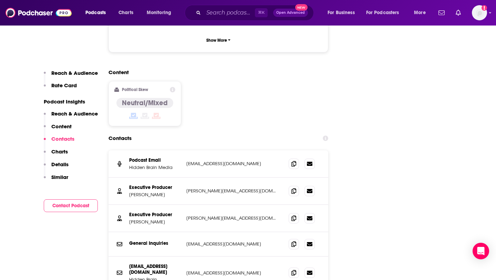
scroll to position [728, 0]
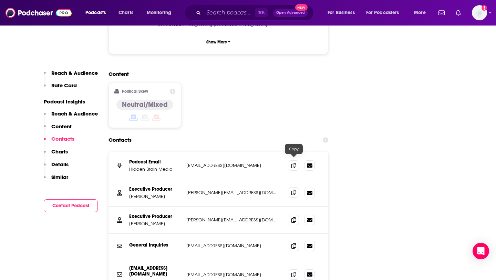
click at [296, 189] on icon at bounding box center [293, 192] width 5 height 6
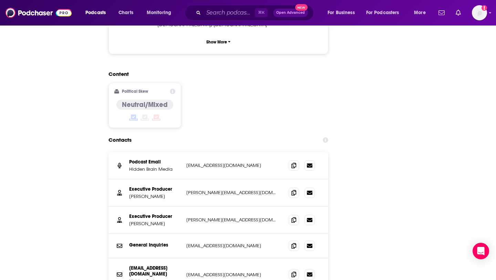
scroll to position [0, 0]
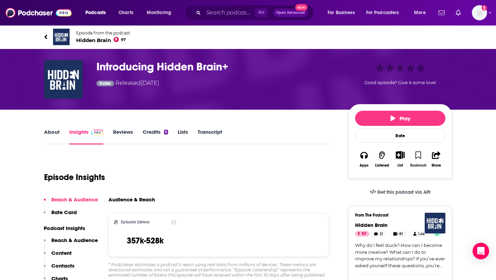
click at [424, 157] on button "Bookmark" at bounding box center [418, 158] width 18 height 25
click at [431, 158] on button "Share" at bounding box center [436, 158] width 18 height 25
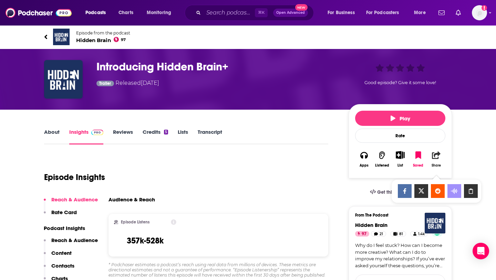
scroll to position [18, 0]
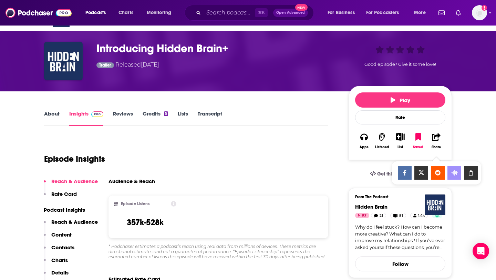
click at [474, 171] on icon "Show Share dropdown" at bounding box center [471, 173] width 14 height 6
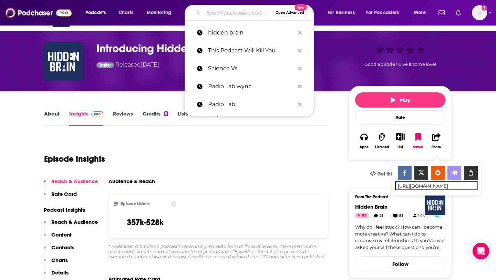
click at [219, 13] on input "Search podcasts, credits, & more..." at bounding box center [238, 12] width 69 height 11
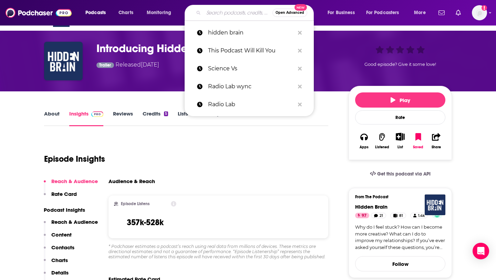
paste input "The Naked Scientists"
type input "The Naked Scientists"
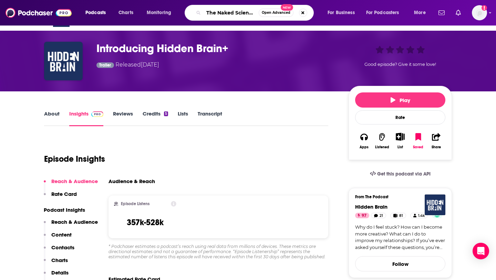
scroll to position [0, 4]
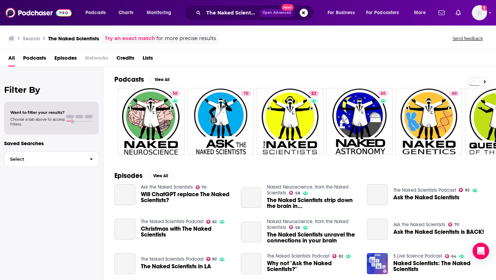
click at [38, 63] on span "Podcasts" at bounding box center [34, 59] width 23 height 14
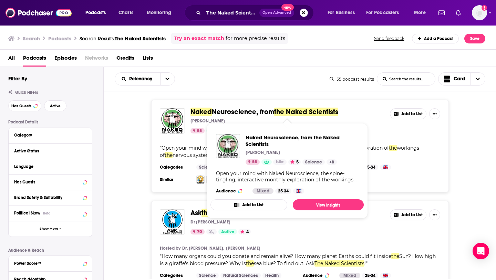
click at [236, 113] on span "Neuroscience, from" at bounding box center [243, 111] width 62 height 9
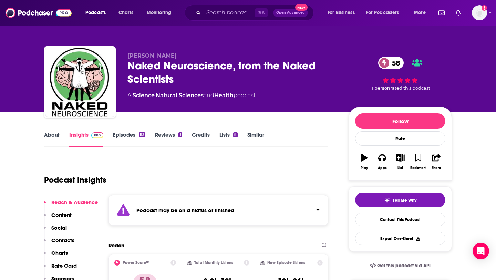
scroll to position [69, 0]
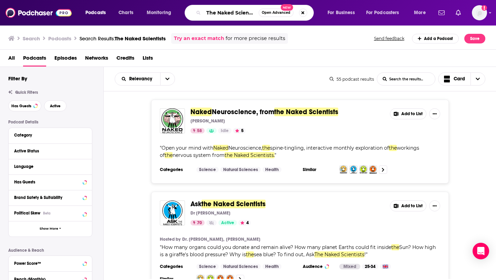
click at [221, 12] on input "The Naked Scientists" at bounding box center [231, 12] width 55 height 11
type input "immune"
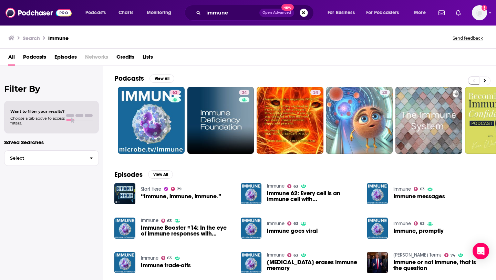
click at [34, 59] on span "Podcasts" at bounding box center [34, 58] width 23 height 14
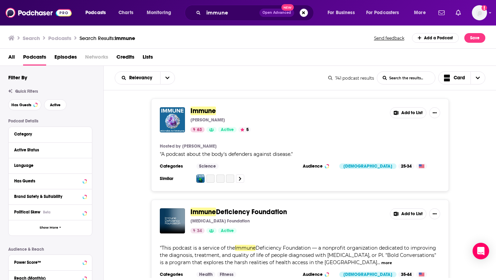
click at [215, 114] on span "Immune" at bounding box center [202, 110] width 25 height 9
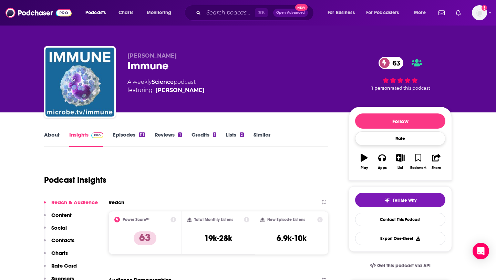
scroll to position [64, 0]
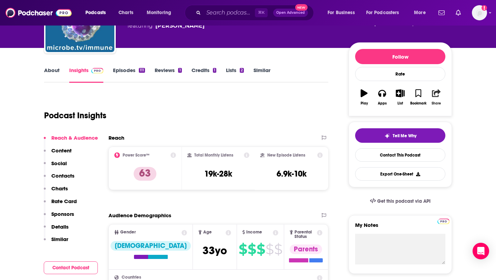
click at [445, 95] on button "Share" at bounding box center [436, 97] width 18 height 25
click at [463, 133] on div "Show Share dropdown" at bounding box center [463, 129] width 14 height 14
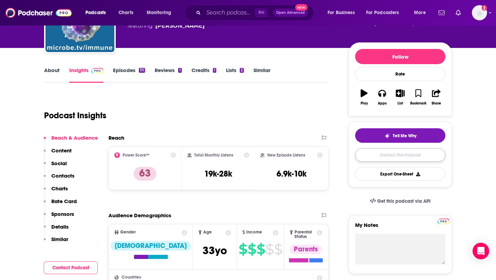
click at [406, 152] on link "Contact This Podcast" at bounding box center [400, 154] width 90 height 13
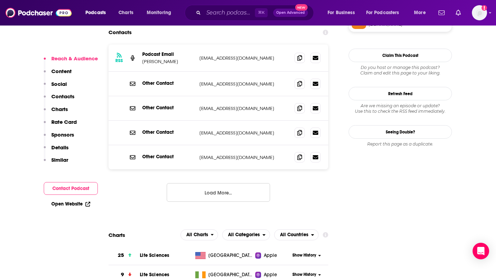
scroll to position [623, 0]
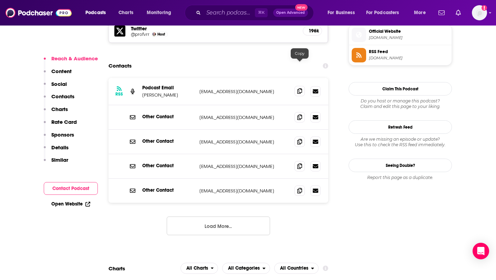
click at [300, 88] on icon at bounding box center [299, 91] width 5 height 6
click at [170, 92] on p "Vincent Racaniello" at bounding box center [168, 95] width 52 height 6
copy p "Racaniello"
click at [226, 78] on div "RSS Podcast Email Vincent Racaniello vracaniello@gmail.com vracaniello@gmail.com" at bounding box center [218, 91] width 220 height 27
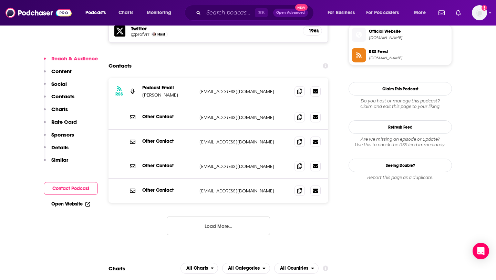
click at [303, 78] on div "RSS Podcast Email Vincent Racaniello vracaniello@gmail.com vracaniello@gmail.com" at bounding box center [218, 91] width 220 height 27
click at [302, 86] on span at bounding box center [299, 91] width 10 height 10
click at [144, 92] on p "Vincent Racaniello" at bounding box center [168, 95] width 52 height 6
click at [181, 92] on p "Vincent Racaniello" at bounding box center [168, 95] width 52 height 6
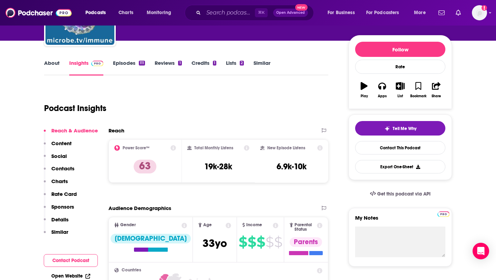
scroll to position [12, 0]
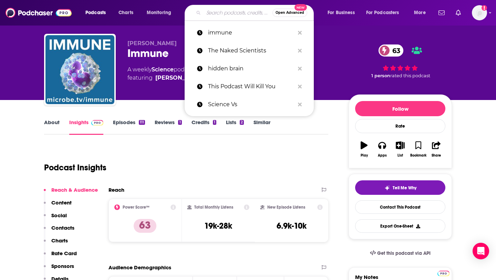
click at [210, 12] on input "Search podcasts, credits, & more..." at bounding box center [238, 12] width 69 height 11
paste input "Authentic Biochemistry"
type input "Authentic Biochemistry"
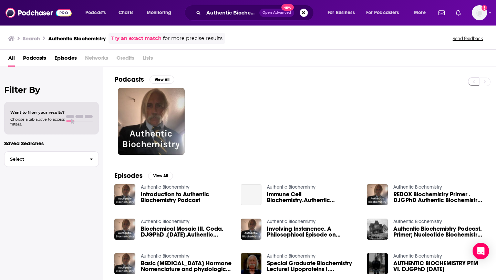
click at [27, 62] on span "Podcasts" at bounding box center [34, 59] width 23 height 14
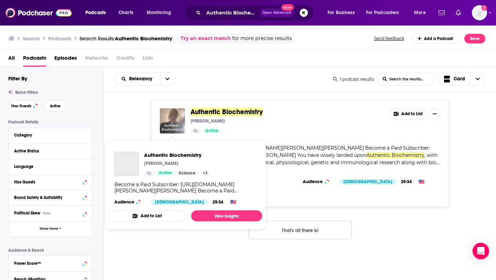
click at [182, 126] on img "Authentic Biochemistry" at bounding box center [172, 120] width 25 height 25
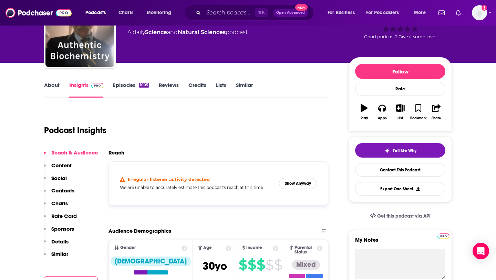
scroll to position [55, 0]
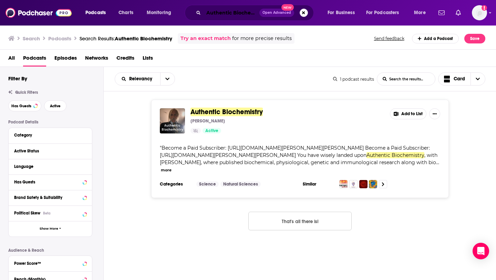
click at [225, 15] on input "Authentic Biochemistry" at bounding box center [232, 12] width 56 height 11
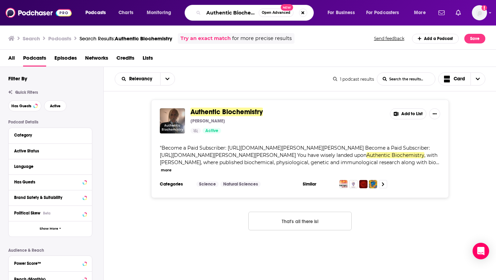
click at [225, 15] on input "Authentic Biochemistry" at bounding box center [231, 12] width 55 height 11
click at [224, 15] on input "Authentic Biochemistry" at bounding box center [231, 12] width 55 height 11
paste input "The Itch: Allergies, Asthma, Eczema & Immunolog"
type input "The Itch: [MEDICAL_DATA], [MEDICAL_DATA], [MEDICAL_DATA] & Immunology"
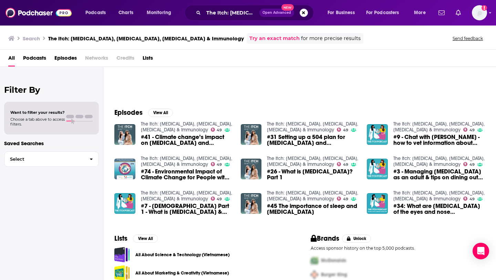
scroll to position [1, 0]
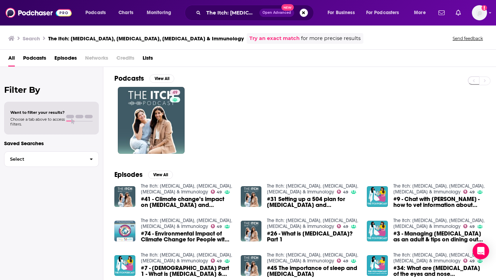
click at [45, 60] on span "Podcasts" at bounding box center [34, 59] width 23 height 14
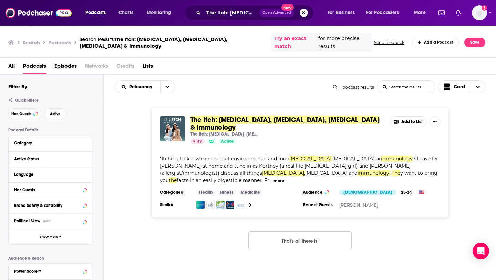
click at [250, 115] on span "The Itch: [MEDICAL_DATA], [MEDICAL_DATA], [MEDICAL_DATA] & Immunology" at bounding box center [284, 123] width 189 height 16
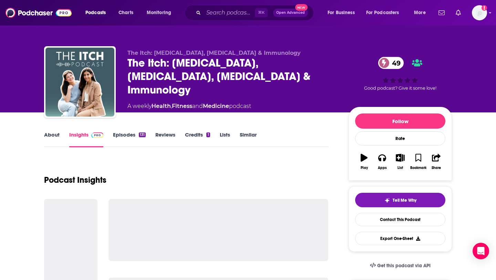
scroll to position [72, 0]
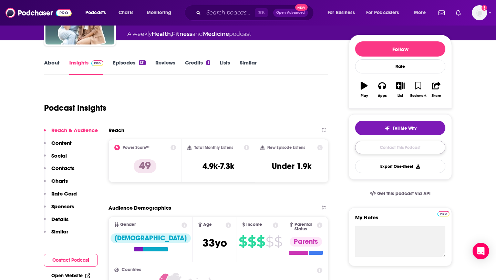
click at [392, 143] on link "Contact This Podcast" at bounding box center [400, 147] width 90 height 13
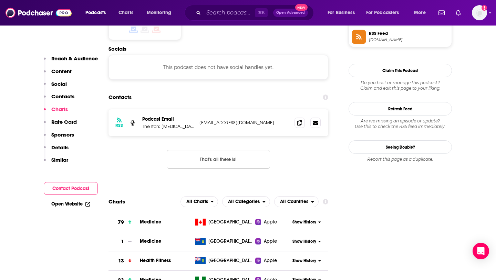
scroll to position [586, 0]
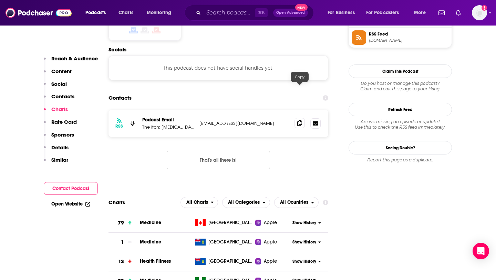
click at [297, 118] on span at bounding box center [299, 123] width 10 height 10
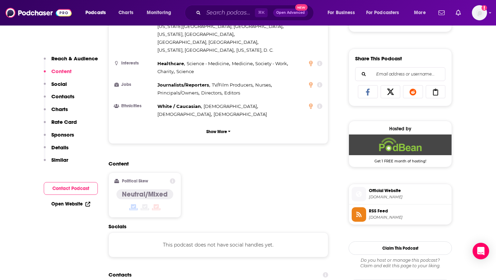
click at [431, 91] on icon at bounding box center [435, 92] width 19 height 7
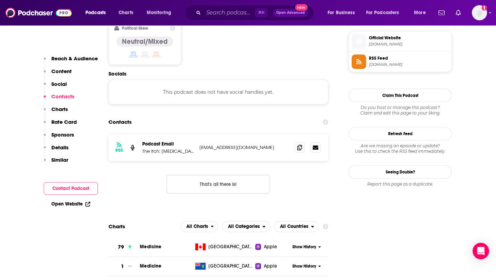
scroll to position [547, 0]
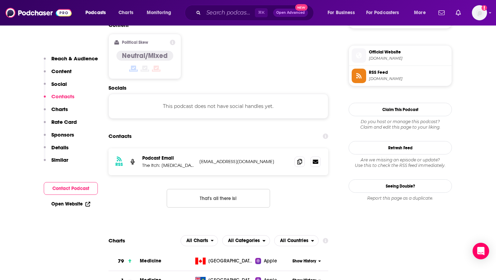
click at [173, 162] on p "The Itch: Allergies, Asthma & Immunology" at bounding box center [168, 165] width 52 height 6
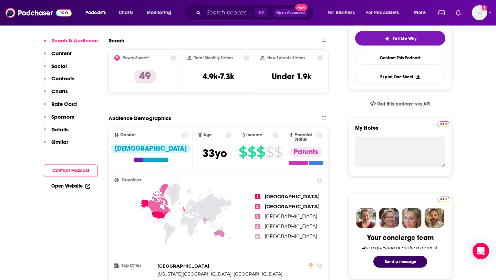
scroll to position [0, 0]
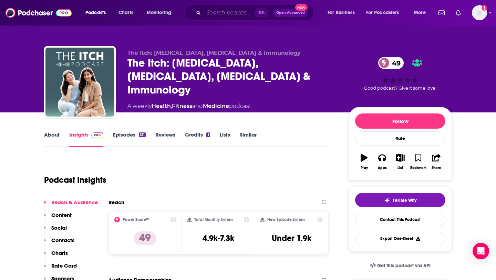
click at [221, 9] on input "Search podcasts, credits, & more..." at bounding box center [229, 12] width 51 height 11
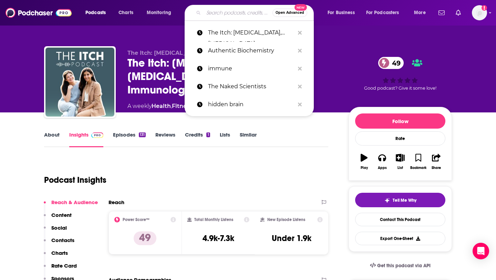
paste input "Talking Biotech with [PERSON_NAME]"
type input "Talking Biotech with [PERSON_NAME]"
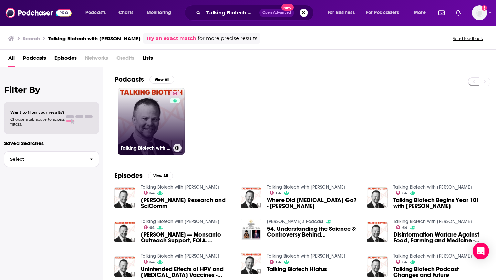
click at [157, 121] on link "64 Talking Biotech with Dr. Kevin Folta" at bounding box center [151, 121] width 67 height 67
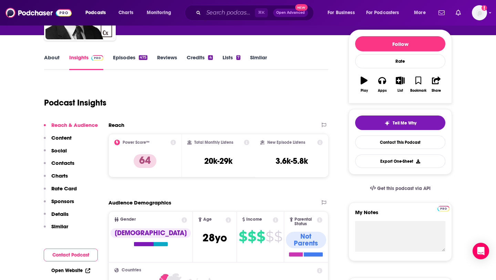
scroll to position [85, 0]
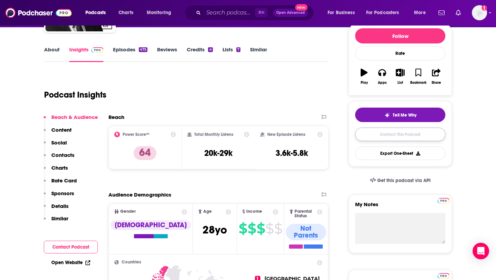
click at [399, 132] on link "Contact This Podcast" at bounding box center [400, 133] width 90 height 13
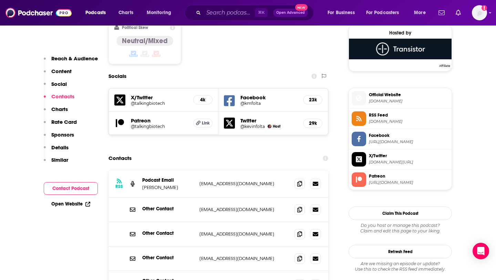
scroll to position [577, 0]
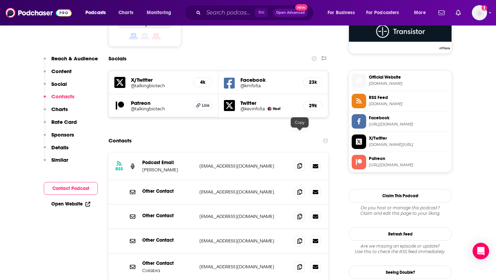
click at [300, 163] on icon at bounding box center [299, 166] width 5 height 6
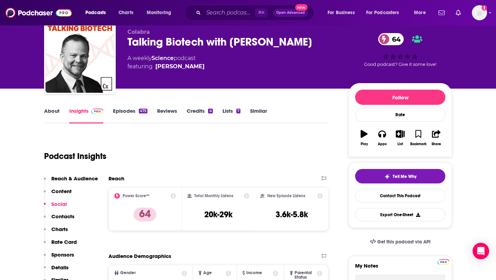
scroll to position [24, 0]
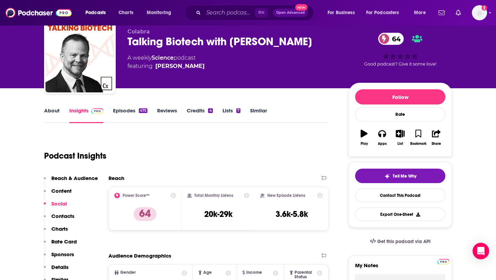
drag, startPoint x: 127, startPoint y: 39, endPoint x: 299, endPoint y: 36, distance: 172.2
click at [299, 36] on div "Colabra Talking Biotech with Dr. Kevin Folta 64 A weekly Science podcast featur…" at bounding box center [248, 59] width 408 height 74
copy h2 "Talking Biotech with [PERSON_NAME]"
click at [435, 143] on div "Share" at bounding box center [436, 144] width 9 height 4
click at [464, 165] on div "Show Share dropdown" at bounding box center [463, 169] width 14 height 14
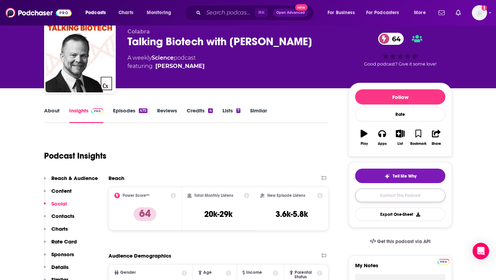
click at [382, 198] on link "Contact This Podcast" at bounding box center [400, 194] width 90 height 13
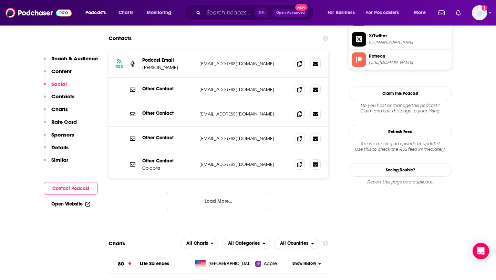
scroll to position [628, 0]
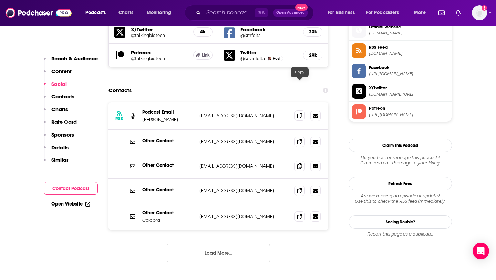
click at [299, 113] on icon at bounding box center [299, 116] width 5 height 6
click at [208, 17] on input "Search podcasts, credits, & more..." at bounding box center [229, 12] width 51 height 11
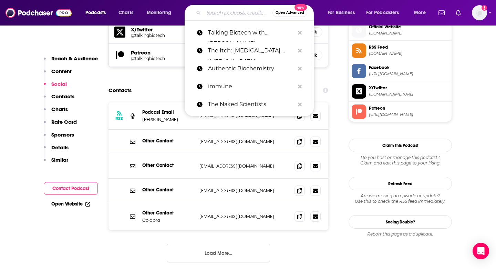
paste input "Grow Everything Biotech Podcast"
type input "Grow Everything Biotech Podcast"
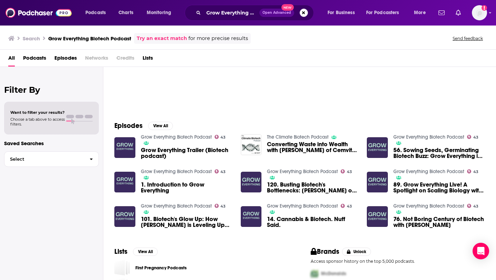
scroll to position [53, 0]
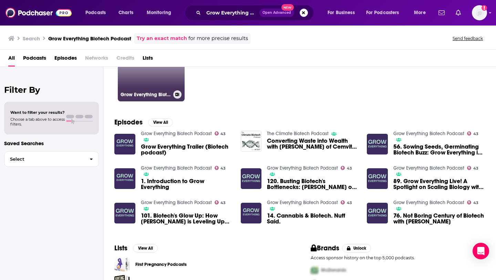
click at [156, 85] on link "43 Grow Everything Biotech Podcast" at bounding box center [151, 67] width 67 height 67
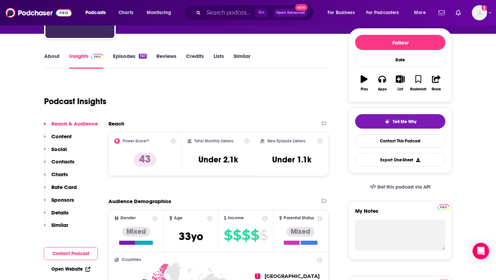
scroll to position [24, 0]
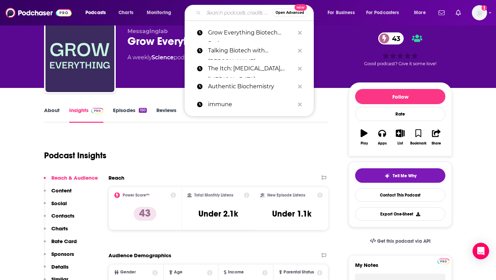
click at [211, 11] on input "Search podcasts, credits, & more..." at bounding box center [238, 12] width 69 height 11
paste input "Business of Biotech"
type input "Business of Biotech"
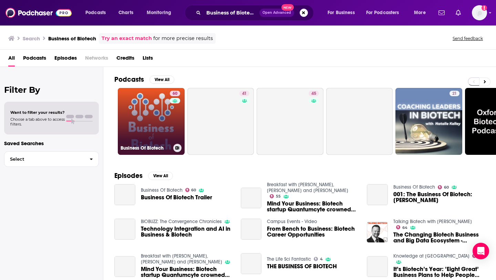
click at [150, 130] on link "60 Business Of Biotech" at bounding box center [151, 121] width 67 height 67
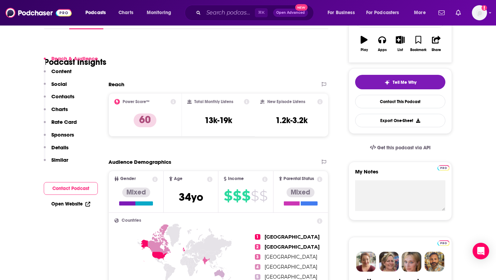
scroll to position [147, 0]
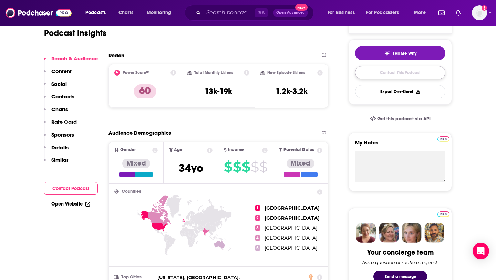
click at [397, 75] on link "Contact This Podcast" at bounding box center [400, 72] width 90 height 13
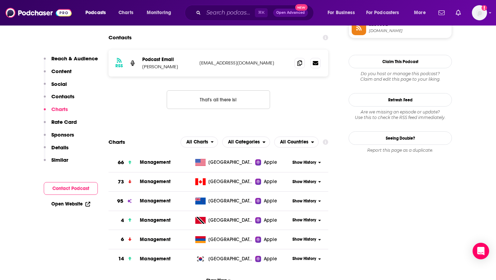
scroll to position [607, 0]
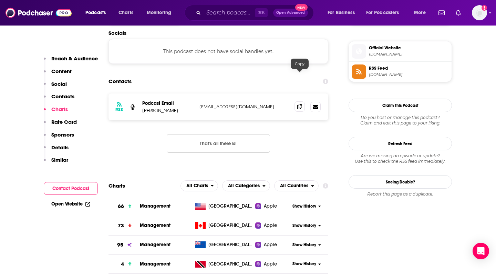
click at [301, 104] on icon at bounding box center [299, 107] width 5 height 6
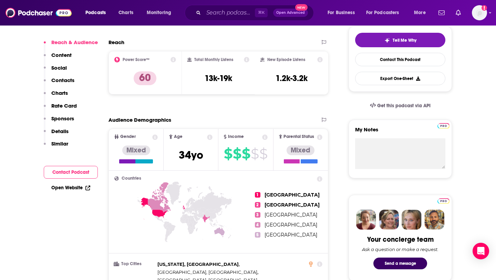
scroll to position [0, 0]
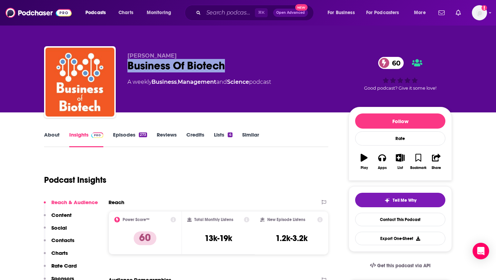
drag, startPoint x: 127, startPoint y: 65, endPoint x: 225, endPoint y: 65, distance: 97.5
click at [226, 65] on div "Business Of Biotech 60" at bounding box center [232, 65] width 210 height 13
copy h2 "Business Of Biotech"
click at [55, 131] on link "About" at bounding box center [51, 139] width 15 height 16
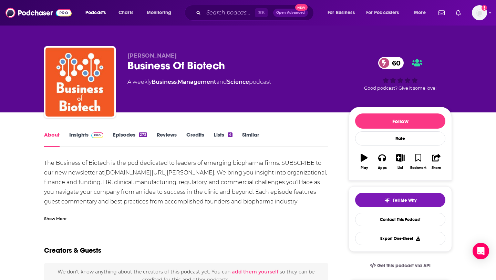
scroll to position [1, 0]
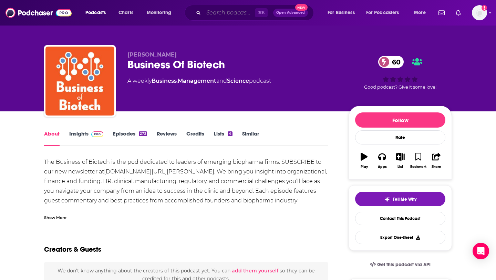
click at [225, 13] on input "Search podcasts, credits, & more..." at bounding box center [229, 12] width 51 height 11
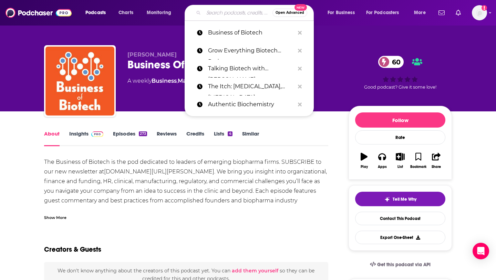
paste input "Science Facts & Fallacies"
type input "Science Facts & Fallacies"
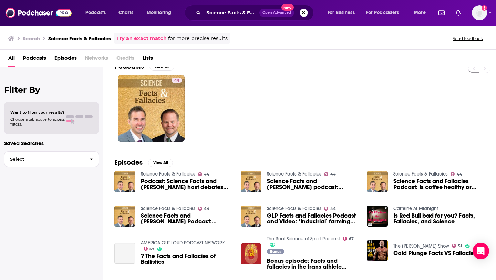
scroll to position [18, 0]
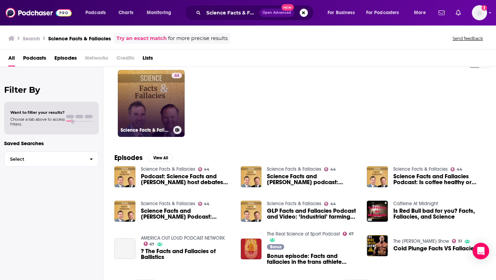
click at [144, 99] on link "44 Science Facts & Fallacies" at bounding box center [151, 103] width 67 height 67
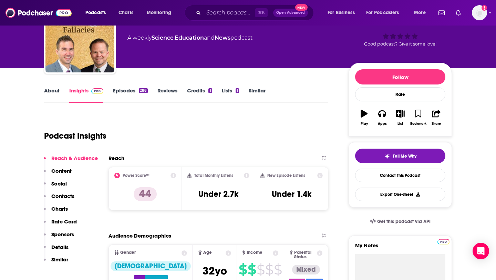
scroll to position [99, 0]
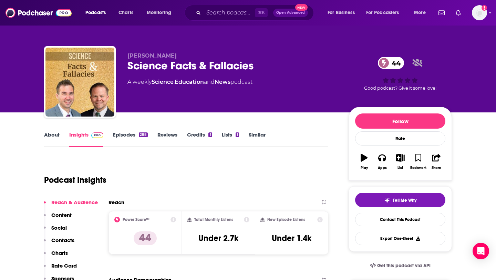
scroll to position [99, 0]
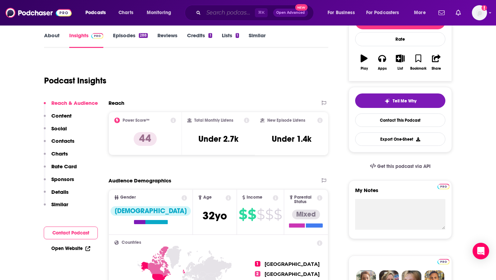
click at [206, 15] on input "Search podcasts, credits, & more..." at bounding box center [229, 12] width 51 height 11
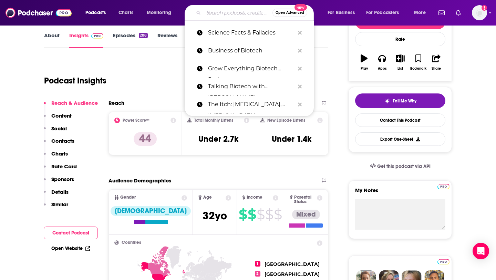
paste input "TechNation Radio"
type input "TechNation Radio"
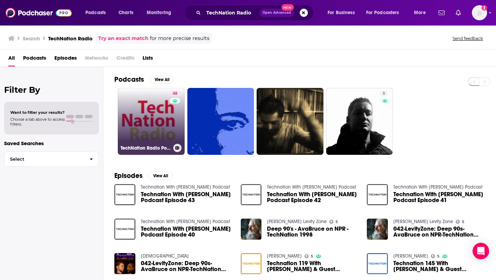
click at [155, 124] on link "48 TechNation Radio Podcast" at bounding box center [151, 121] width 67 height 67
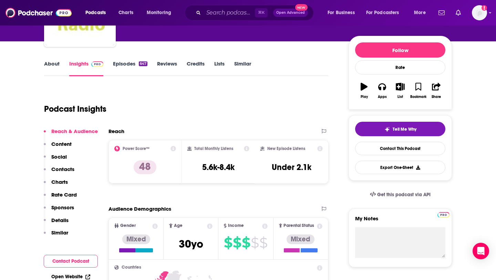
scroll to position [73, 0]
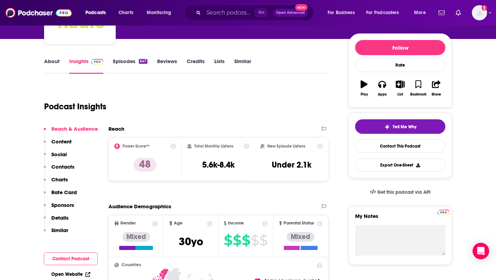
click at [50, 67] on link "About" at bounding box center [51, 66] width 15 height 16
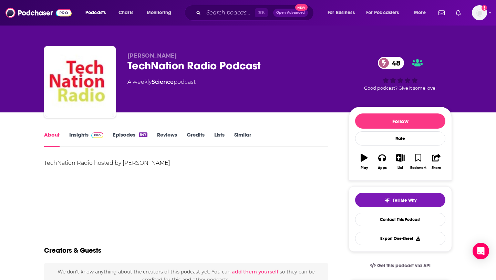
scroll to position [58, 0]
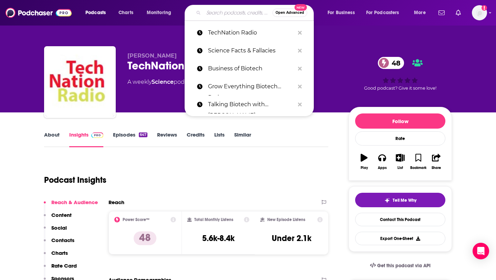
click at [251, 9] on input "Search podcasts, credits, & more..." at bounding box center [238, 12] width 69 height 11
paste input "Science Vs"
type input "Science Vs"
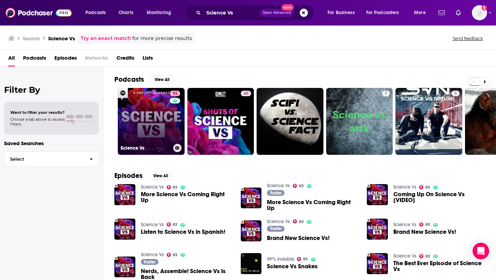
click at [157, 125] on link "93 Science Vs" at bounding box center [151, 121] width 67 height 67
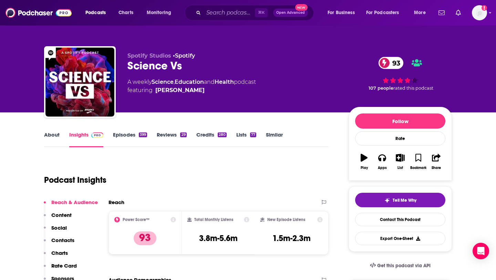
scroll to position [6, 0]
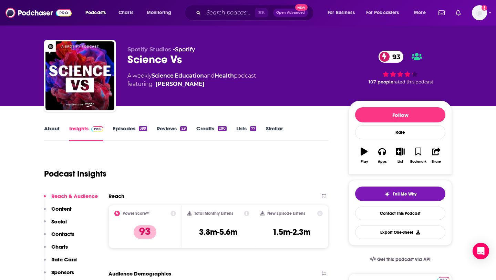
click at [55, 132] on link "About" at bounding box center [51, 133] width 15 height 16
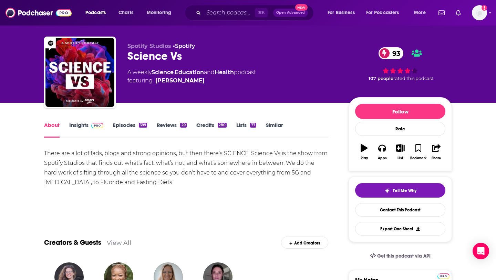
scroll to position [10, 0]
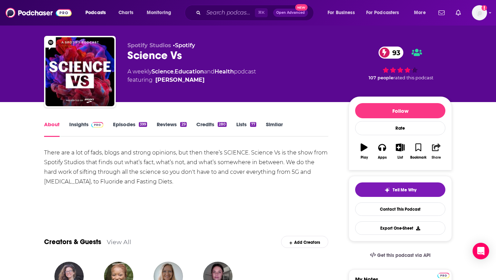
click at [434, 145] on icon "button" at bounding box center [436, 147] width 9 height 8
click at [464, 188] on div "Show Share dropdown" at bounding box center [463, 183] width 14 height 14
